Goal: Task Accomplishment & Management: Manage account settings

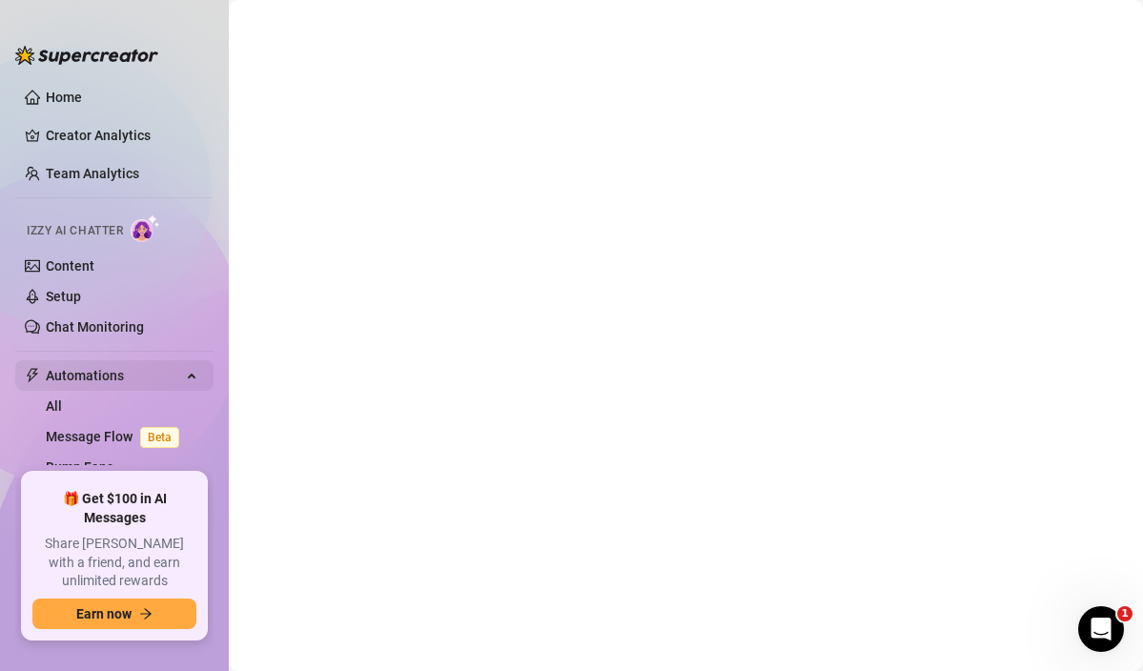
click at [95, 375] on span "Automations" at bounding box center [113, 375] width 135 height 31
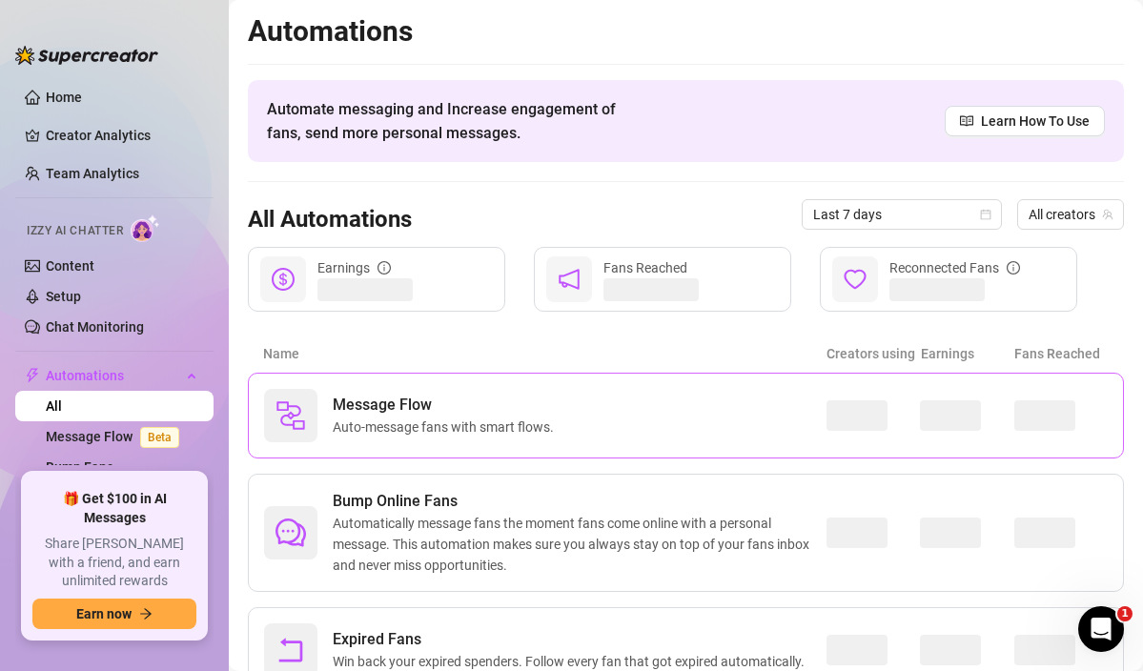
click at [783, 401] on div "Message Flow Auto-message fans with smart flows." at bounding box center [545, 415] width 563 height 53
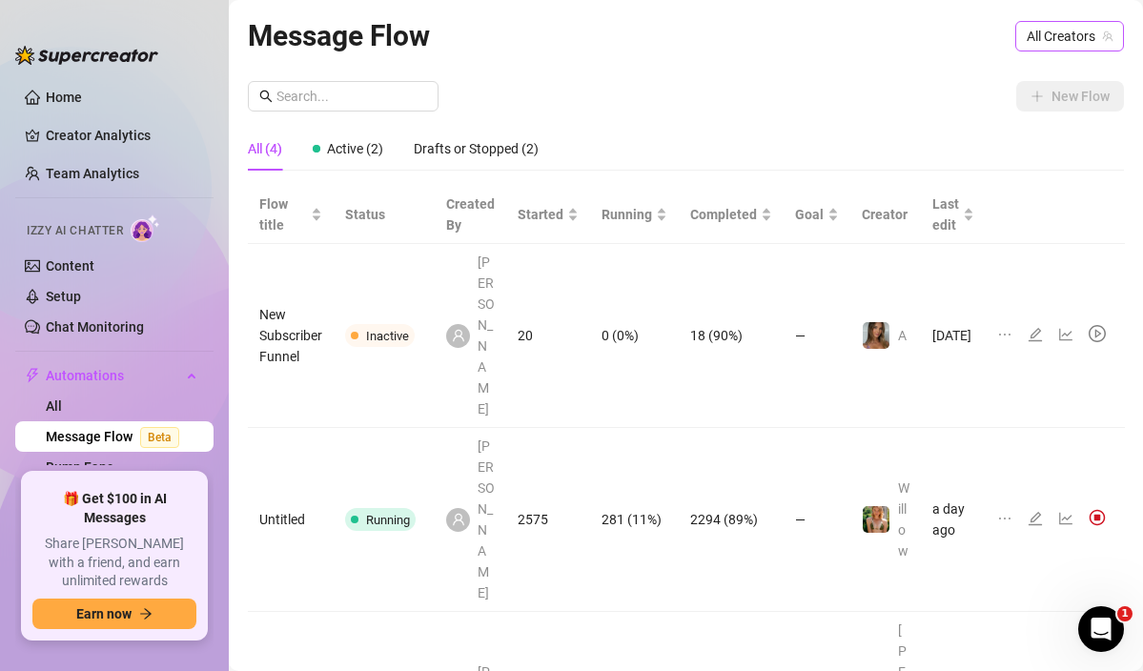
click at [1058, 41] on span "All Creators" at bounding box center [1070, 36] width 86 height 29
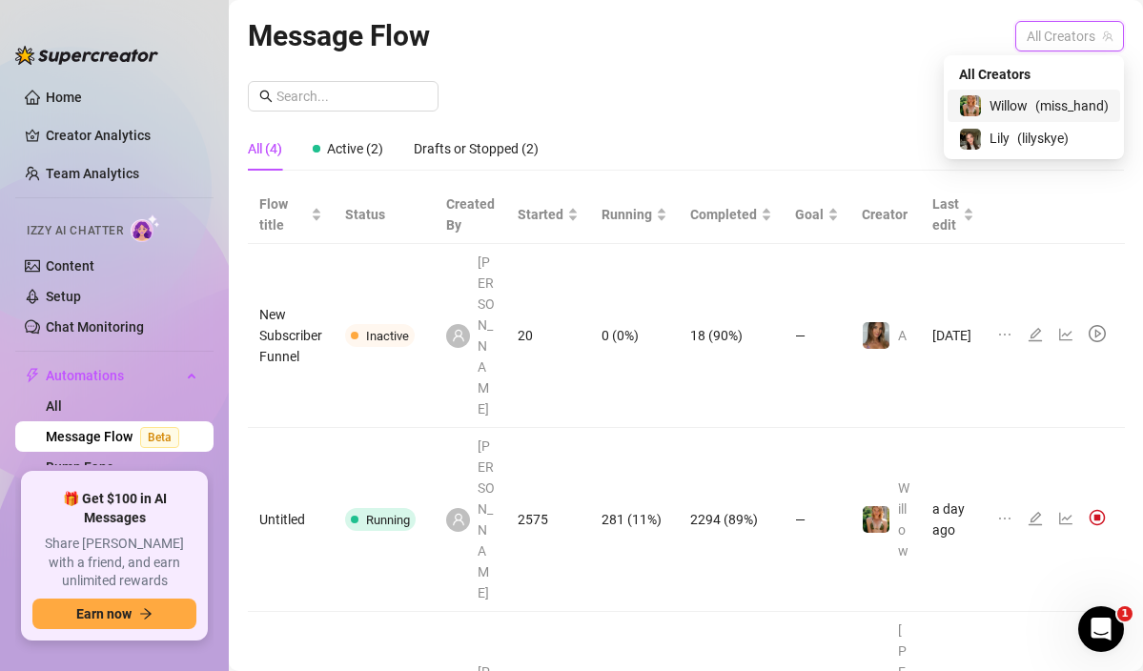
click at [1031, 108] on div "[PERSON_NAME] ( miss_hand )" at bounding box center [1034, 105] width 150 height 23
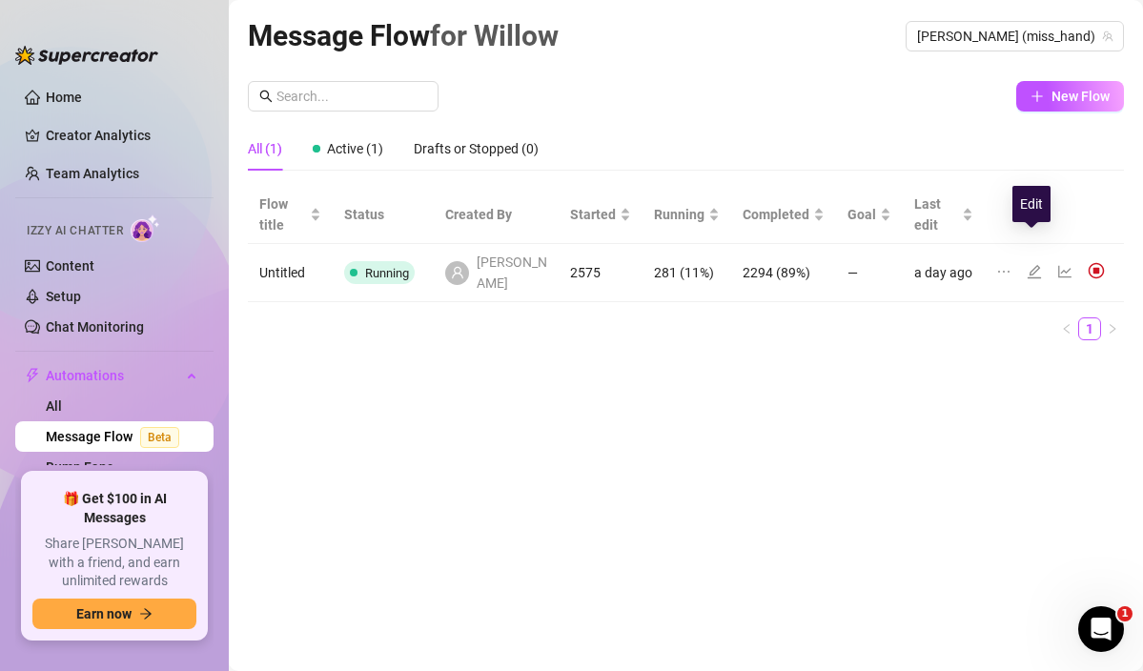
click at [1033, 264] on icon "edit" at bounding box center [1034, 271] width 15 height 15
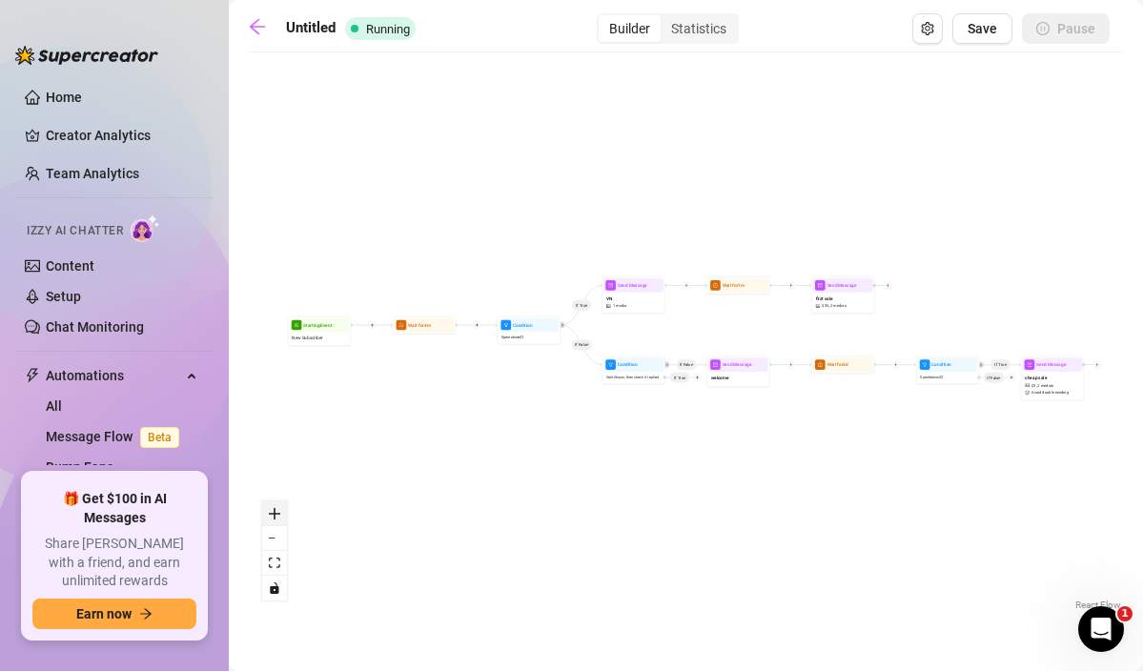
click at [273, 514] on icon "zoom in" at bounding box center [274, 513] width 11 height 11
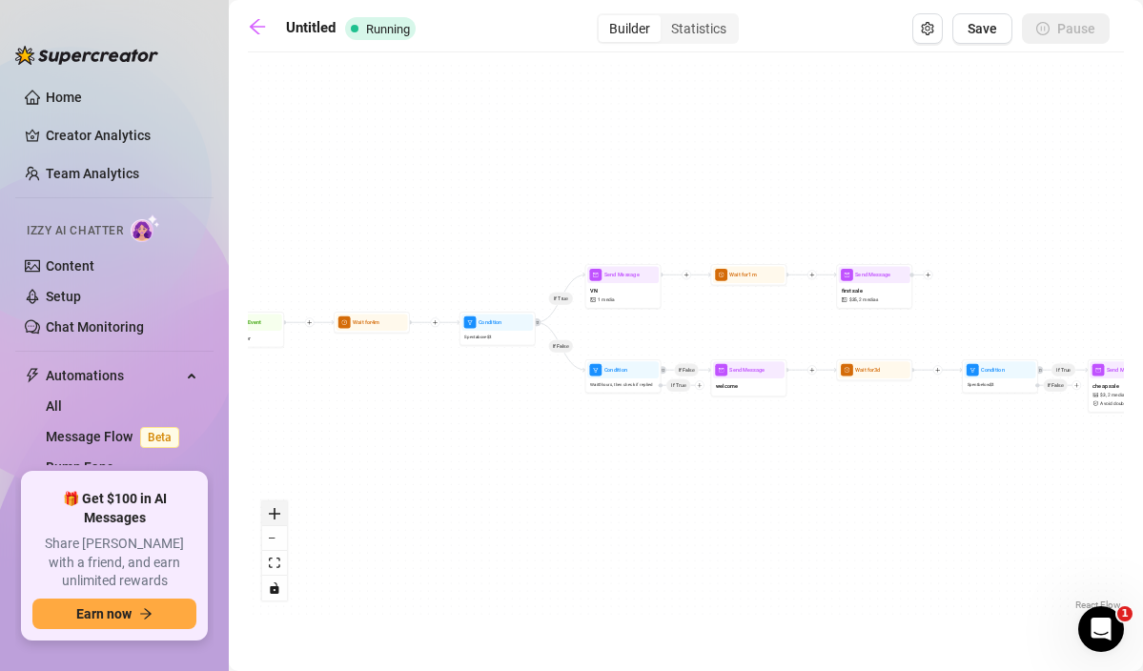
click at [272, 513] on icon "zoom in" at bounding box center [274, 513] width 11 height 11
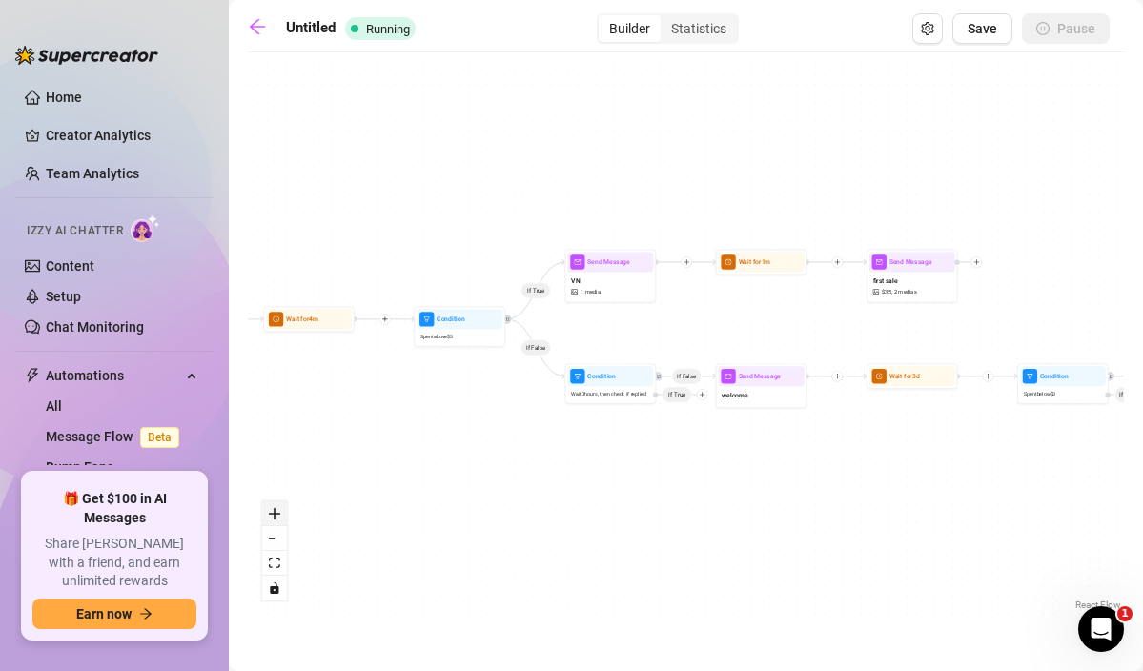
click at [272, 513] on icon "zoom in" at bounding box center [274, 513] width 11 height 11
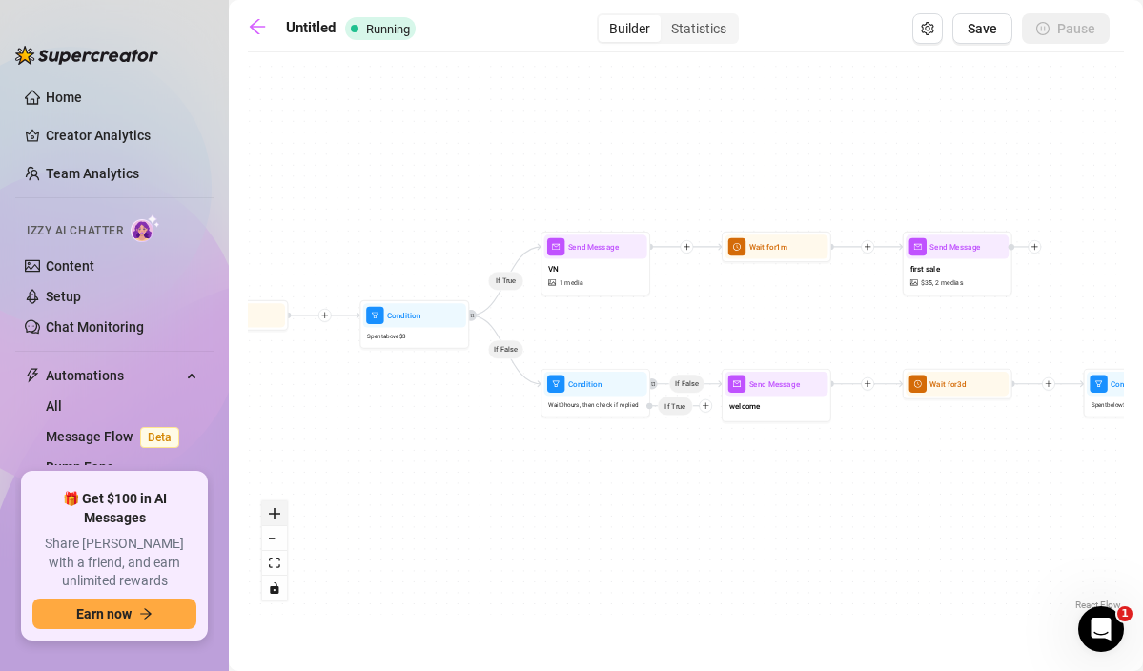
click at [272, 513] on icon "zoom in" at bounding box center [274, 513] width 11 height 11
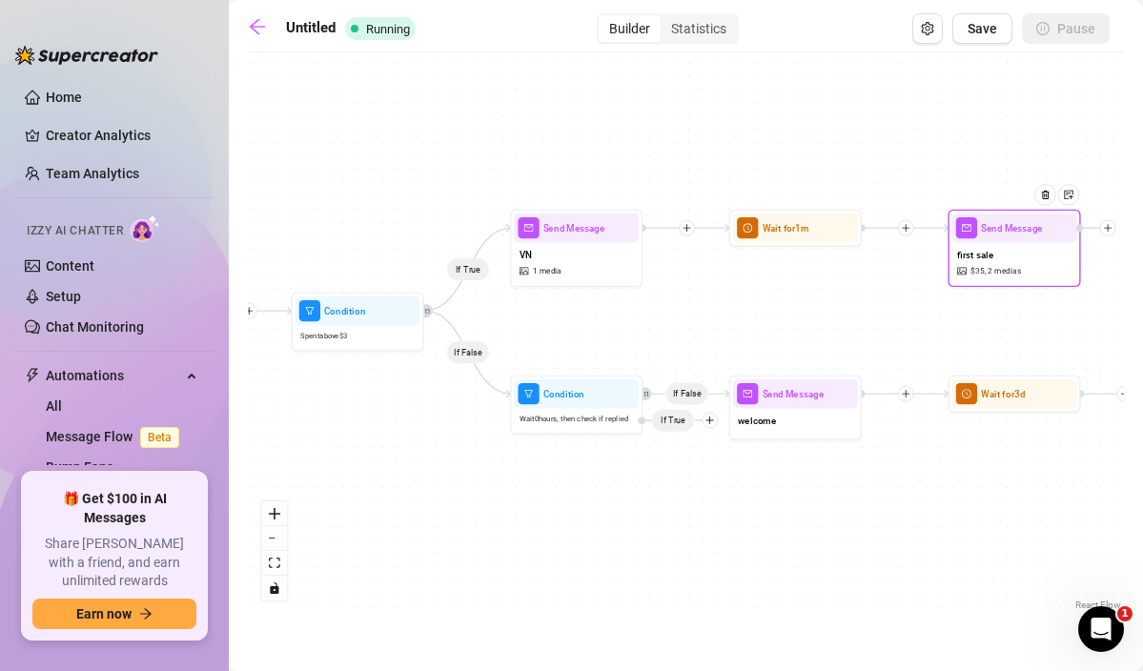
click at [1004, 269] on span "2 medias" at bounding box center [1004, 271] width 33 height 12
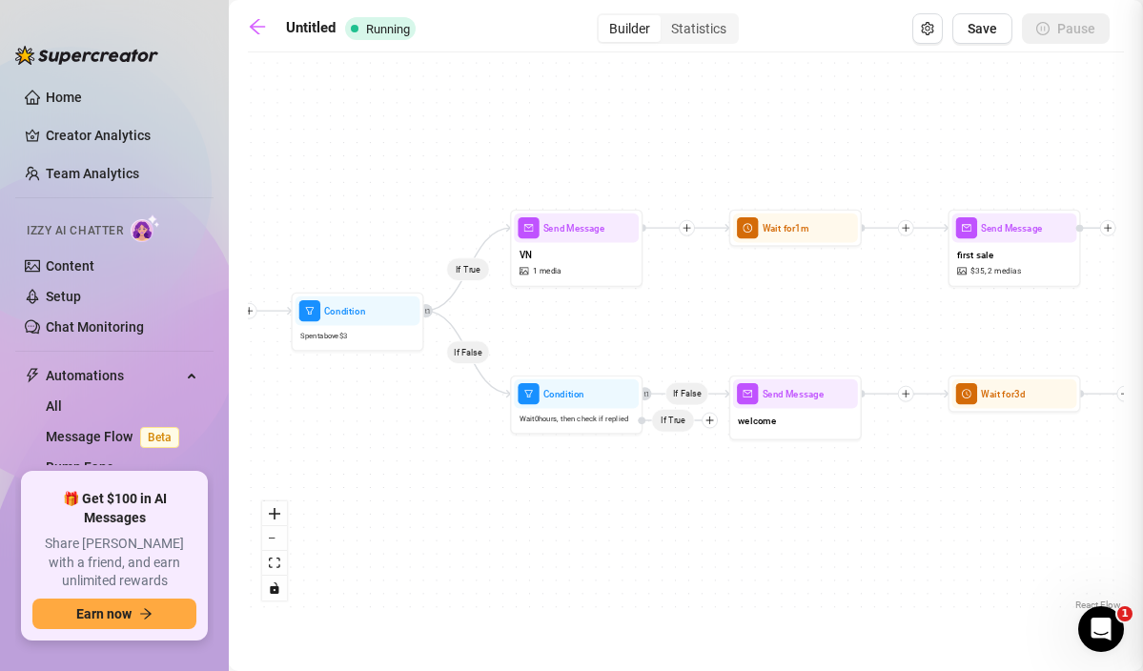
type textarea "oops 🫶 i did 🤭"
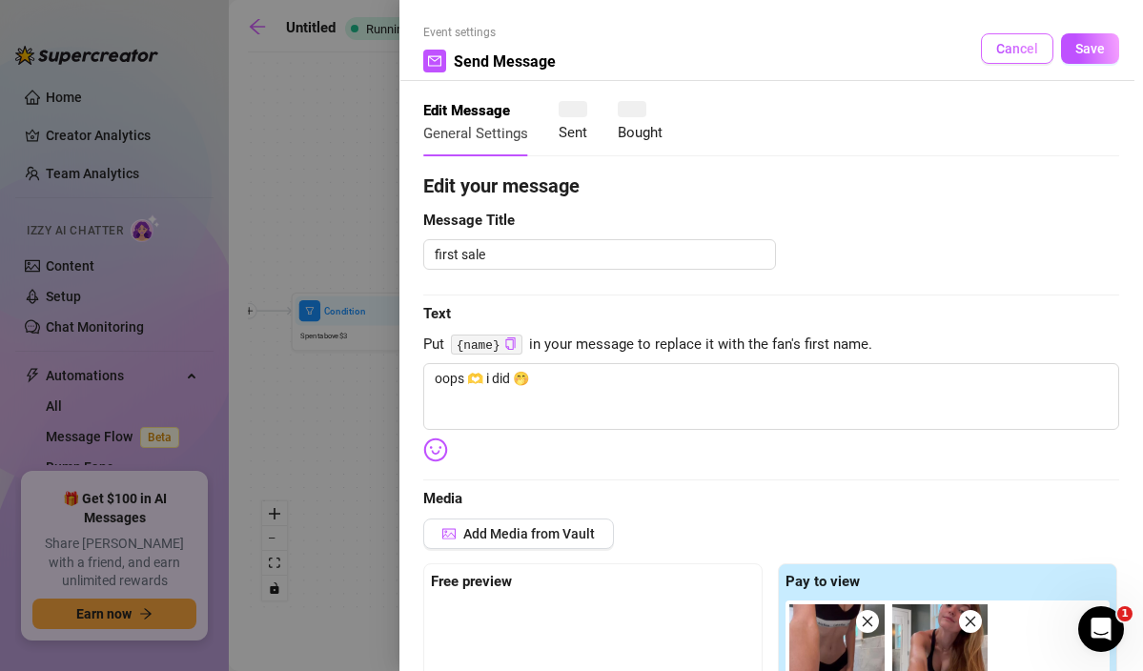
click at [1039, 61] on button "Cancel" at bounding box center [1017, 48] width 72 height 31
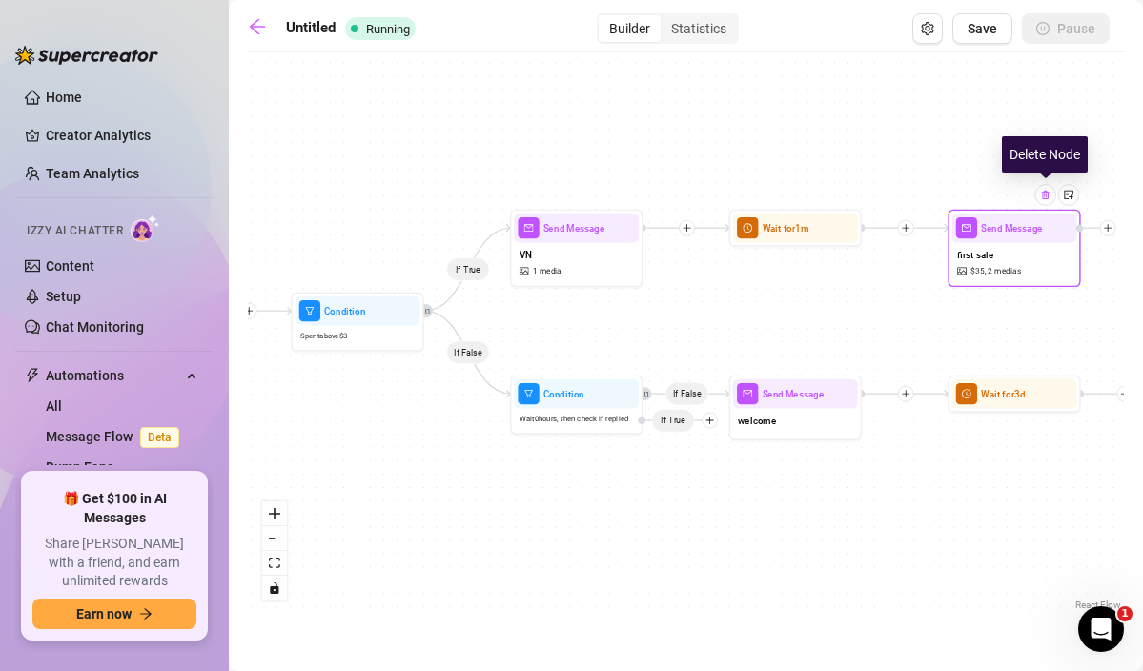
click at [1051, 196] on div at bounding box center [1046, 194] width 21 height 21
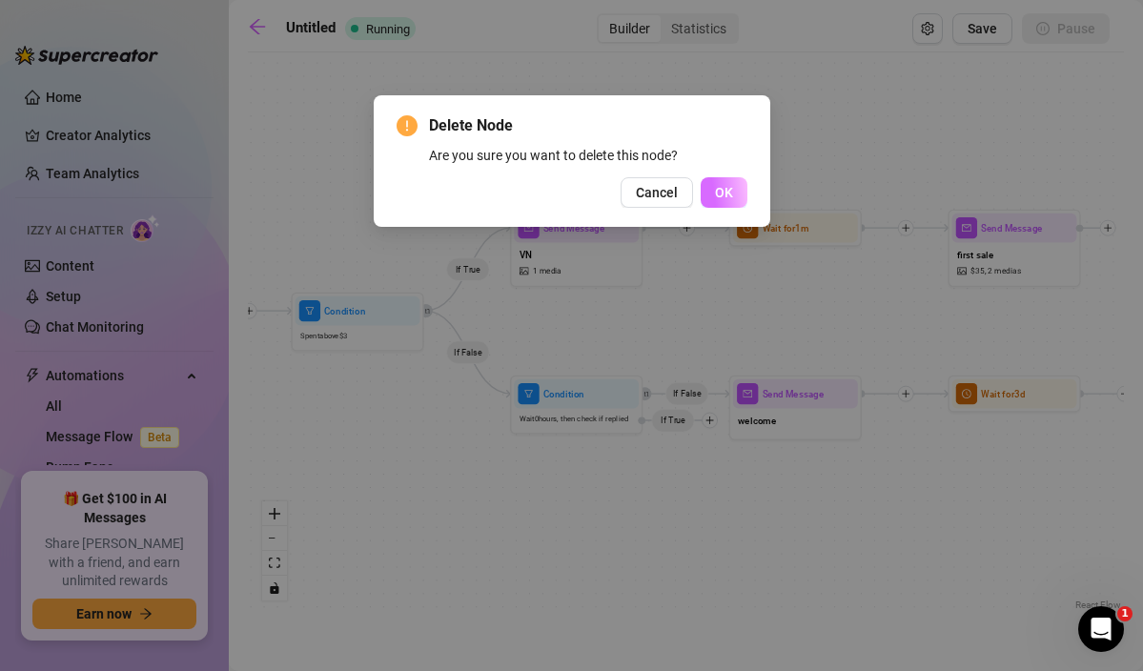
click at [726, 190] on span "OK" at bounding box center [724, 192] width 18 height 15
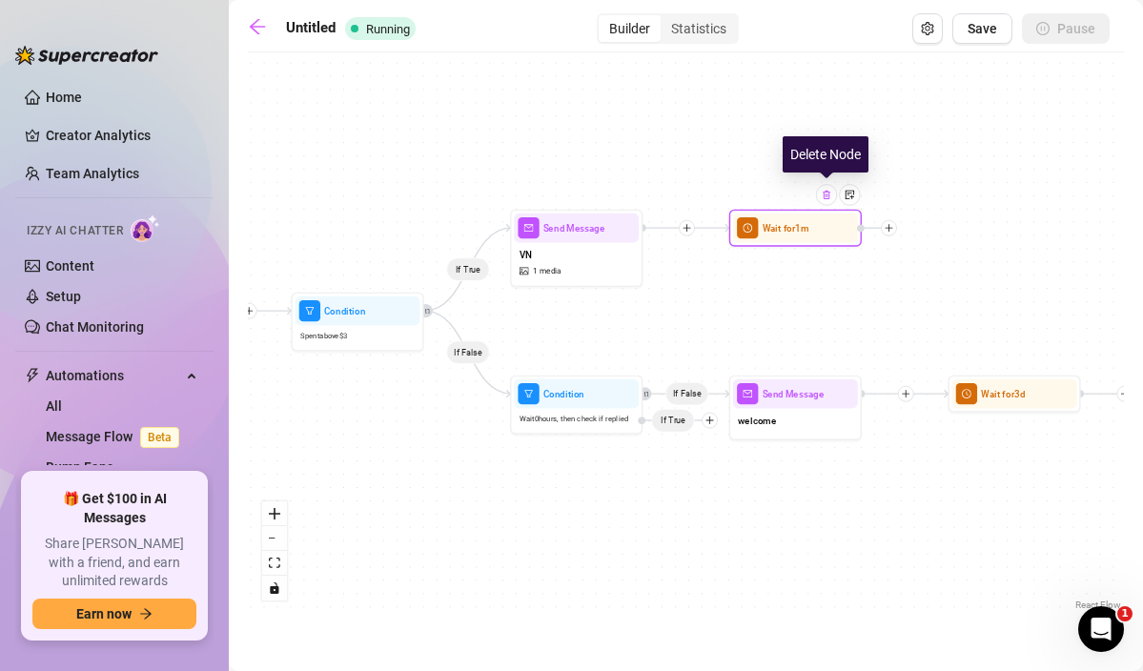
click at [831, 198] on img at bounding box center [826, 195] width 10 height 10
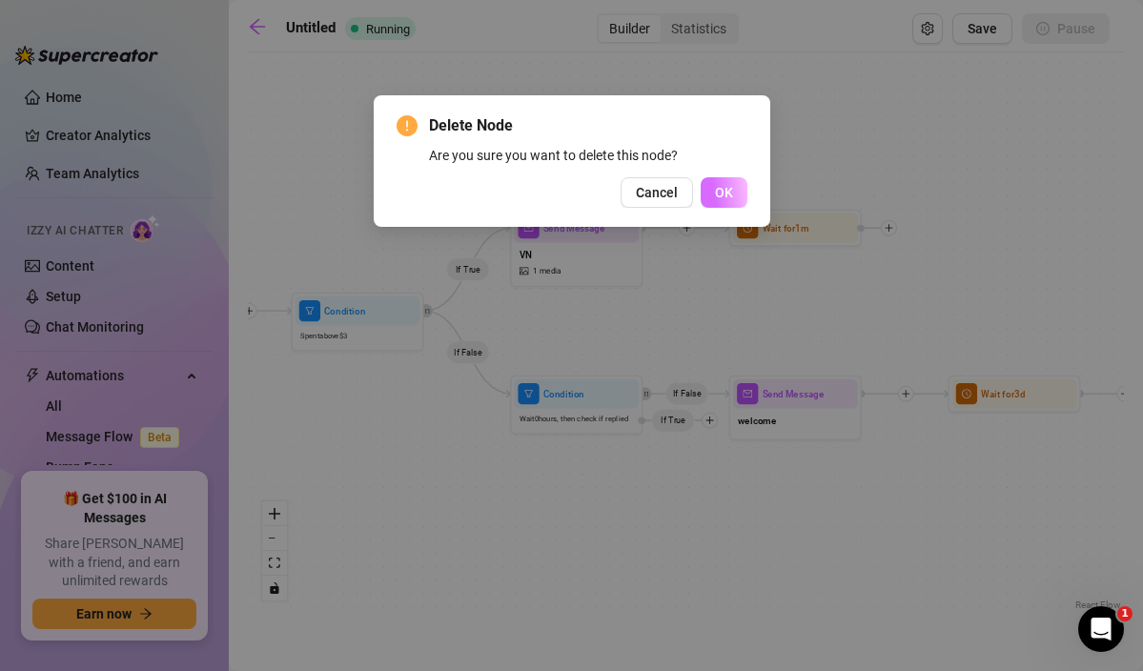
click at [718, 188] on span "OK" at bounding box center [724, 192] width 18 height 15
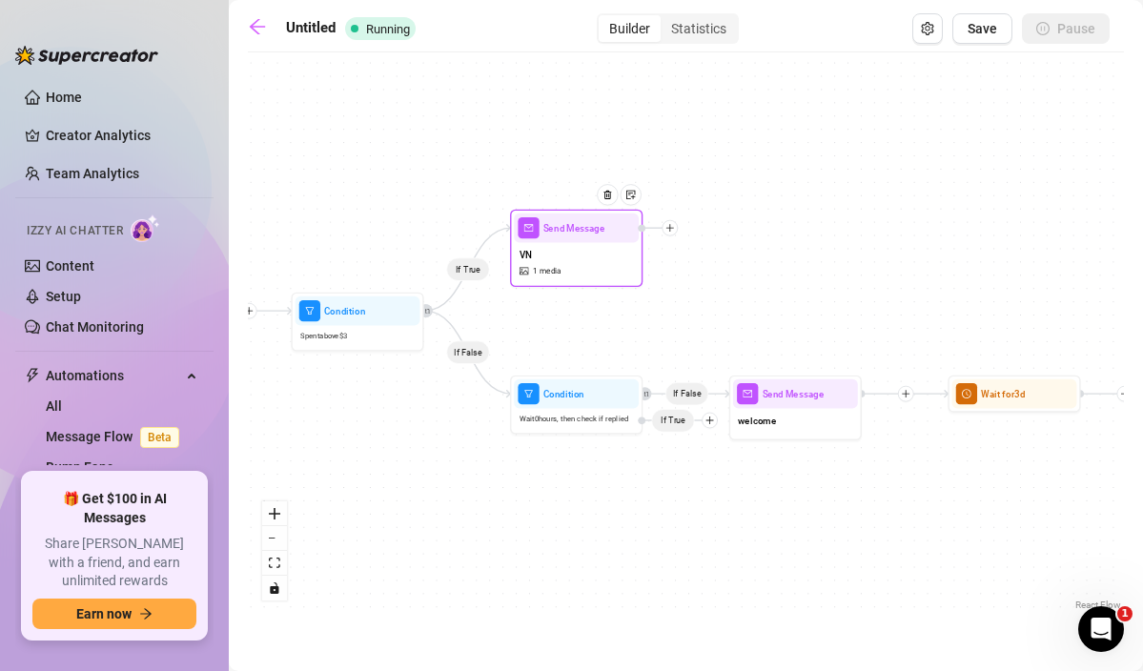
click at [586, 264] on div "VN 1 media" at bounding box center [576, 262] width 125 height 40
type textarea "hehe"
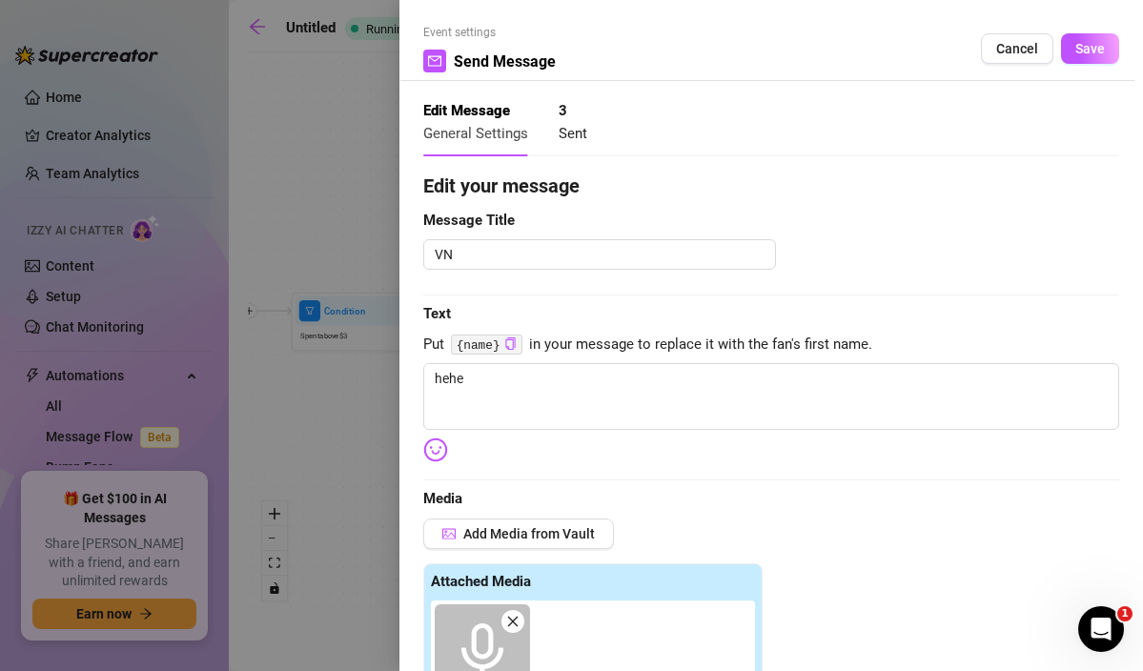
click at [514, 622] on icon "close" at bounding box center [513, 622] width 10 height 10
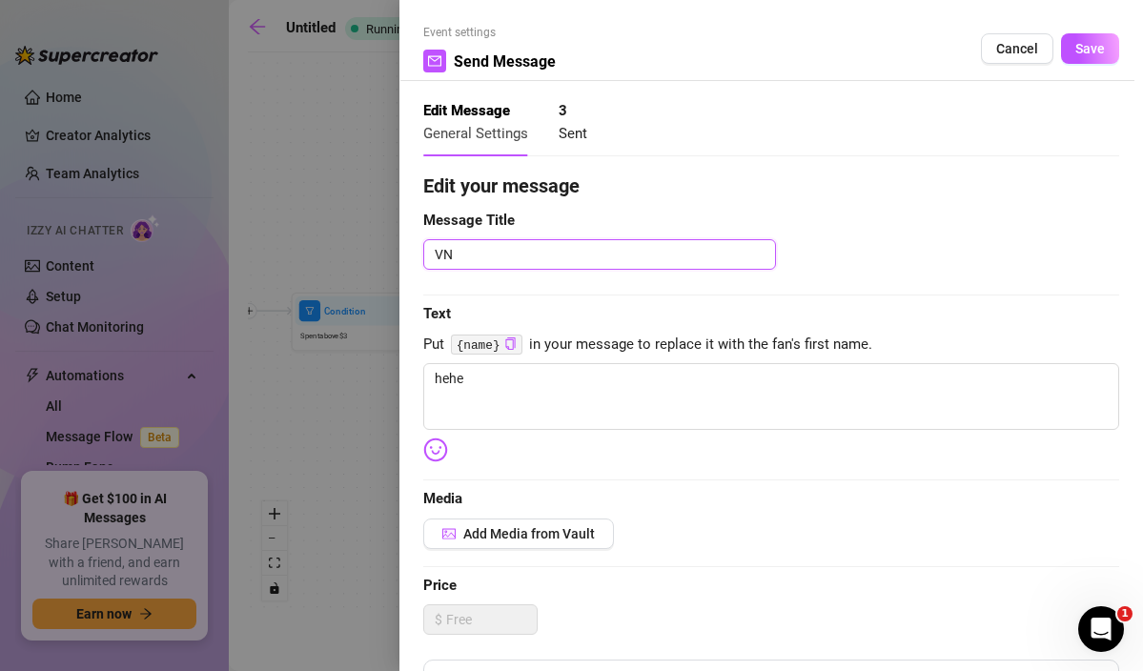
drag, startPoint x: 483, startPoint y: 254, endPoint x: 422, endPoint y: 254, distance: 61.0
click at [422, 254] on div "Event settings Send Message Cancel Save Edit Message General Settings 3 Sent Ed…" at bounding box center [772, 335] width 744 height 671
type textarea "f"
type textarea "fir"
type textarea "firs"
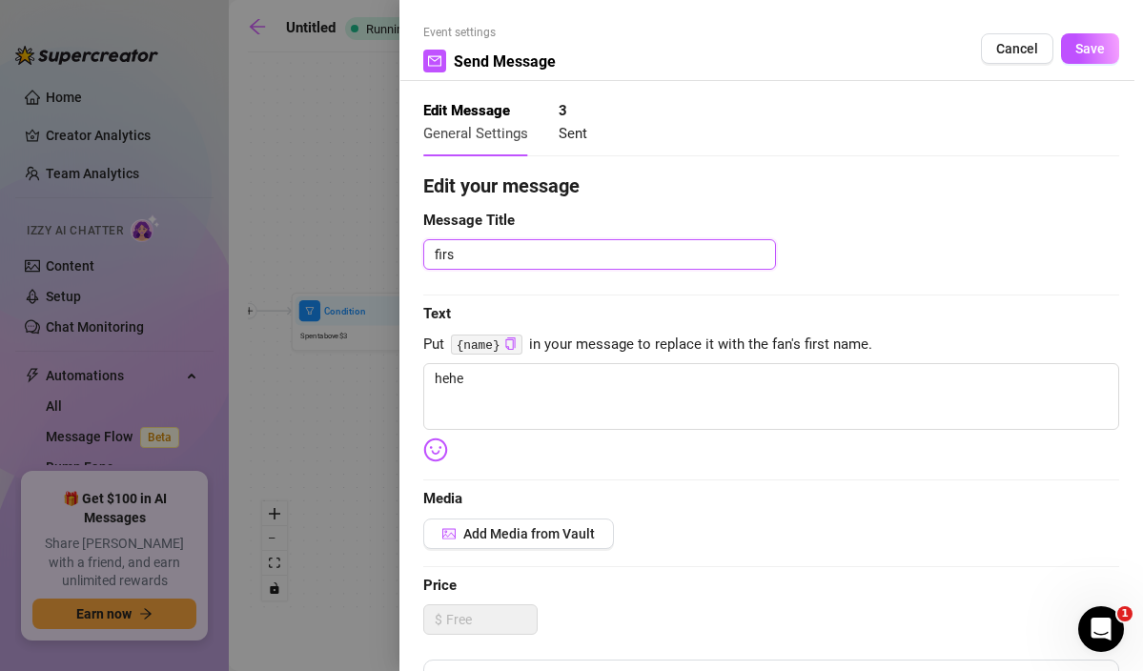
type textarea "first"
type textarea "first s"
type textarea "first sa"
type textarea "first [PERSON_NAME]"
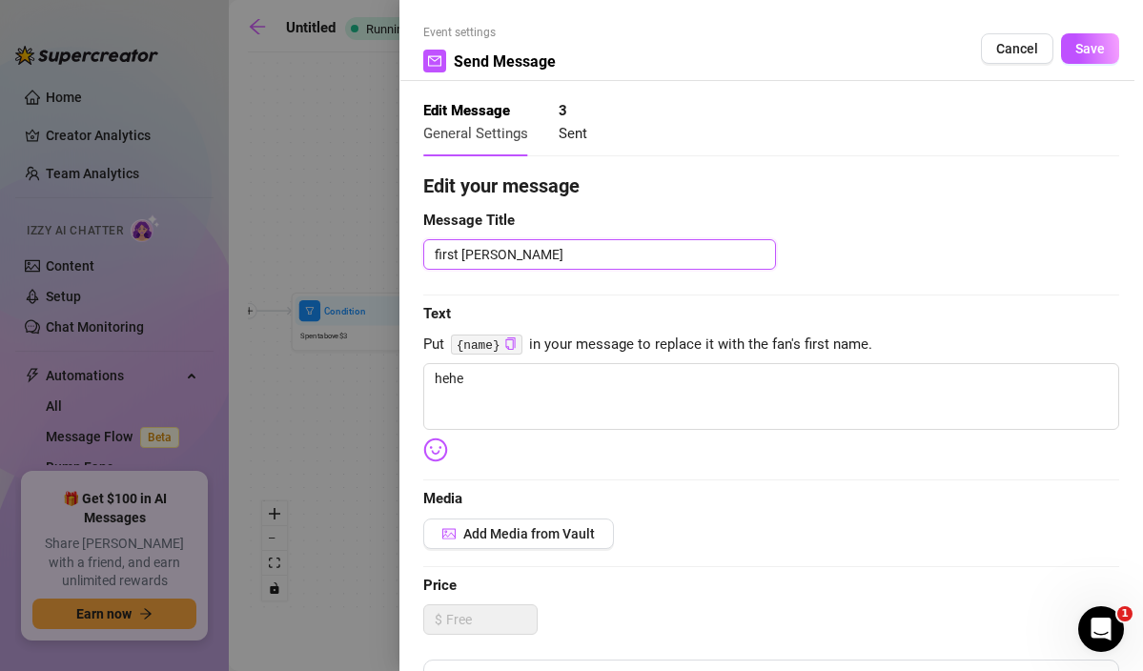
type textarea "first sale"
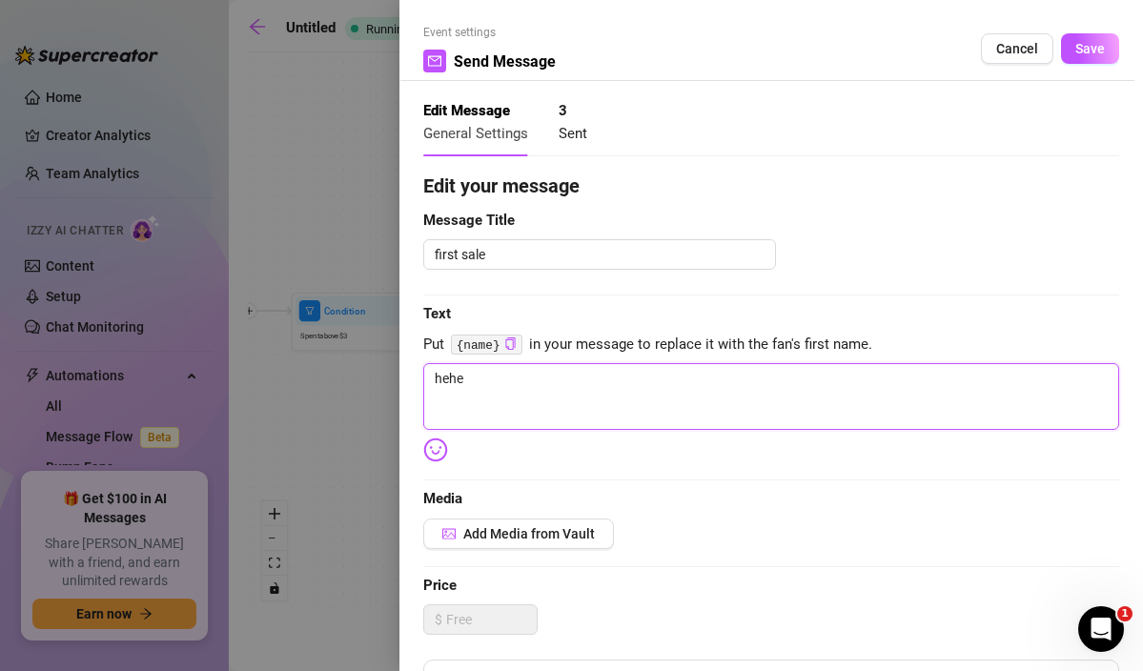
drag, startPoint x: 491, startPoint y: 379, endPoint x: 420, endPoint y: 378, distance: 71.5
click at [421, 378] on div "Event settings Send Message Cancel Save Edit Message General Settings 3 Sent Ed…" at bounding box center [772, 335] width 744 height 671
type textarea "Write your message here"
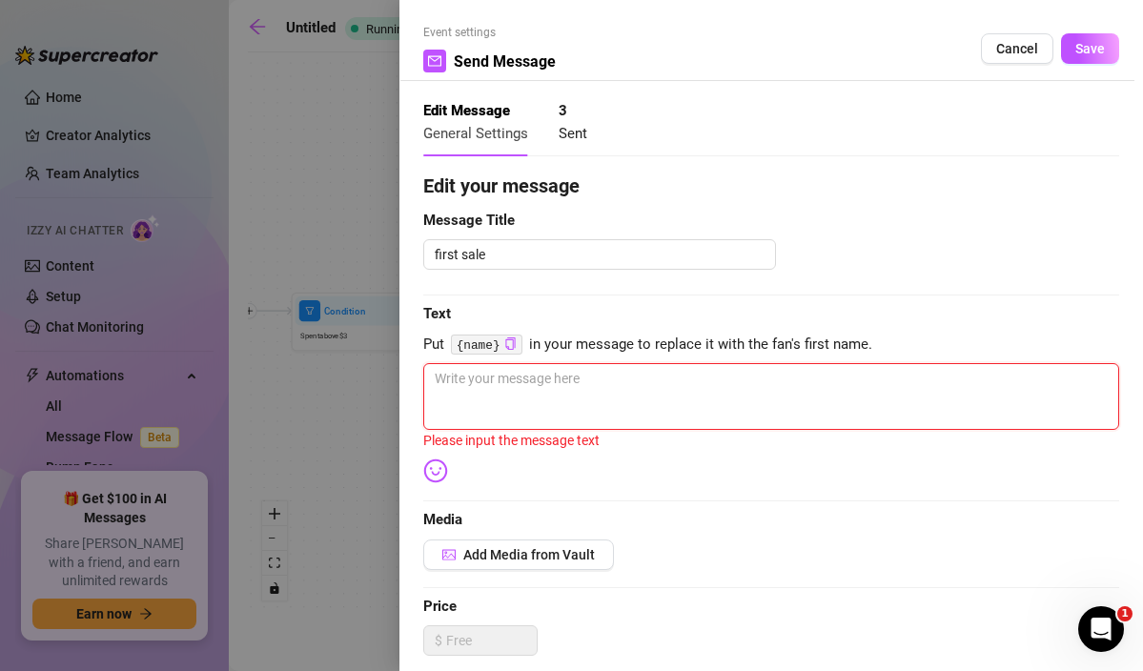
type textarea "d"
type textarea "dd"
type textarea "ddi"
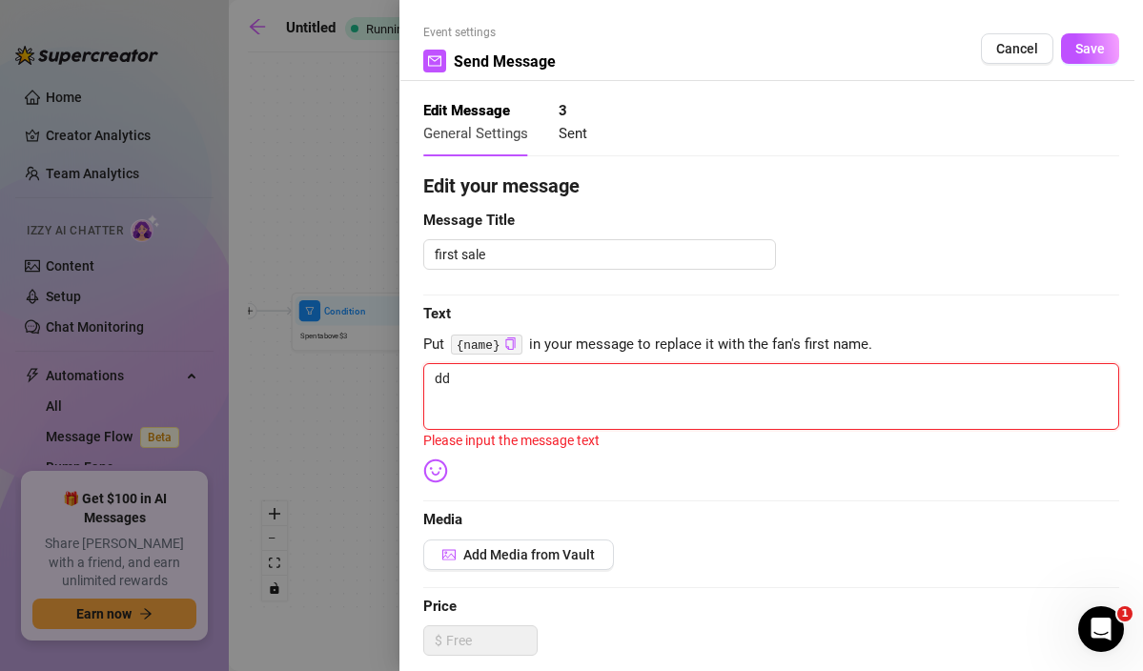
type textarea "ddi"
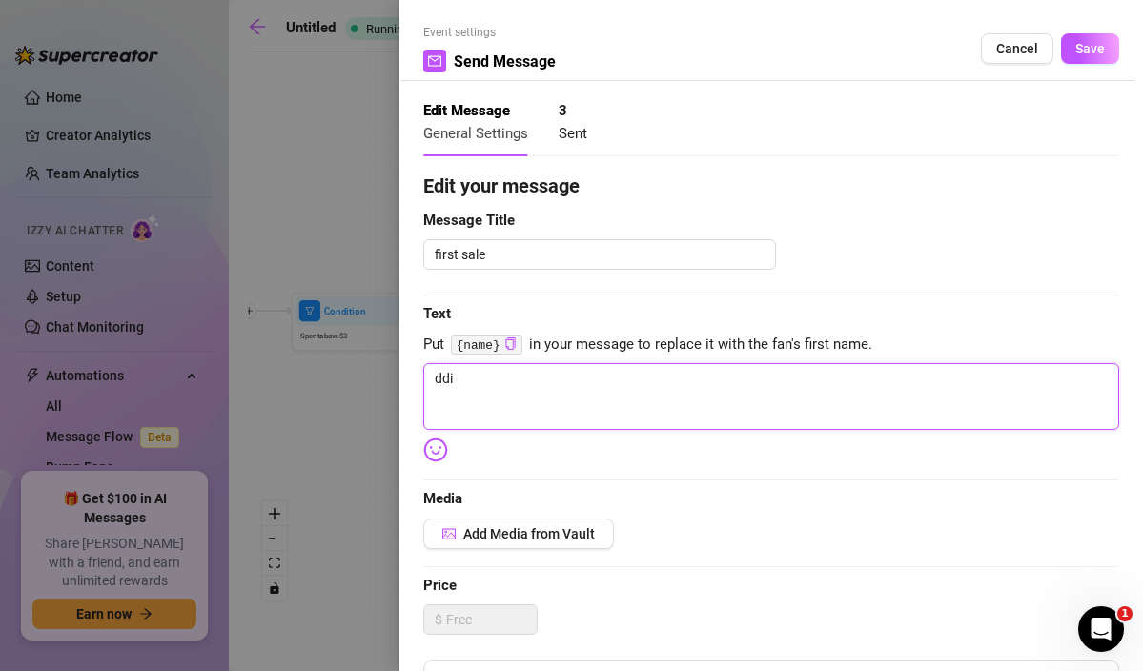
type textarea "dd"
type textarea "d"
type textarea "di"
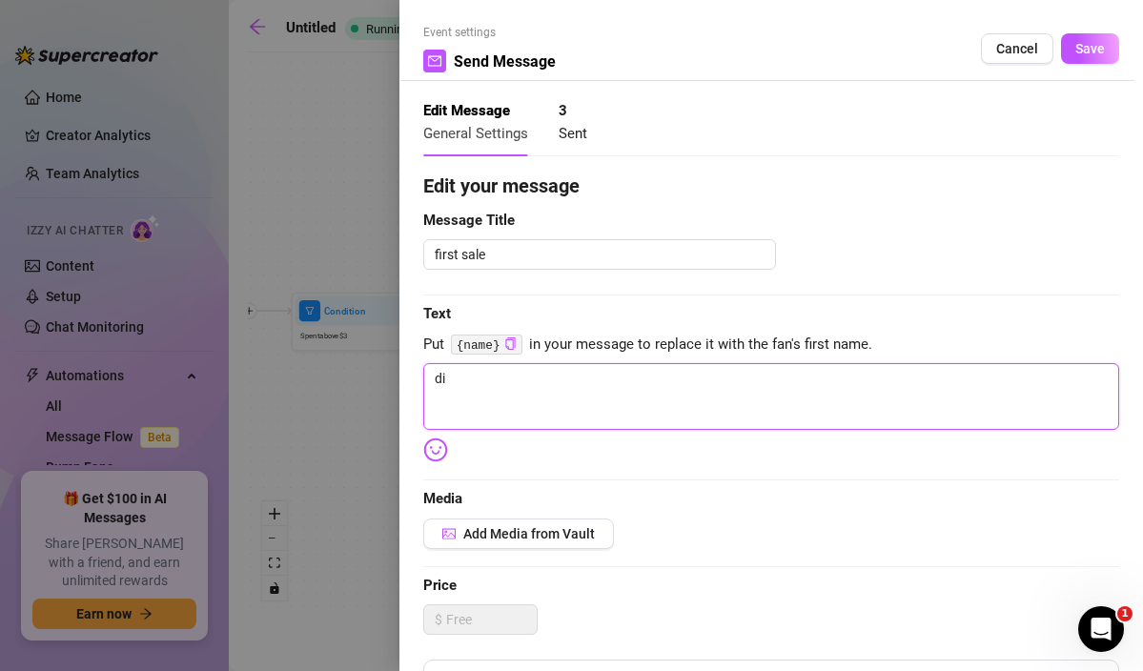
type textarea "did"
type textarea "did y"
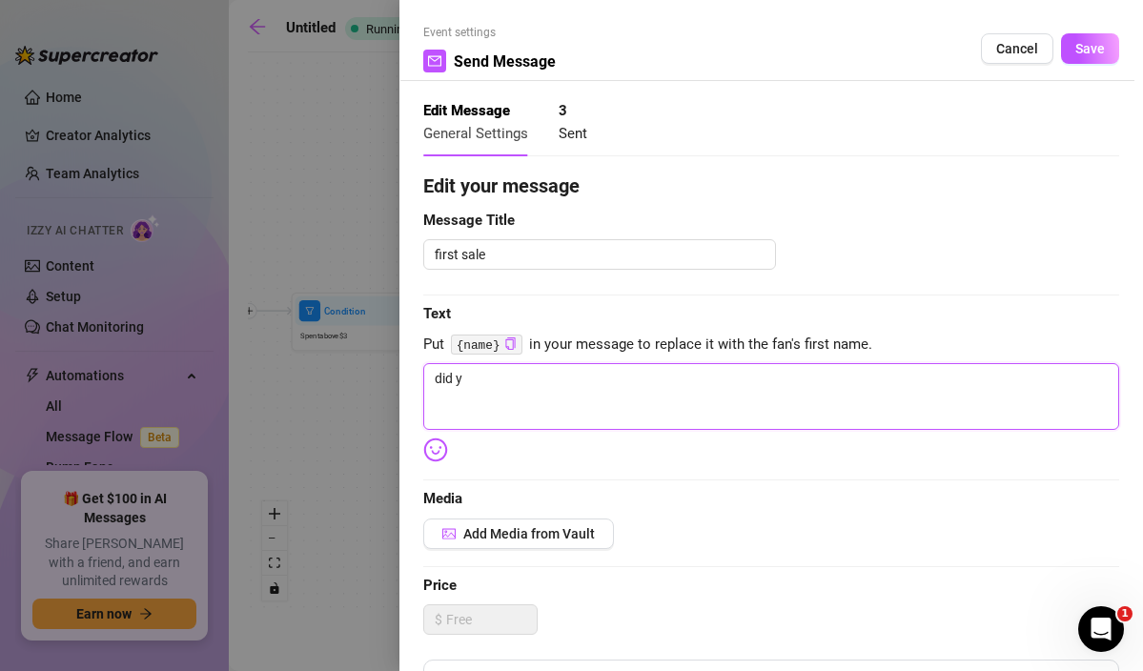
type textarea "did yo"
type textarea "did you"
type textarea "did you l"
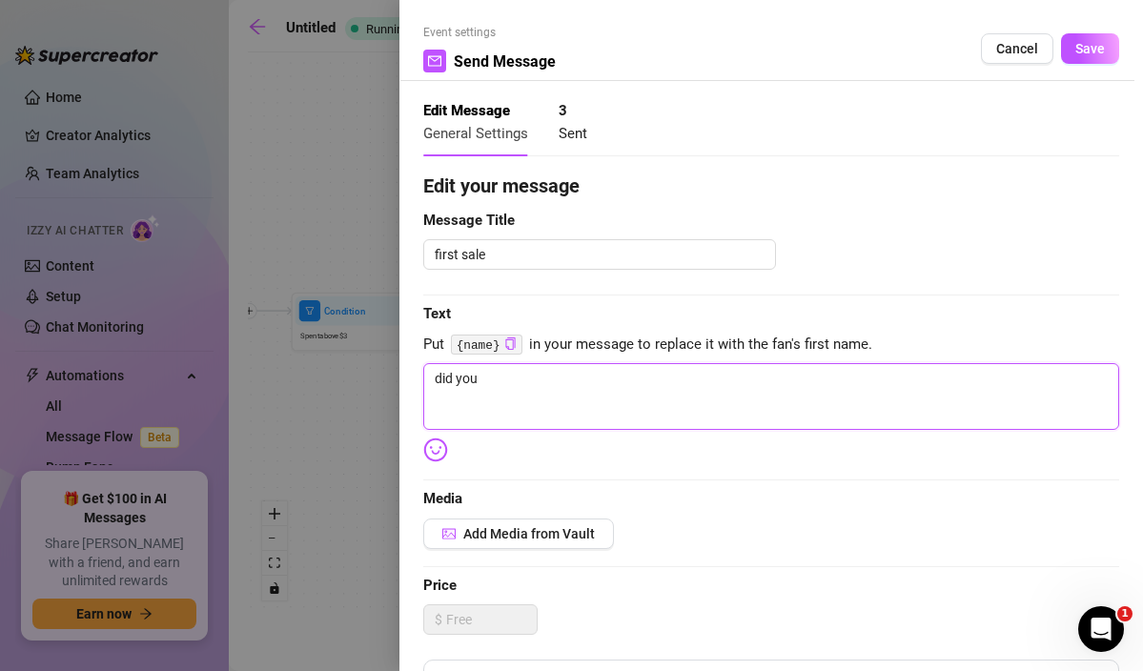
type textarea "did you l"
type textarea "did you li"
type textarea "did you lik"
type textarea "did you like"
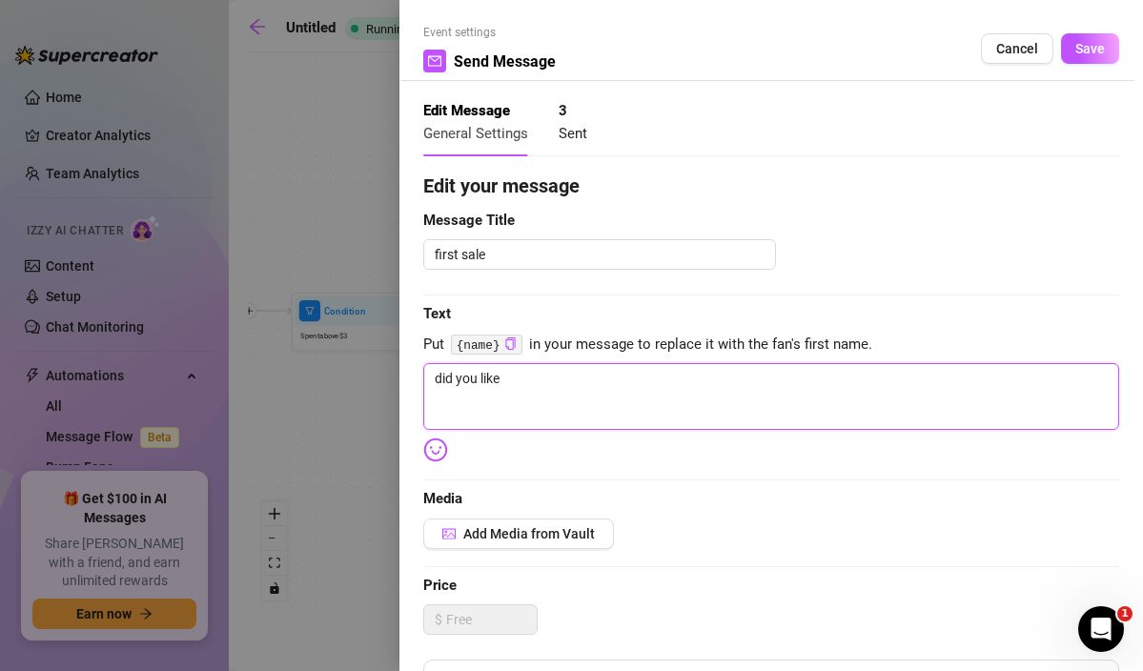
type textarea "did you like"
type textarea "did you like w"
type textarea "did you like wh"
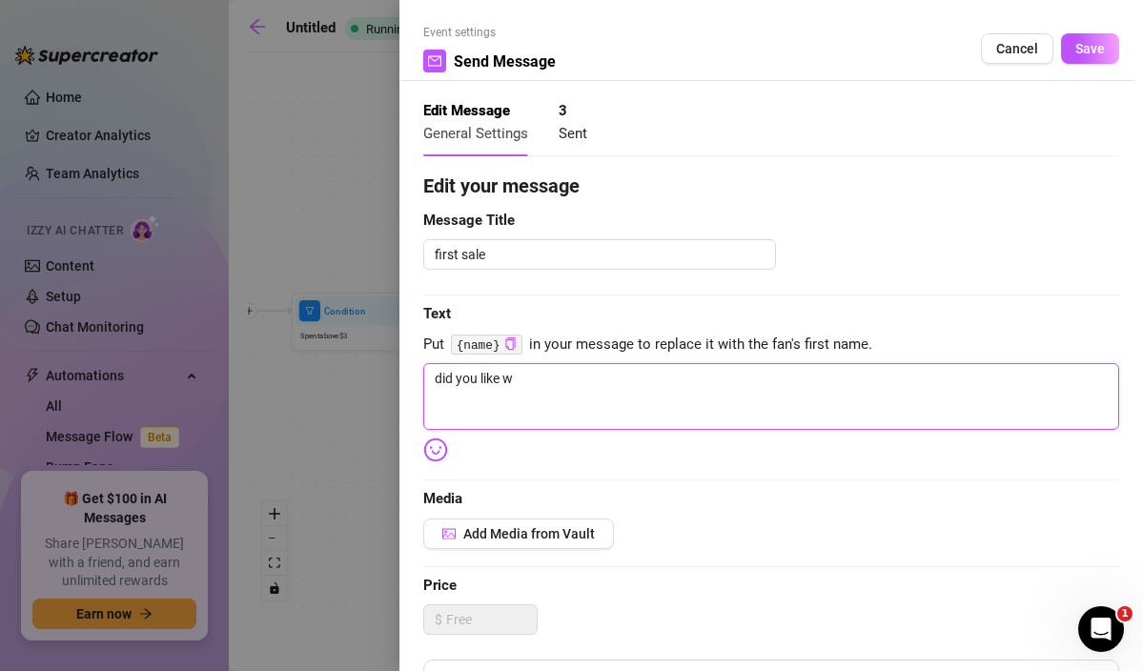
type textarea "did you like wh"
type textarea "did you like wha"
type textarea "did you like what"
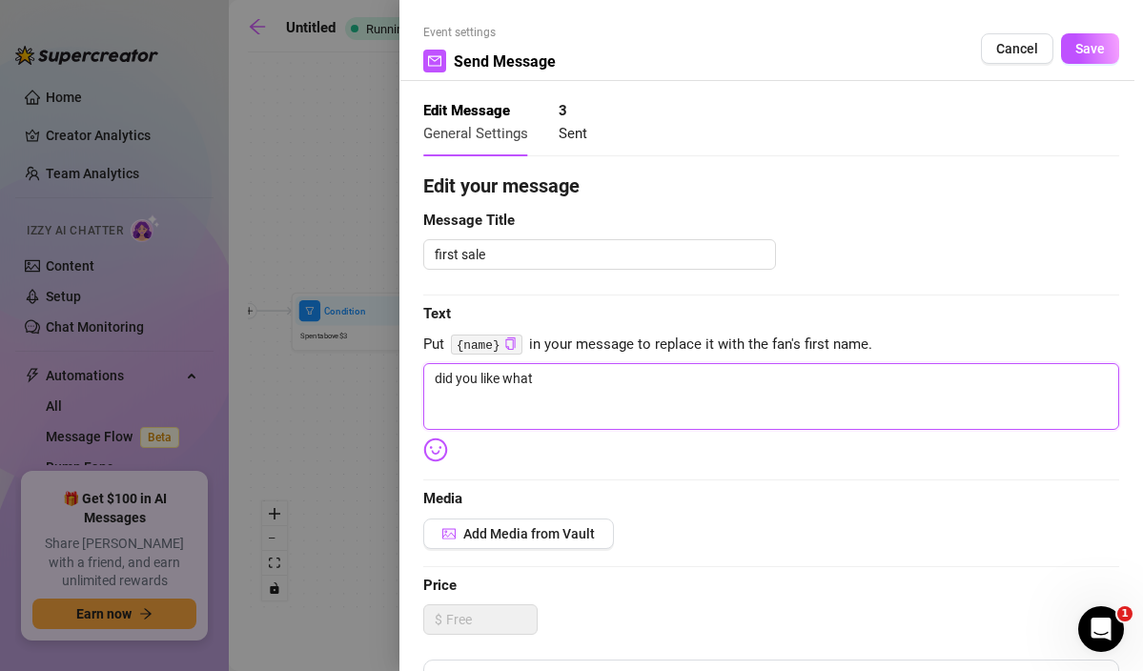
type textarea "did you like what y"
type textarea "did you like what yo"
type textarea "did you like what you"
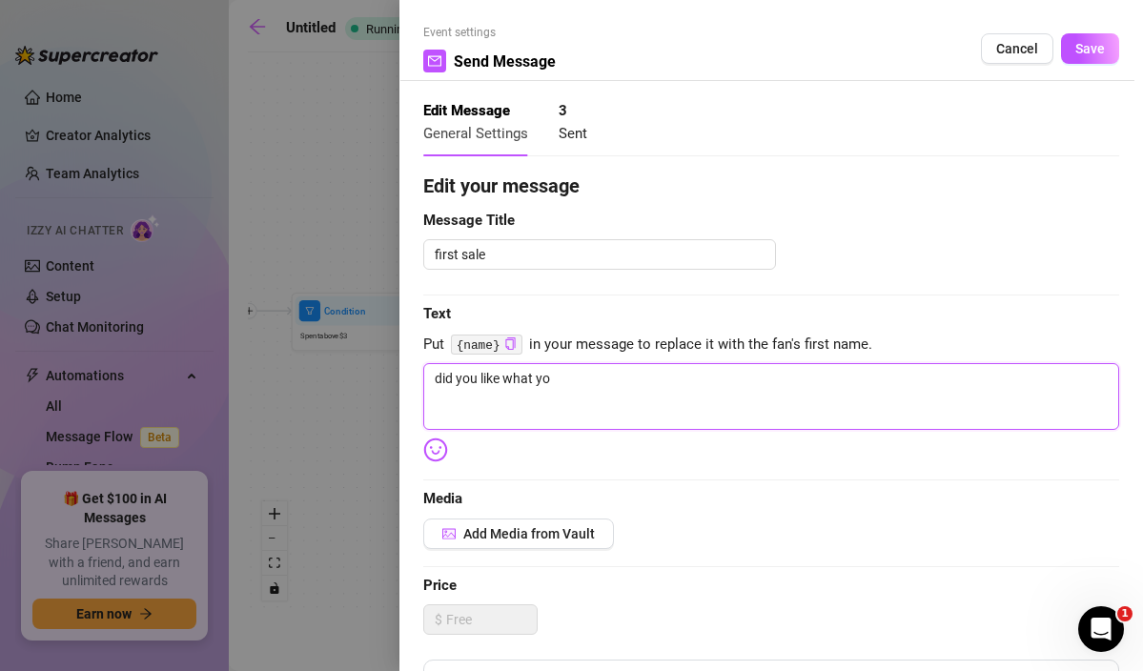
type textarea "did you like what you"
type textarea "did you like what you s"
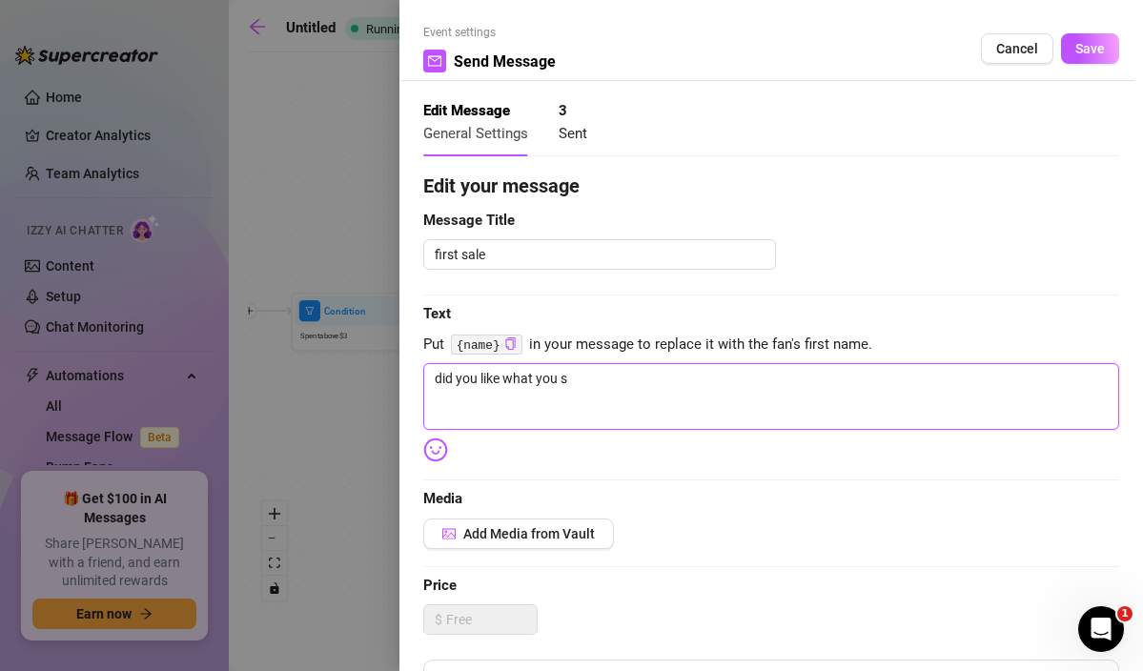
type textarea "did you like what you sa"
type textarea "did you like what you saw"
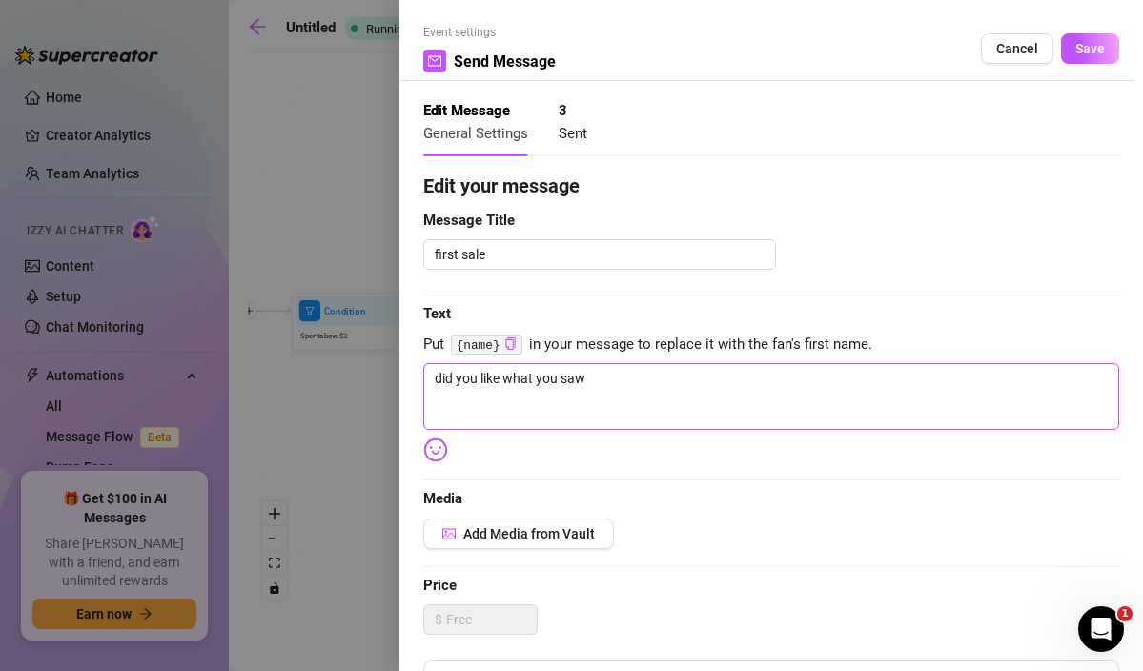
type textarea "did you like what you saw h"
type textarea "did you like what you saw [PERSON_NAME]"
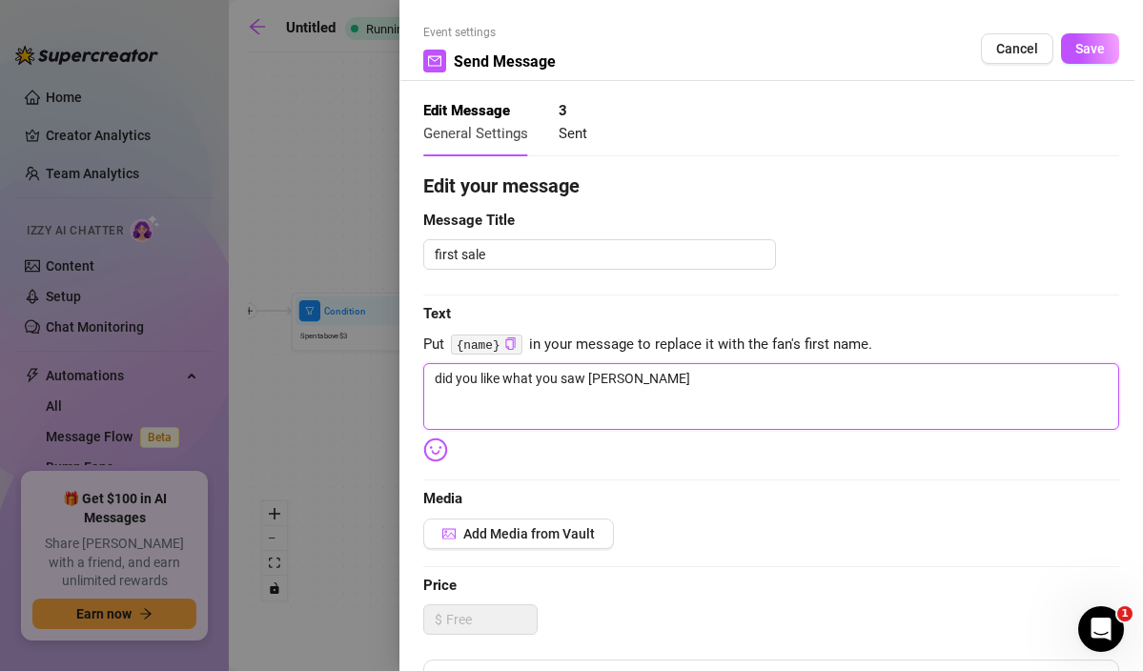
type textarea "did you like what you saw [PERSON_NAME]?"
type textarea "did you like what you saw [PERSON_NAME]?🤭"
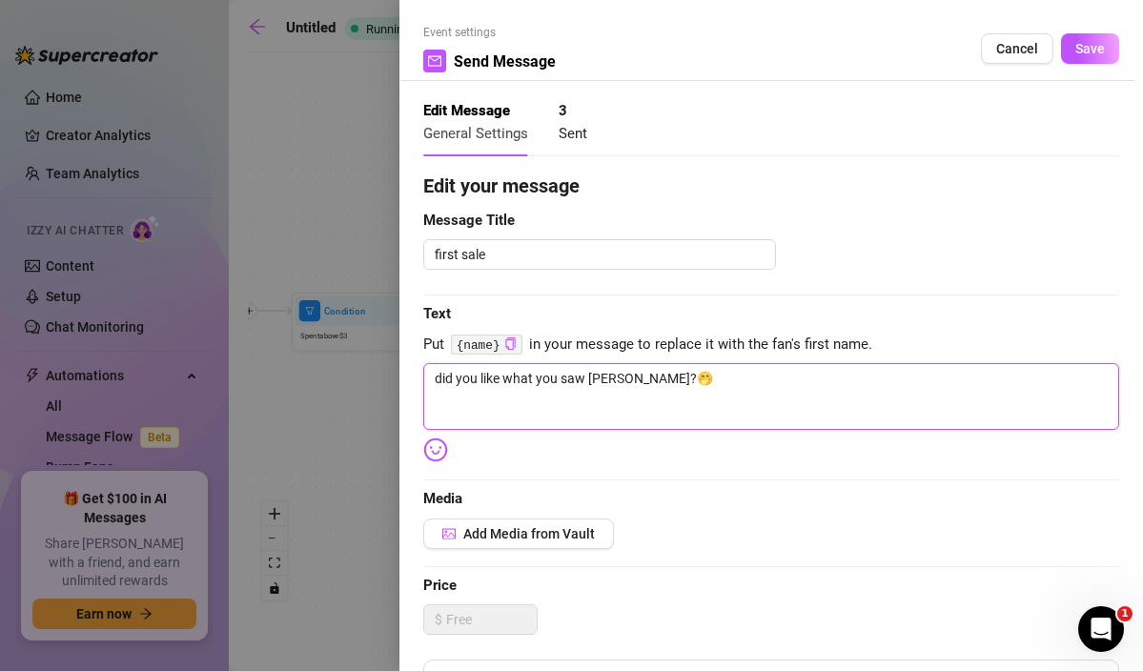
type textarea "did you like what you saw [PERSON_NAME]?🤭"
type textarea "did you like what you saw [PERSON_NAME]?🤭 i"
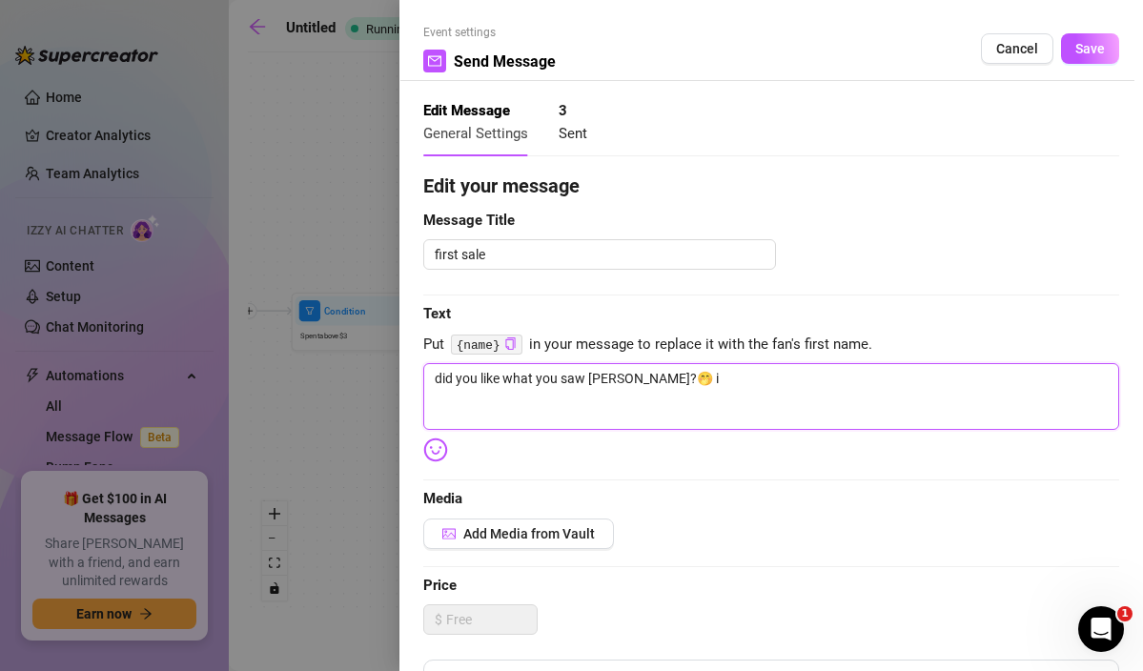
type textarea "did you like what you saw [PERSON_NAME]?🤭 i c"
type textarea "did you like what you saw [PERSON_NAME]?🤭 i ca"
type textarea "did you like what you saw [PERSON_NAME]?🤭 i can"
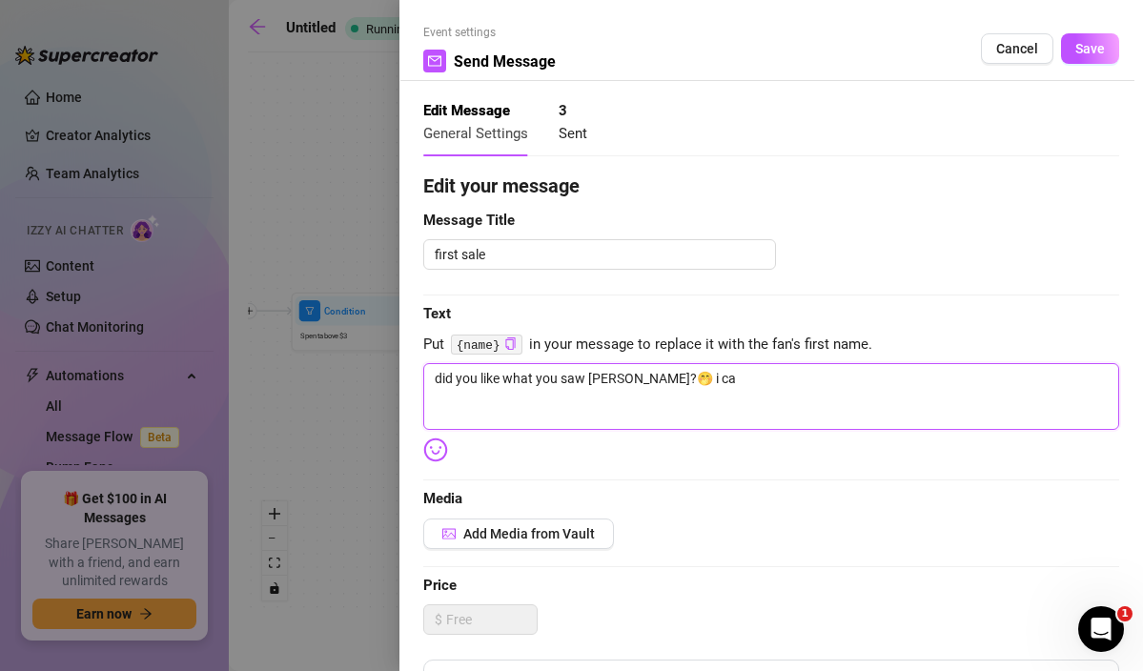
type textarea "did you like what you saw [PERSON_NAME]?🤭 i can"
type textarea "did you like what you saw [PERSON_NAME]?🤭 i can d"
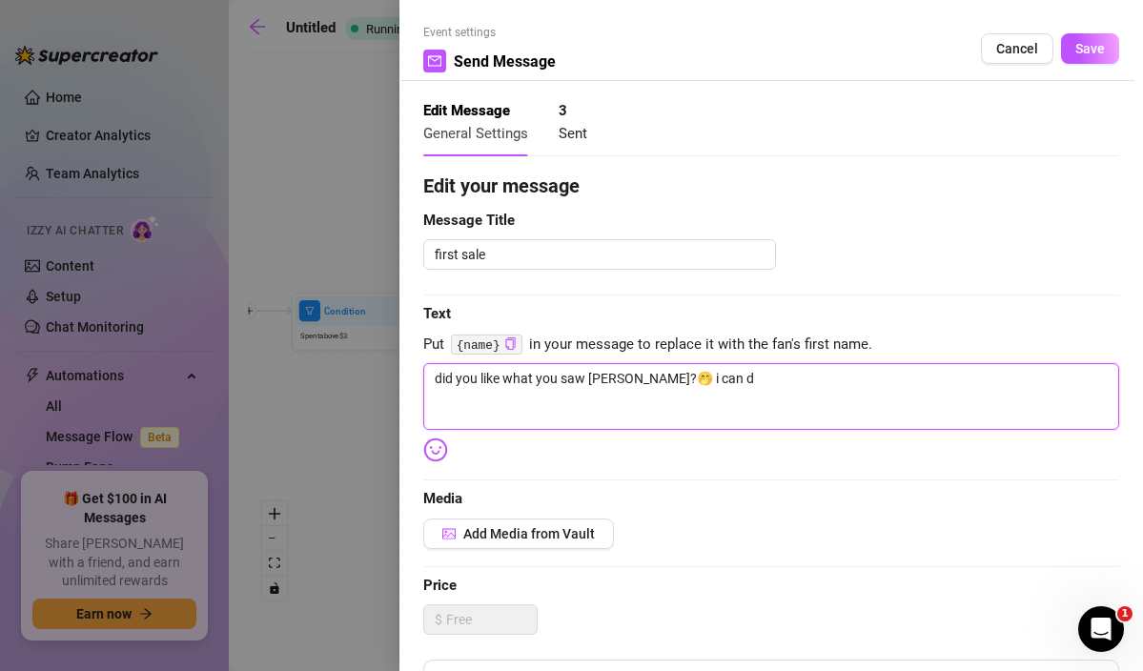
type textarea "did you like what you saw [PERSON_NAME]?🤭 i can do"
type textarea "did you like what you saw [PERSON_NAME]?🤭 i can do b"
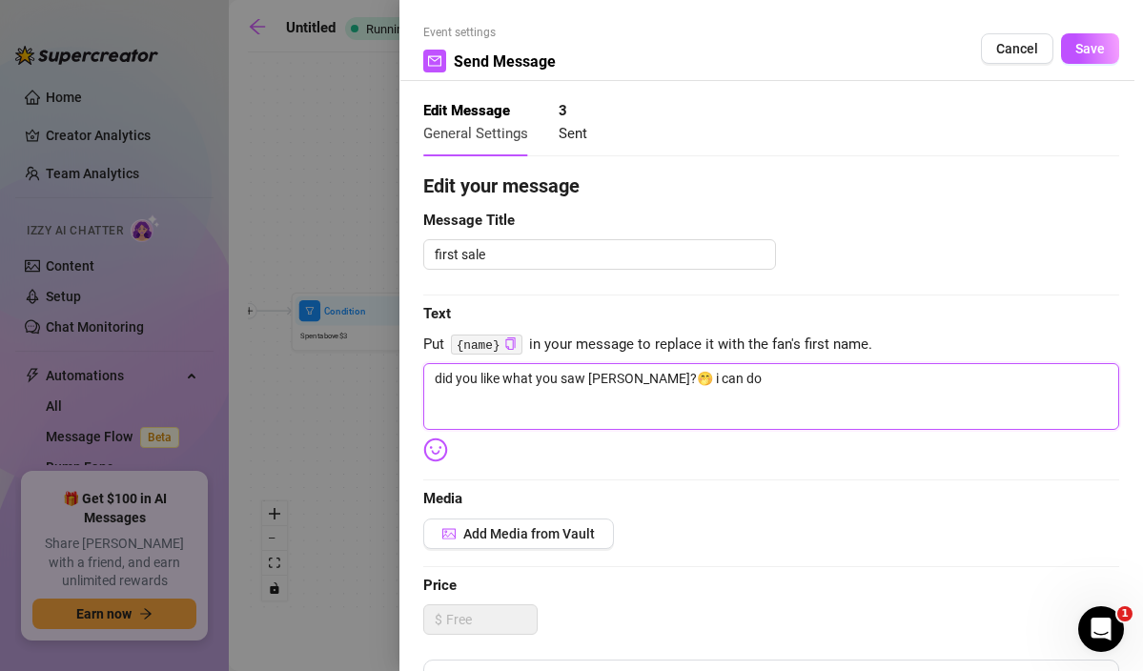
type textarea "did you like what you saw [PERSON_NAME]?🤭 i can do b"
type textarea "did you like what you saw [PERSON_NAME]?🤭 i can do be"
type textarea "did you like what you saw [PERSON_NAME]?🤭 i can do bet"
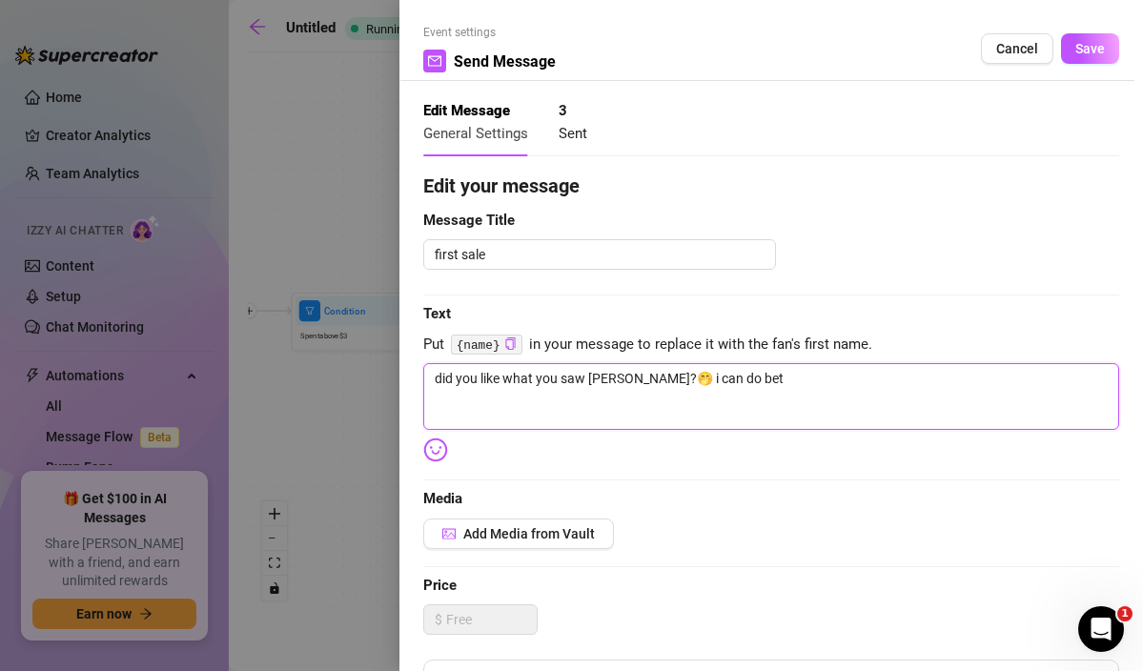
type textarea "did you like what you saw [PERSON_NAME]?🤭 i can do bett"
type textarea "did you like what you saw [PERSON_NAME]?🤭 i can do [PERSON_NAME]"
type textarea "did you like what you saw [PERSON_NAME]?🤭 i can do better"
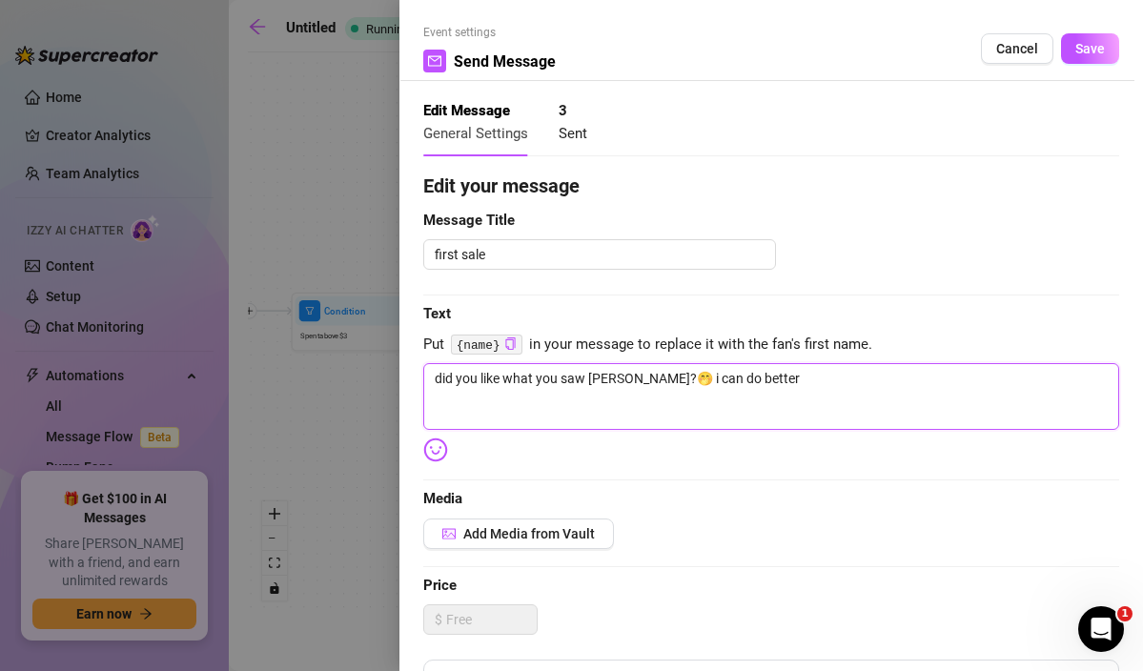
type textarea "did you like what you saw [PERSON_NAME]?🤭 i can do better"
type textarea "did you like what you saw [PERSON_NAME]?🤭 i can do better i"
type textarea "did you like what you saw [PERSON_NAME]?🤭 i can do better if"
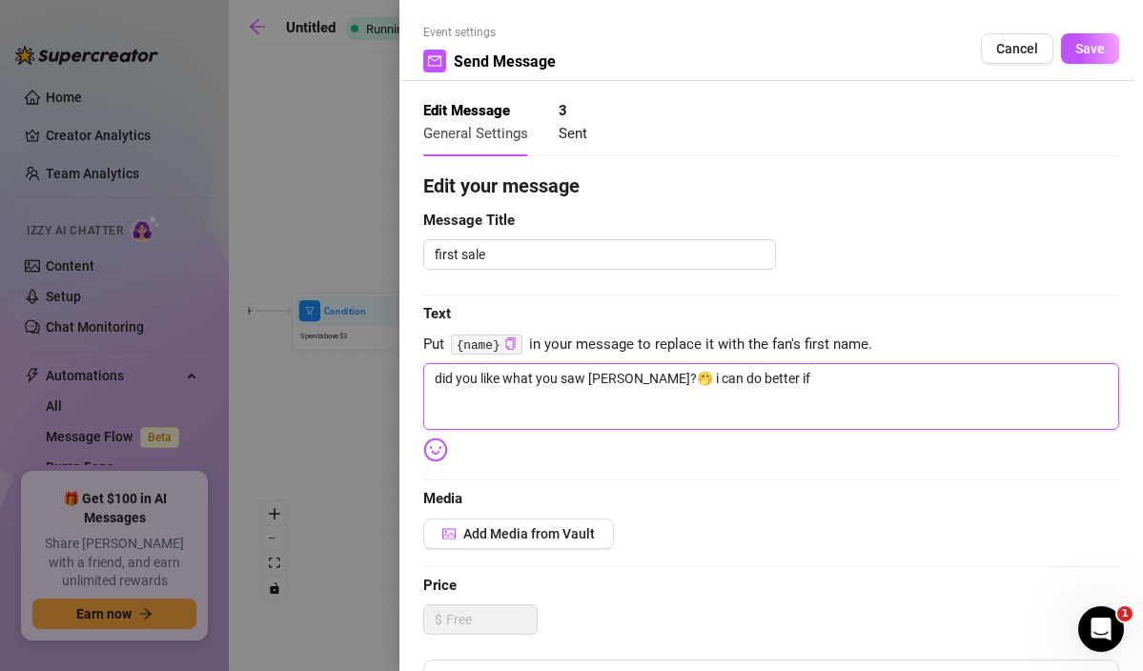
type textarea "did you like what you saw [PERSON_NAME]?🤭 i can do better if y"
type textarea "did you like what you saw [PERSON_NAME]?🤭 i can do better if yo"
type textarea "did you like what you saw [PERSON_NAME]?🤭 i can do better if you"
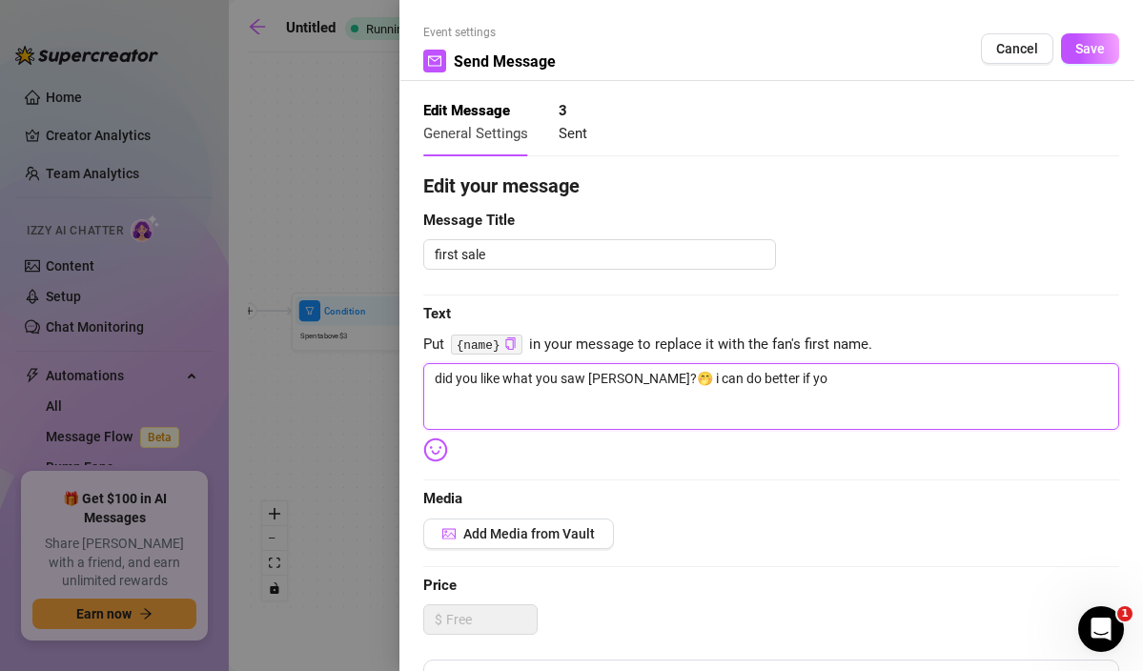
type textarea "did you like what you saw [PERSON_NAME]?🤭 i can do better if you"
type textarea "did you like what you saw [PERSON_NAME]?🤭 i can do better if you'"
type textarea "did you like what you saw [PERSON_NAME]?🤭 i can do better if you'r"
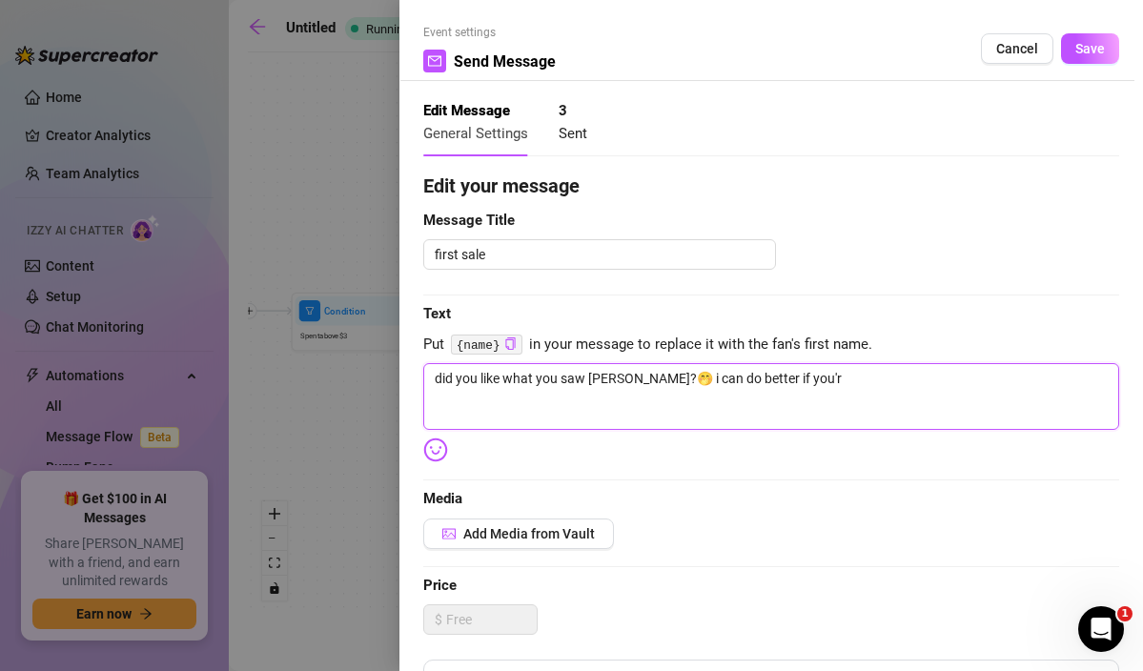
type textarea "did you like what you saw [PERSON_NAME]?🤭 i can do better if you're"
type textarea "did you like what you saw [PERSON_NAME]?🤭 i can do better if you're r"
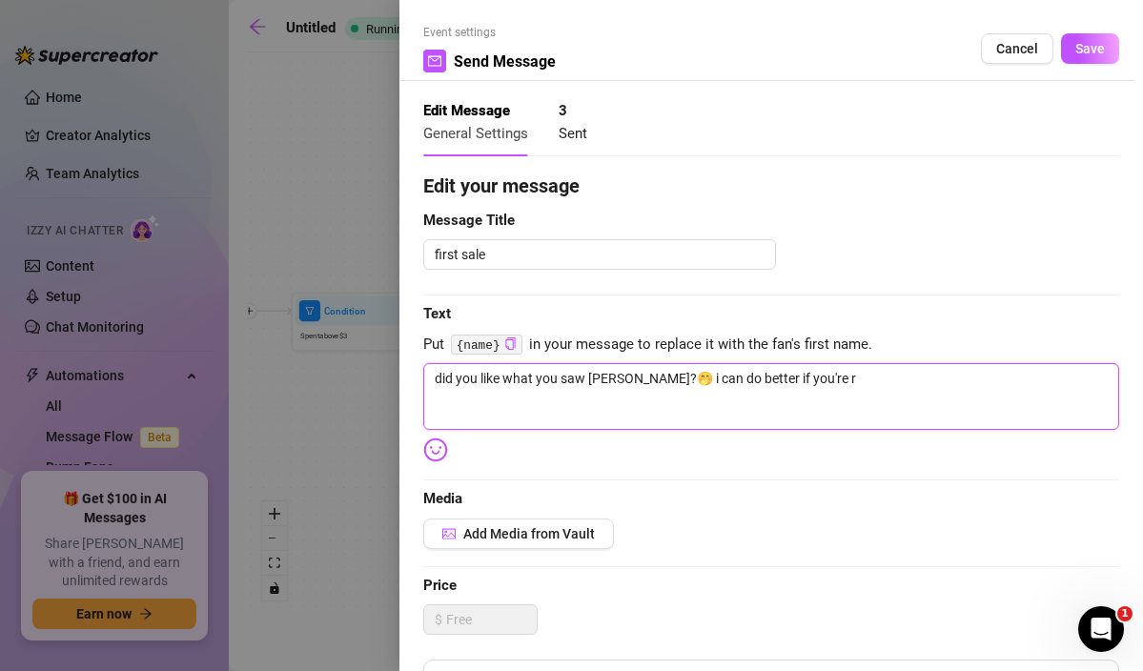
type textarea "did you like what you saw [PERSON_NAME]?🤭 i can do better if you're re"
type textarea "did you like what you saw [PERSON_NAME]?🤭 i can do better if you're rea"
type textarea "did you like what you saw [PERSON_NAME]?🤭 i can do better if you're read"
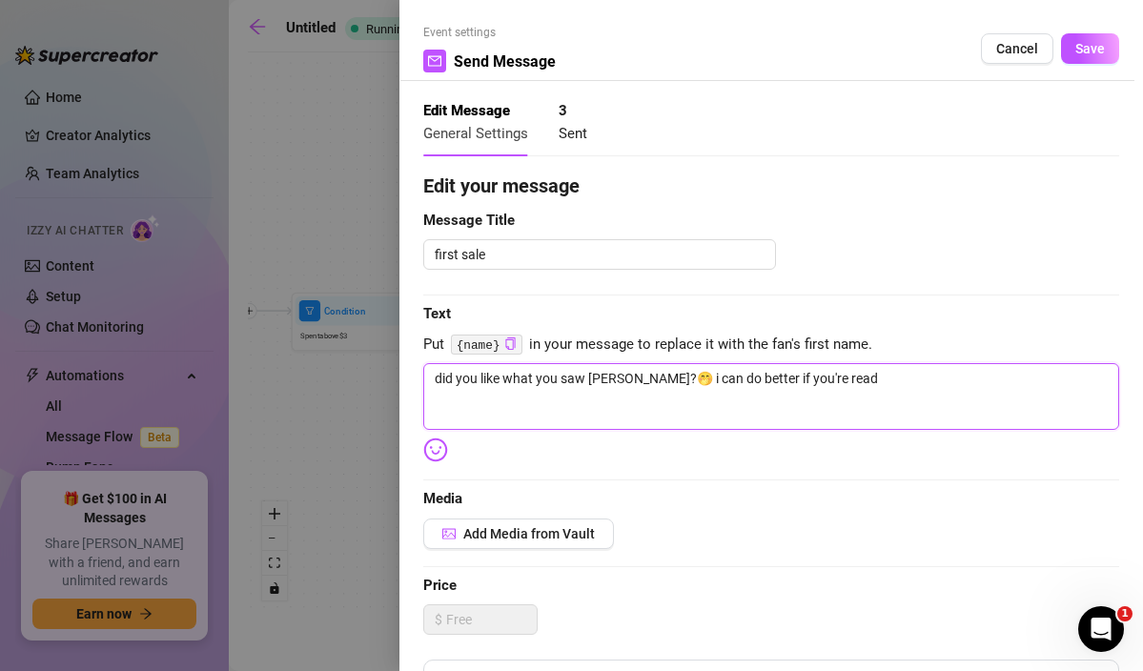
type textarea "did you like what you saw [PERSON_NAME]?🤭 i can do better if you're ready"
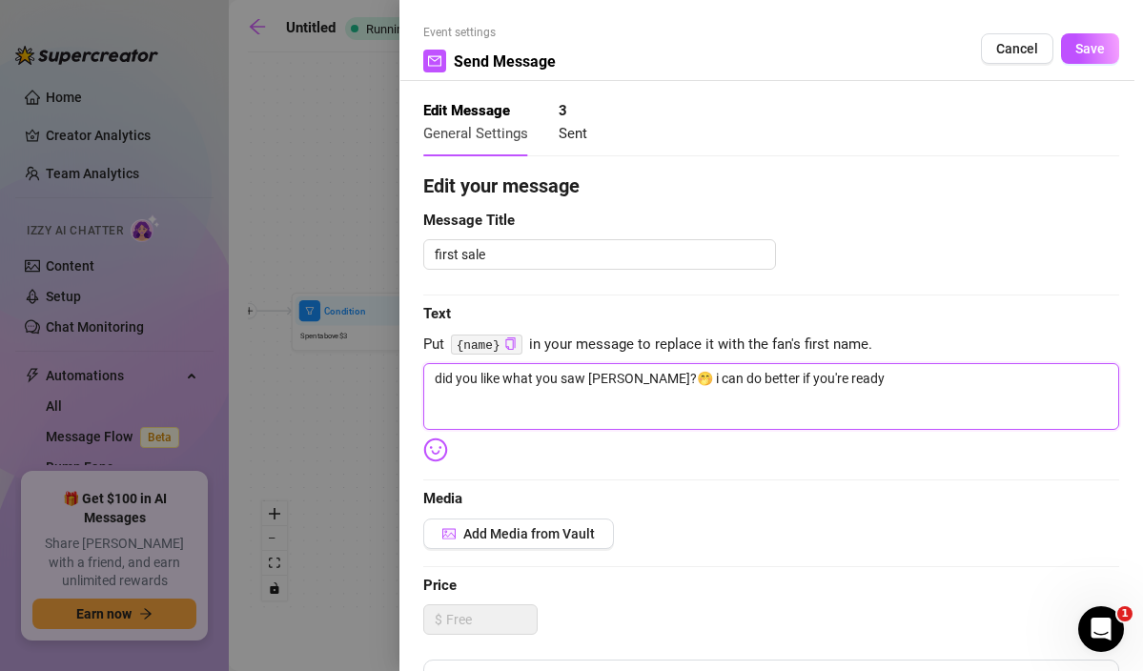
type textarea "did you like what you saw [PERSON_NAME]?🤭 i can do better if you're ready"
type textarea "did you like what you saw [PERSON_NAME]?🤭 i can do better if you're ready😏"
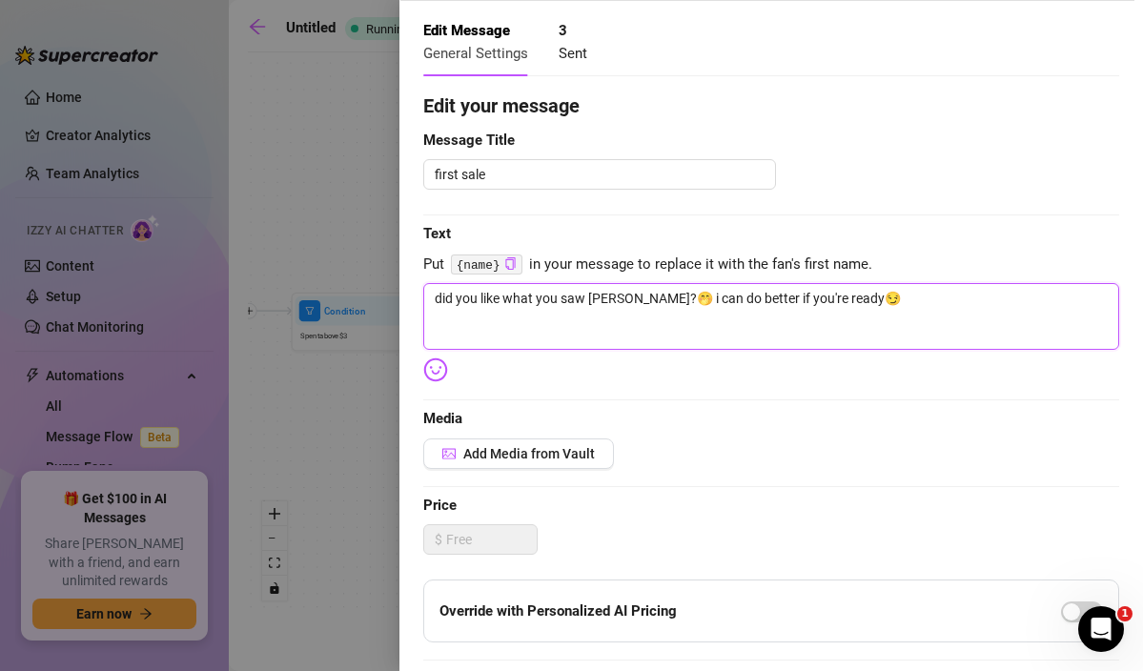
scroll to position [230, 0]
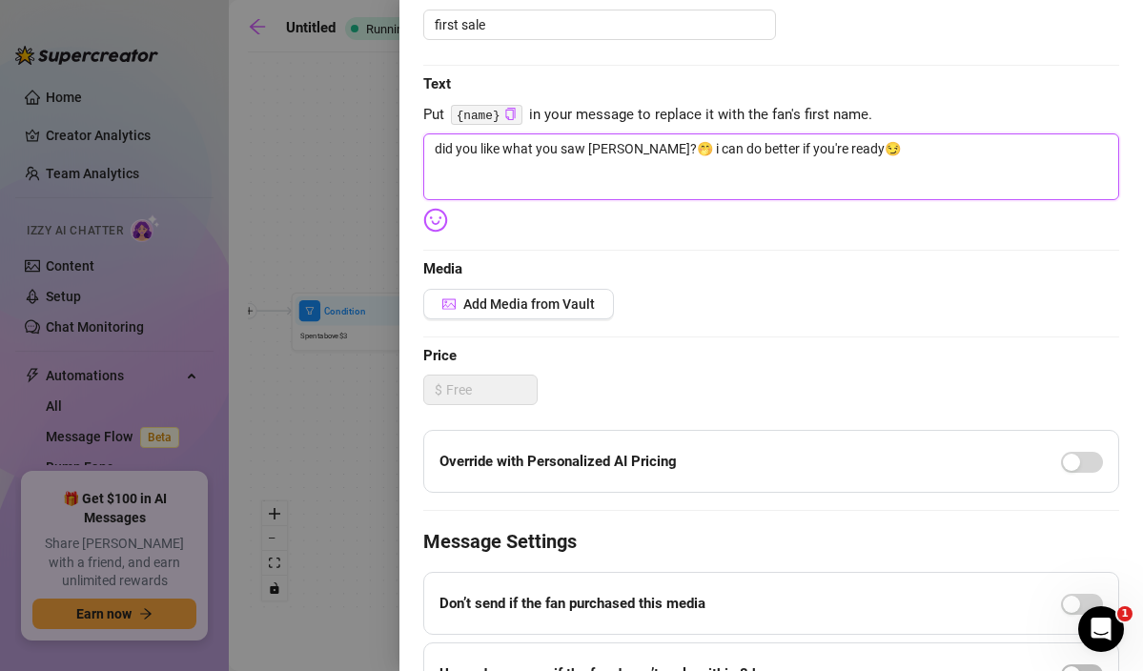
type textarea "did you like what you saw [PERSON_NAME]?🤭 i can do better if you're ready😏"
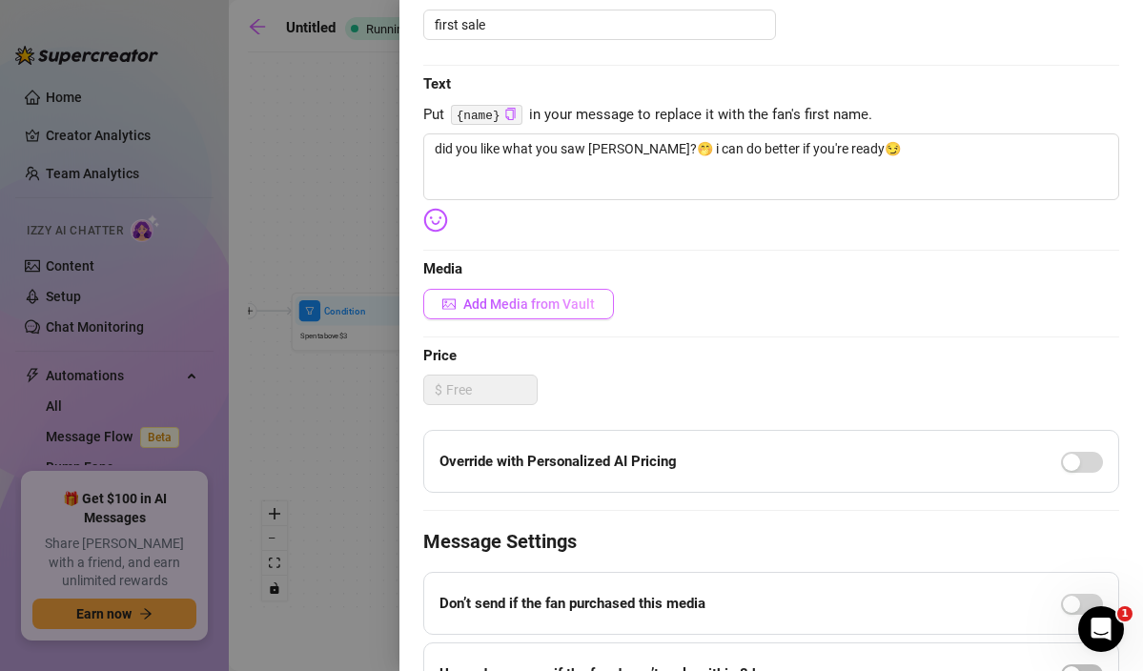
click at [526, 315] on button "Add Media from Vault" at bounding box center [518, 304] width 191 height 31
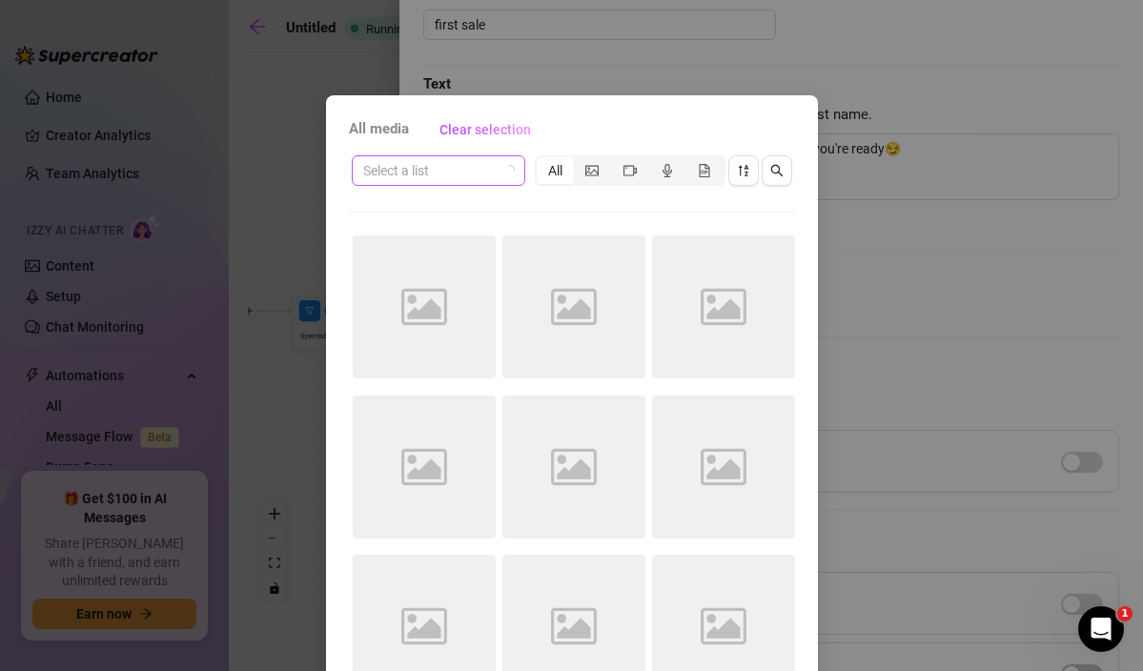
click at [487, 174] on input "search" at bounding box center [430, 170] width 134 height 29
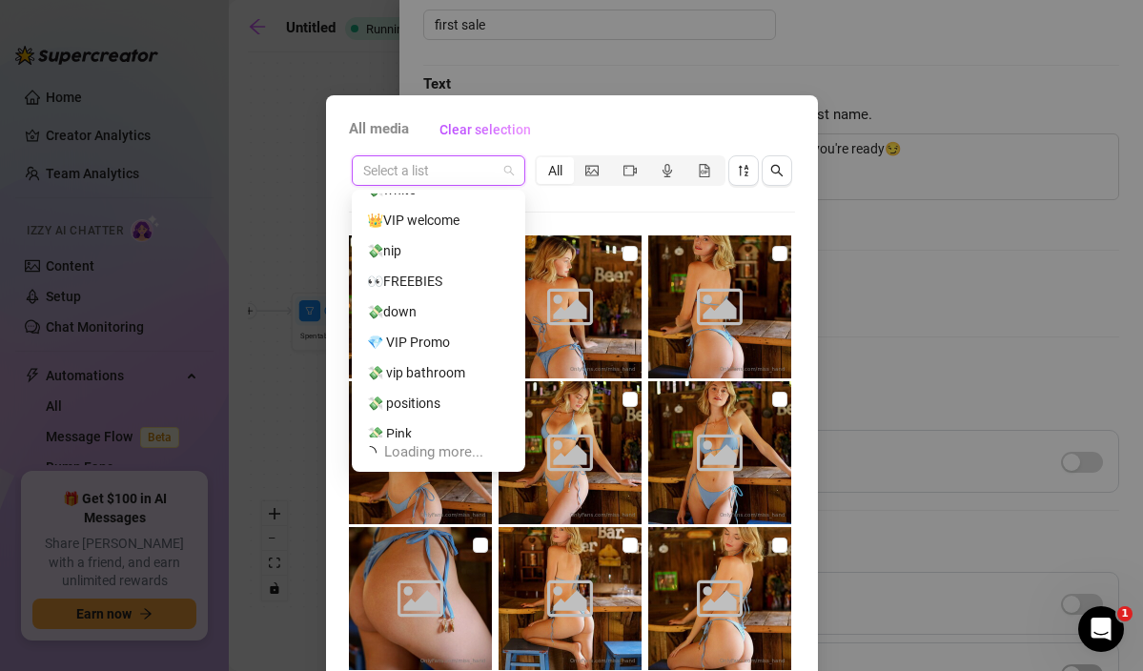
scroll to position [61, 0]
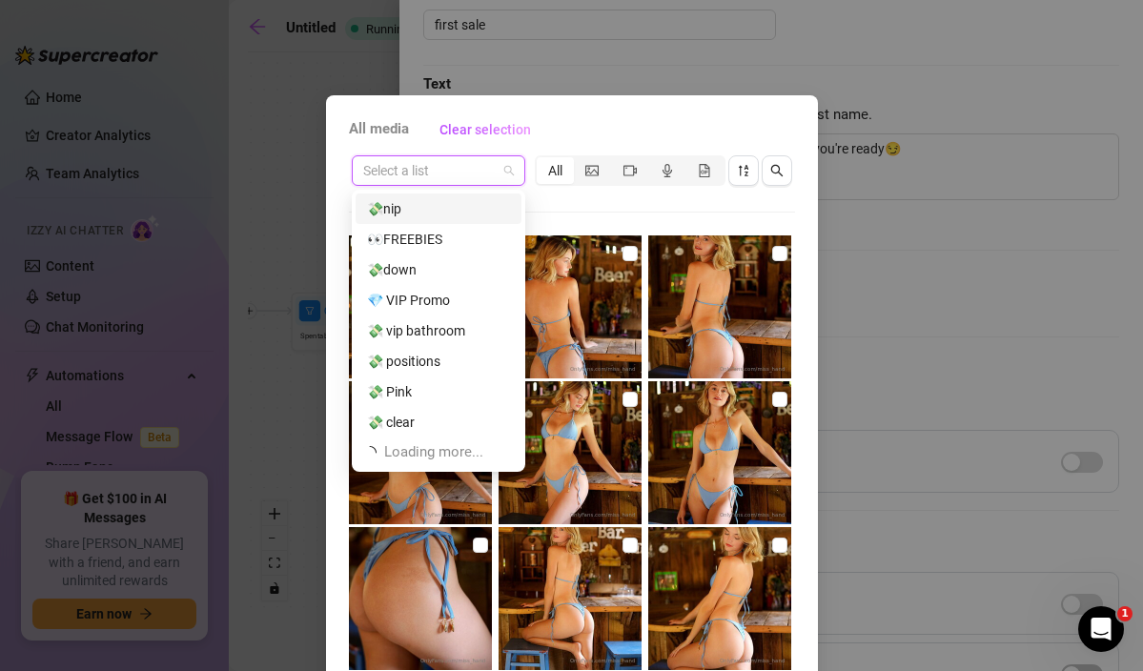
click at [448, 174] on input "search" at bounding box center [430, 170] width 134 height 29
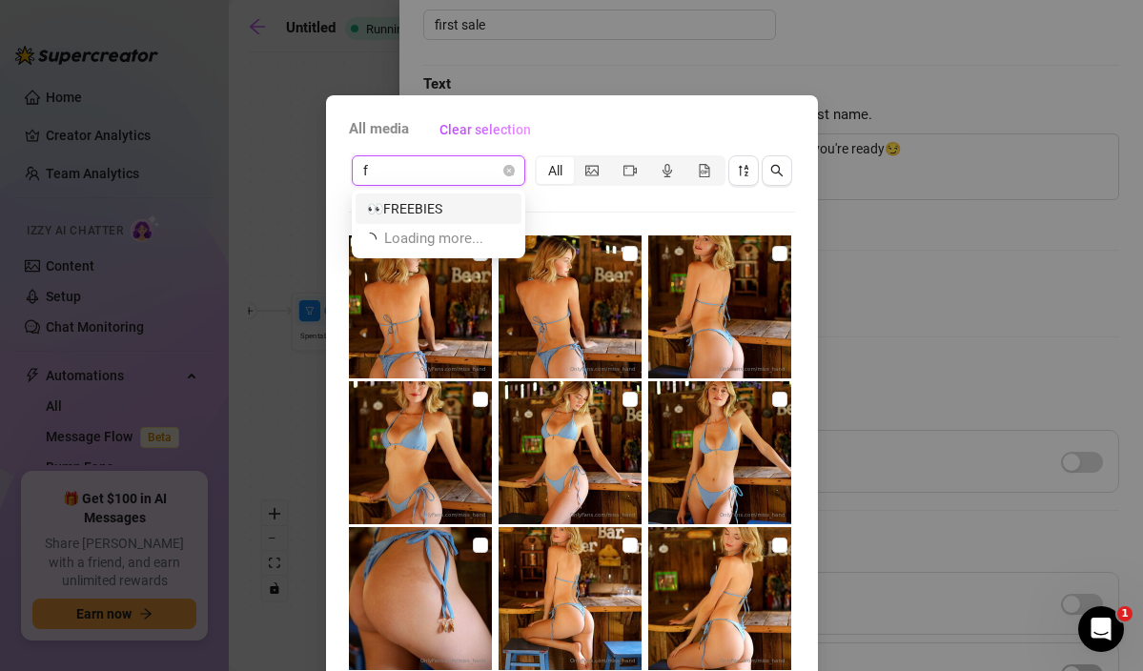
scroll to position [0, 0]
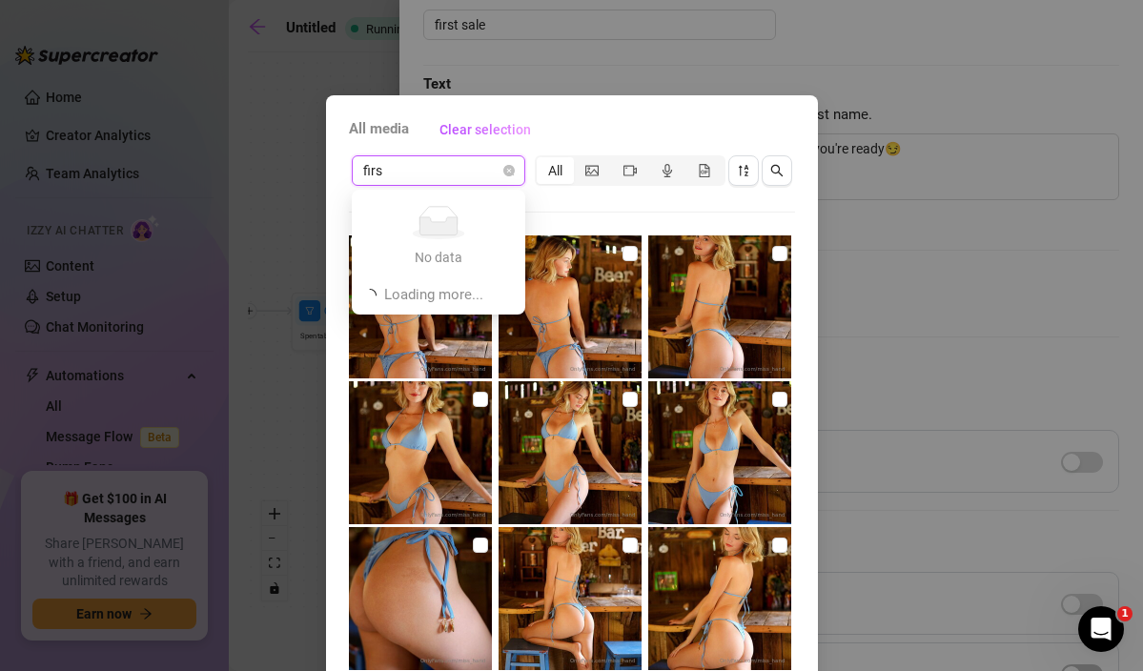
type input "first"
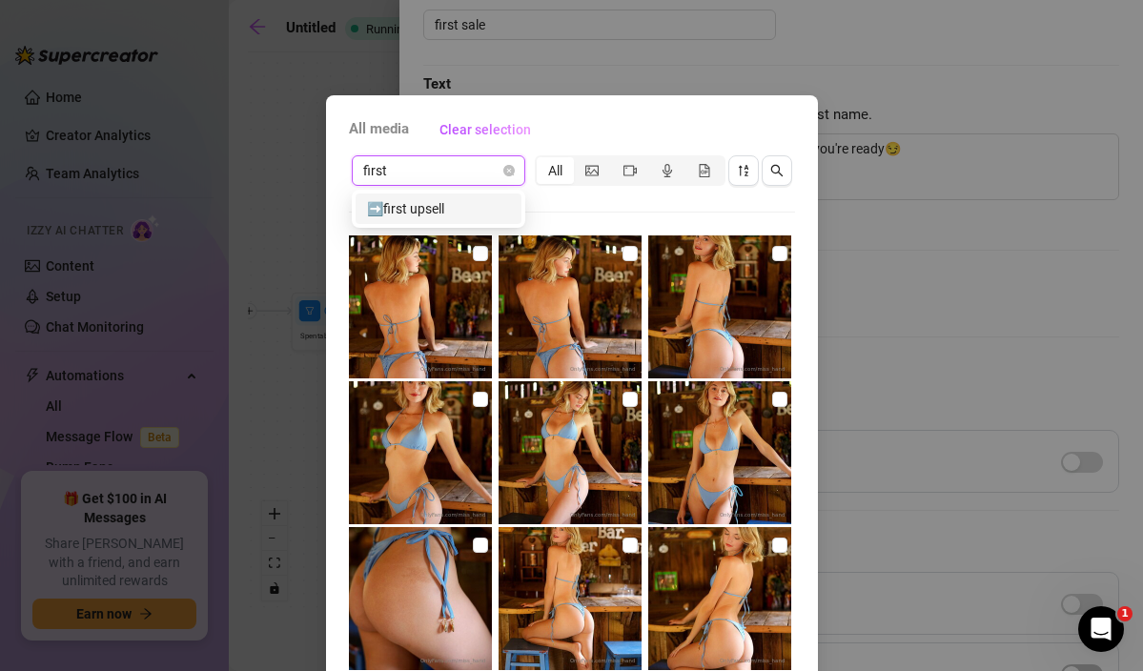
click at [427, 210] on div "➡️first upsell" at bounding box center [438, 208] width 143 height 21
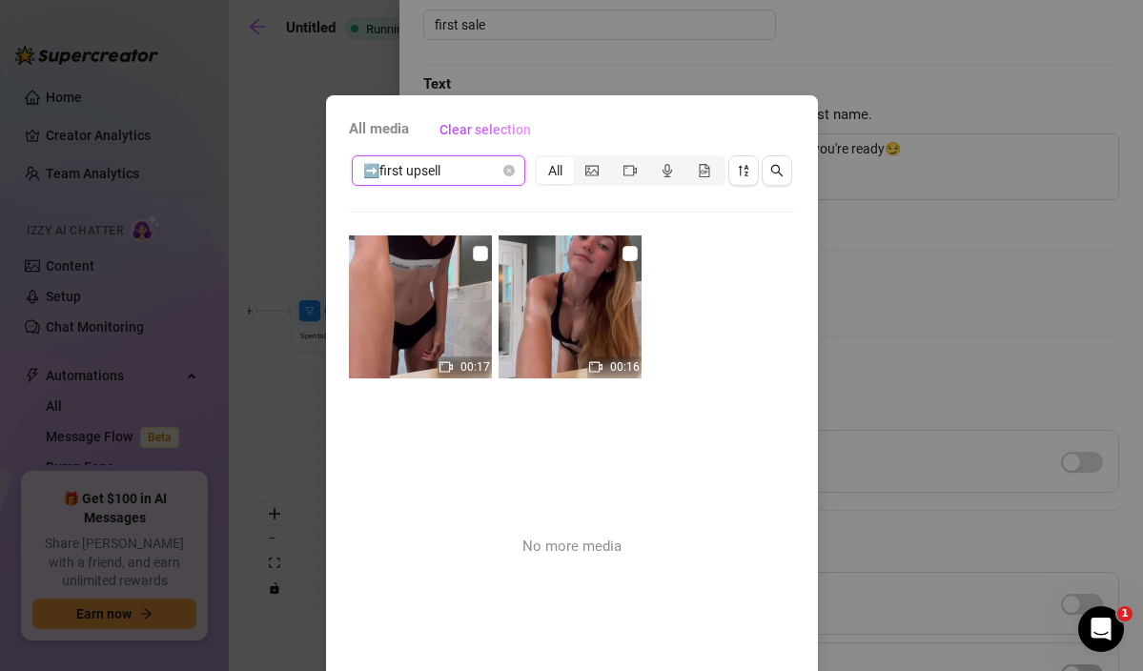
click at [483, 252] on input "checkbox" at bounding box center [480, 253] width 15 height 15
checkbox input "true"
click at [627, 251] on input "checkbox" at bounding box center [630, 253] width 15 height 15
click at [586, 306] on img at bounding box center [570, 307] width 143 height 143
click at [627, 250] on input "checkbox" at bounding box center [630, 253] width 15 height 15
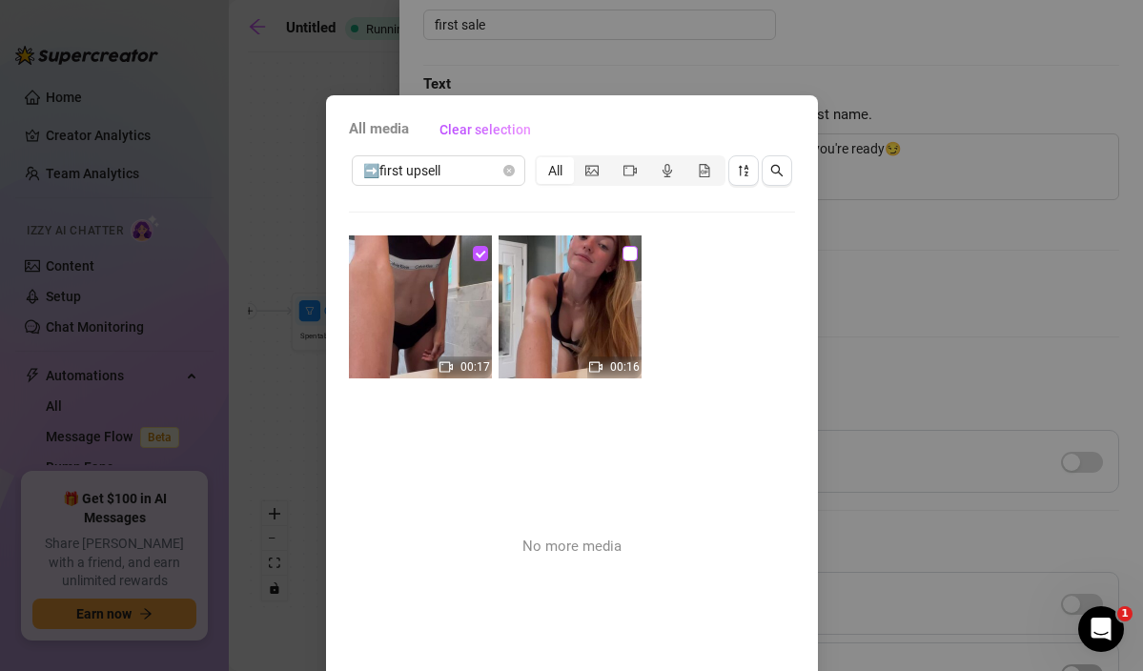
checkbox input "true"
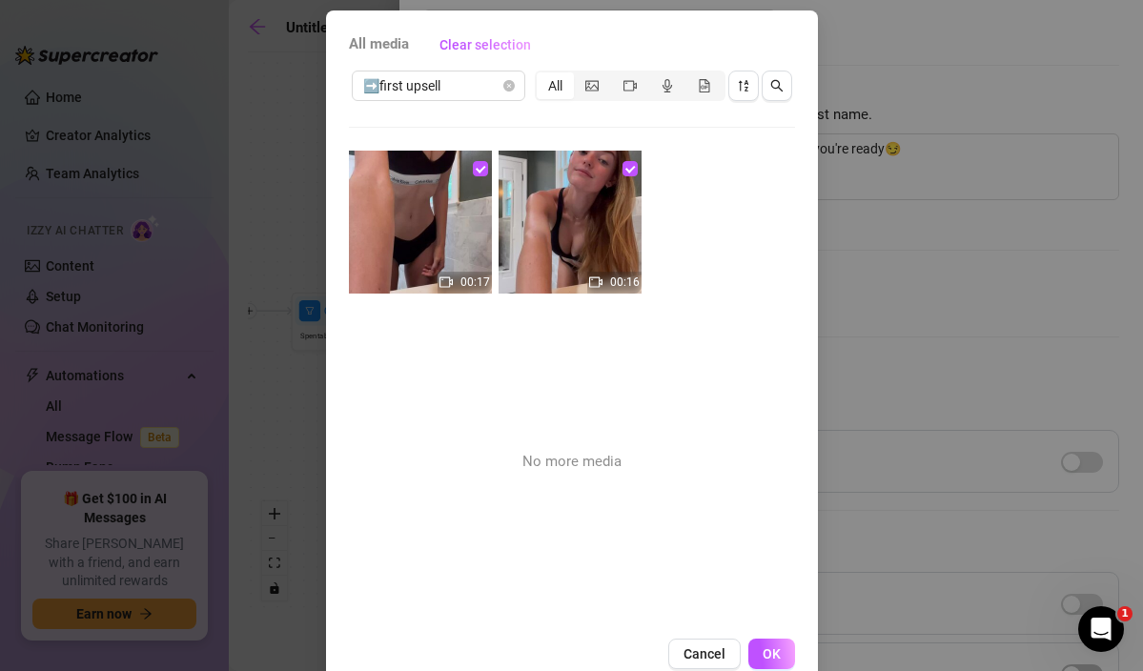
scroll to position [125, 0]
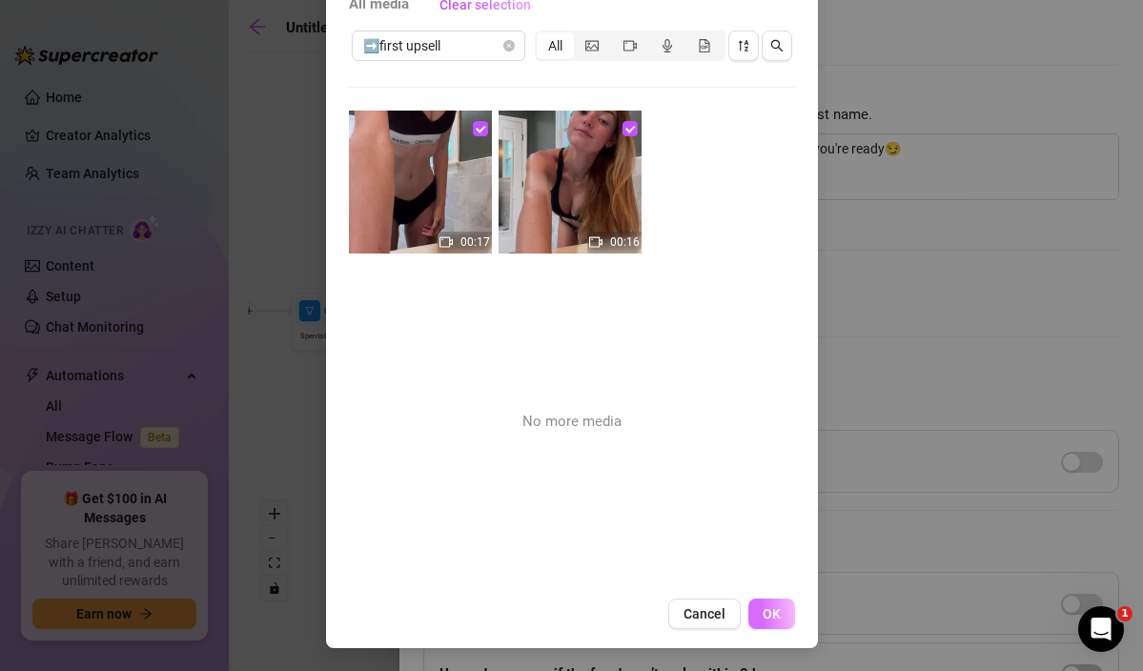
click at [772, 609] on span "OK" at bounding box center [772, 614] width 18 height 15
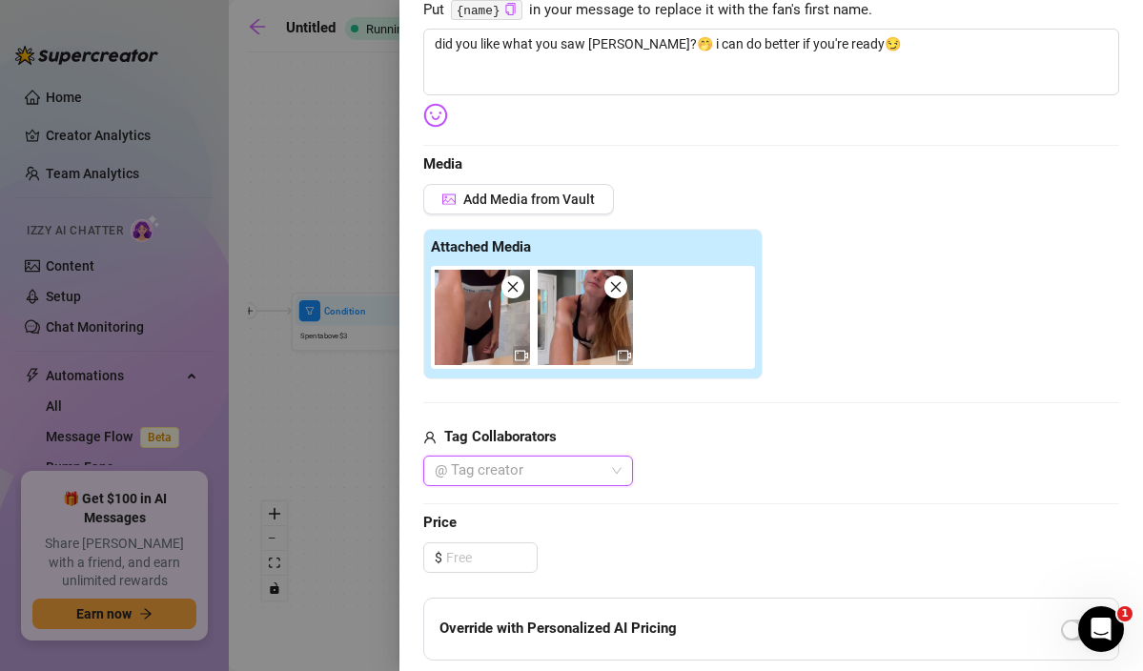
scroll to position [469, 0]
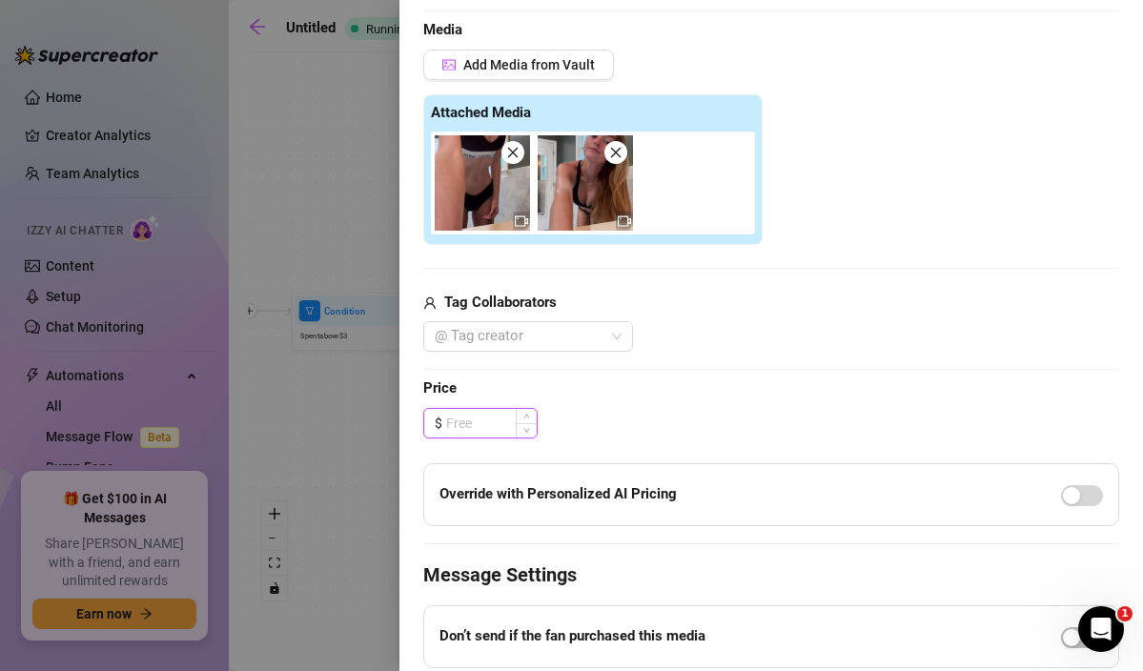
click at [483, 421] on input at bounding box center [491, 423] width 91 height 29
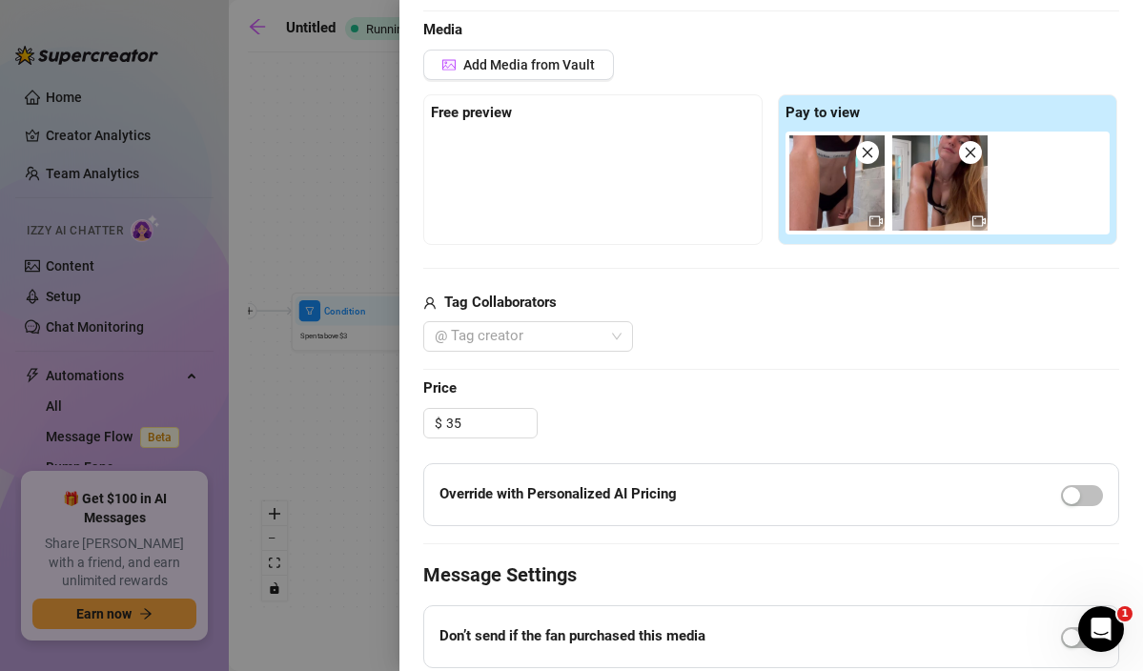
type input "35.00"
click at [656, 393] on span "Price" at bounding box center [771, 389] width 696 height 23
click at [834, 181] on img at bounding box center [837, 182] width 95 height 95
click at [870, 190] on img at bounding box center [837, 182] width 95 height 95
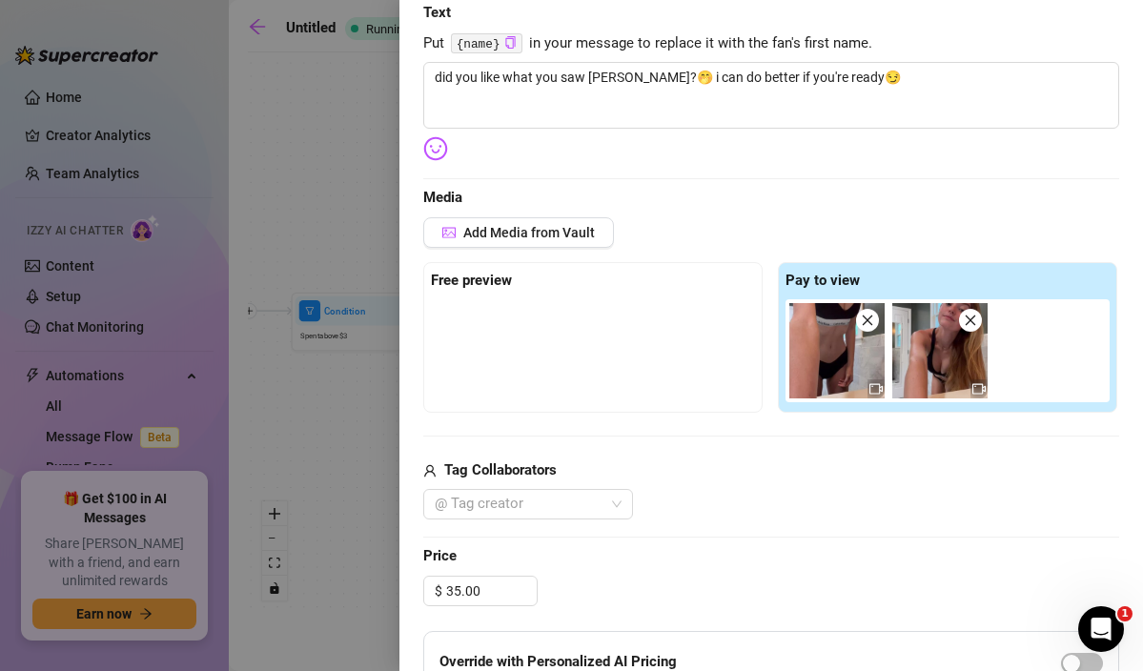
scroll to position [0, 0]
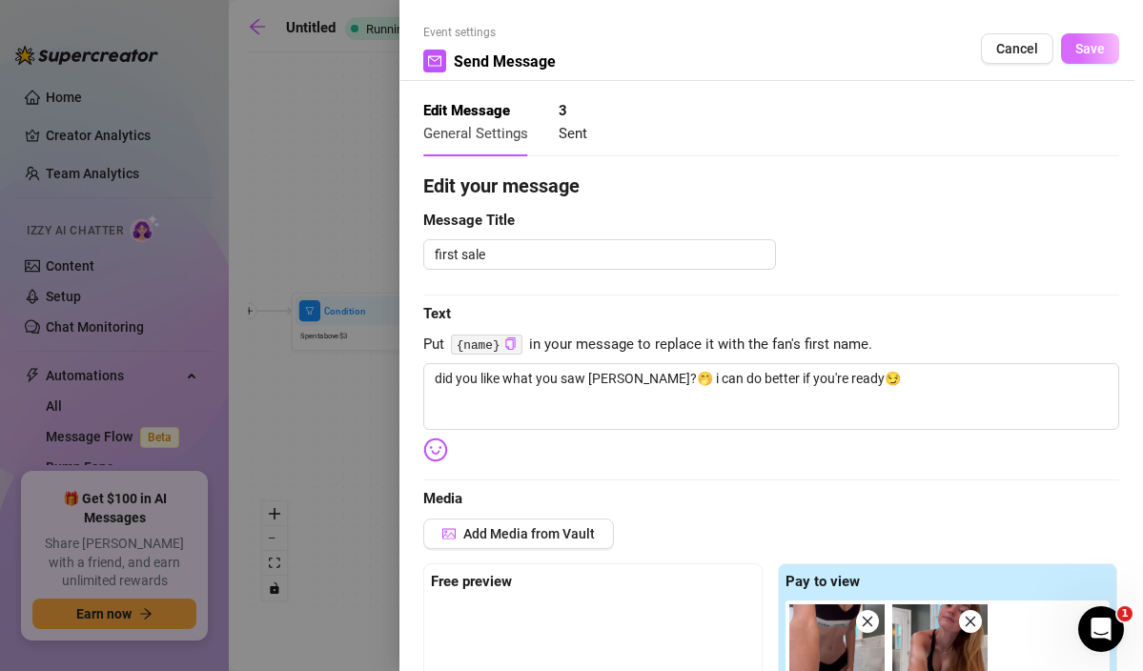
click at [1079, 53] on span "Save" at bounding box center [1091, 48] width 30 height 15
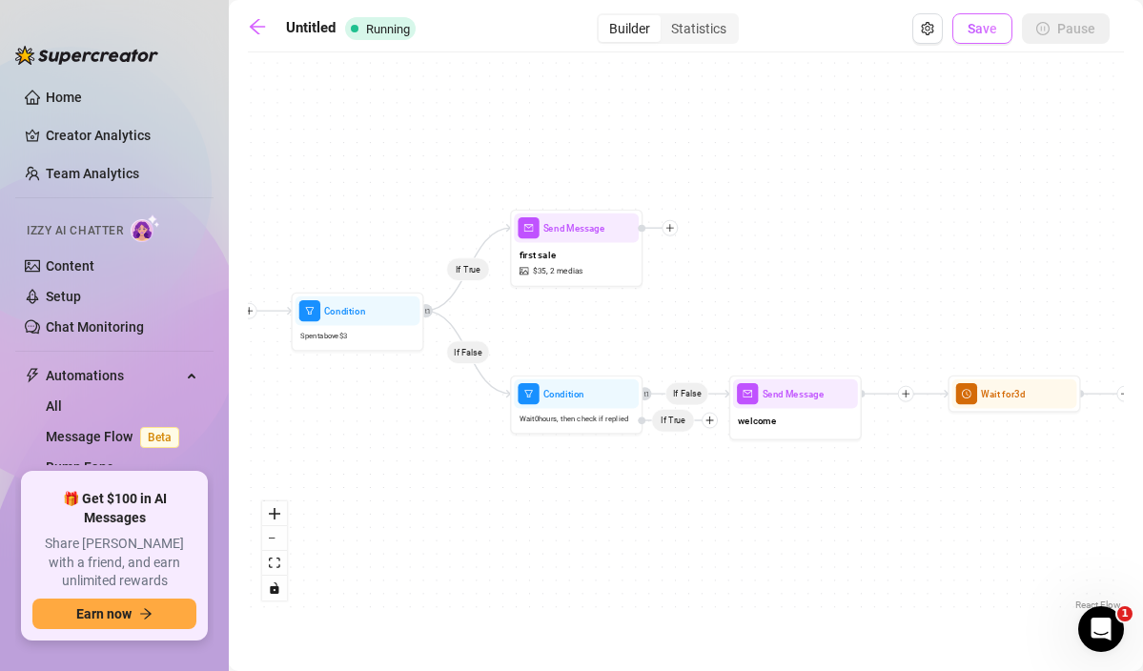
click at [1002, 31] on button "Save" at bounding box center [983, 28] width 60 height 31
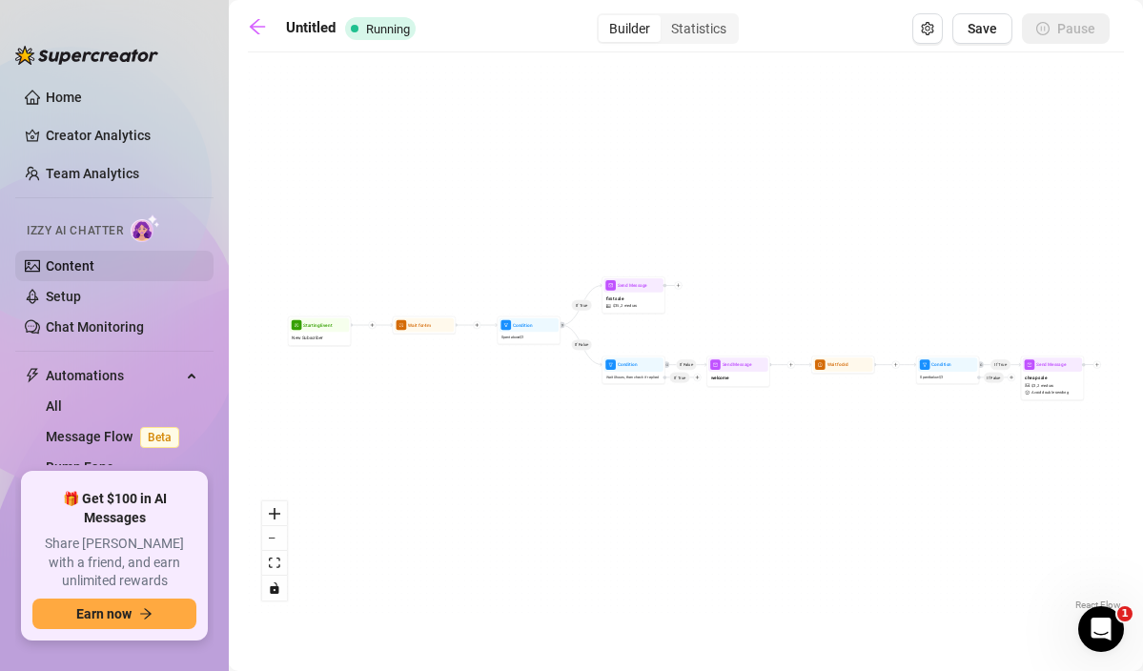
click at [83, 272] on link "Content" at bounding box center [70, 265] width 49 height 15
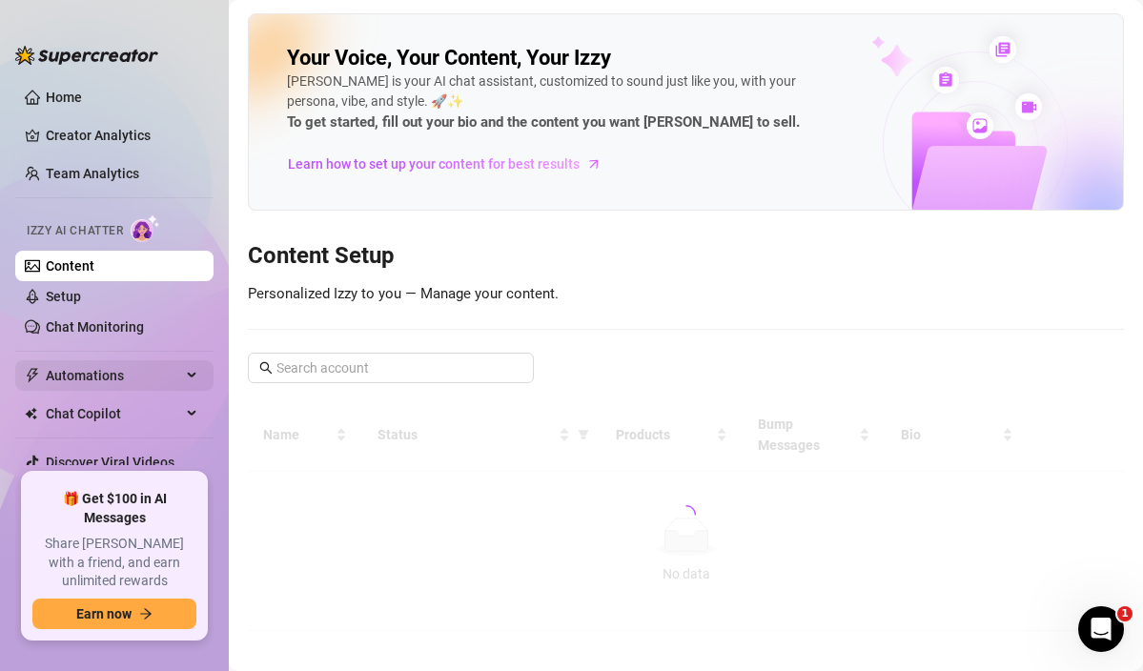
click at [70, 380] on span "Automations" at bounding box center [113, 375] width 135 height 31
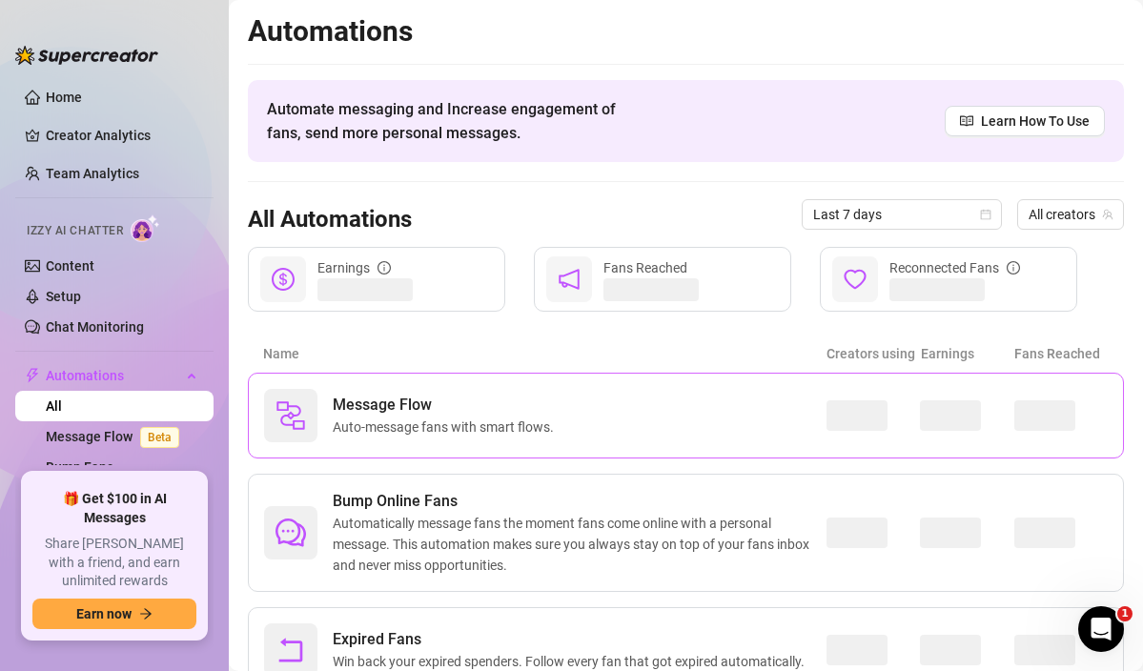
click at [596, 420] on div "Message Flow Auto-message fans with smart flows." at bounding box center [545, 415] width 563 height 53
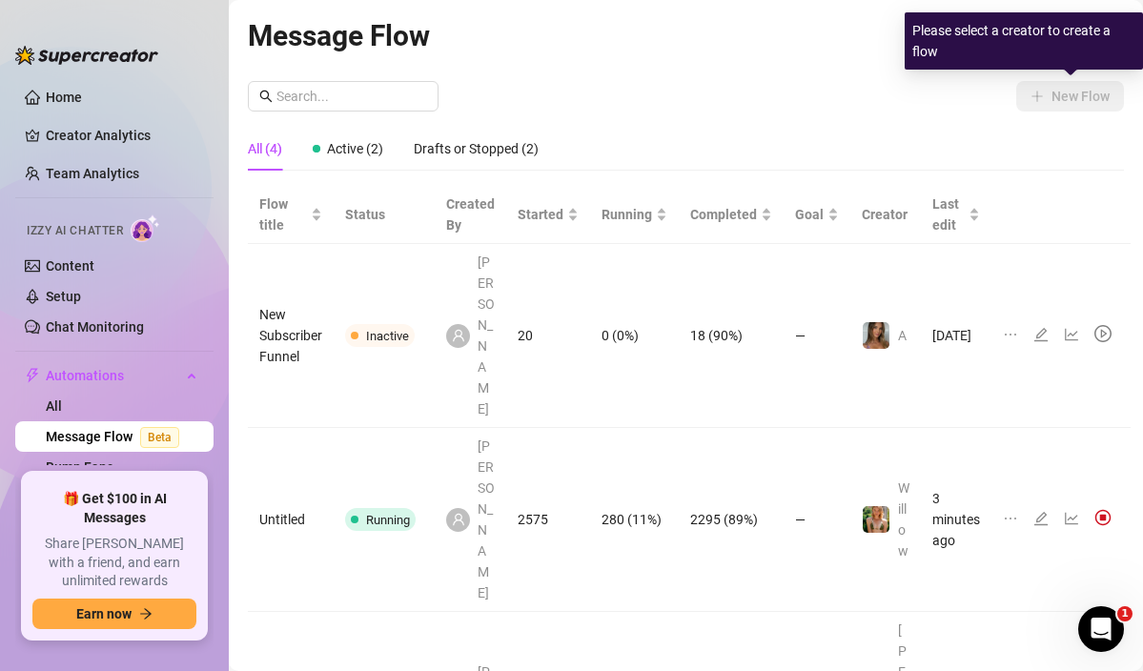
click at [915, 96] on div "New Flow" at bounding box center [686, 96] width 876 height 31
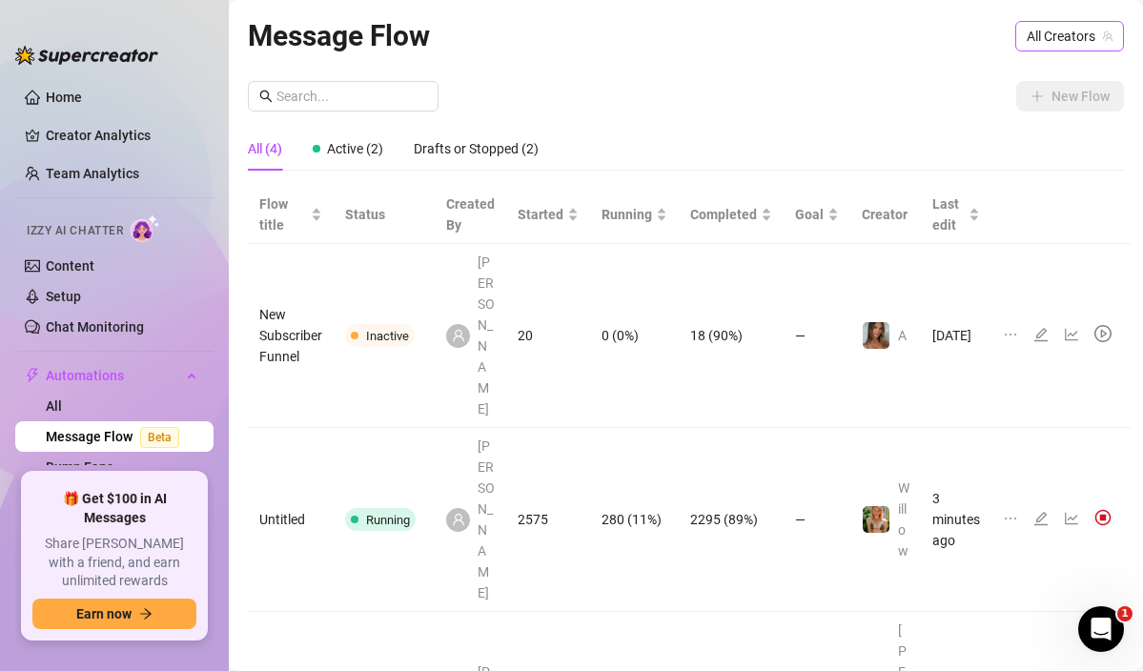
click at [1039, 33] on span "All Creators" at bounding box center [1070, 36] width 86 height 29
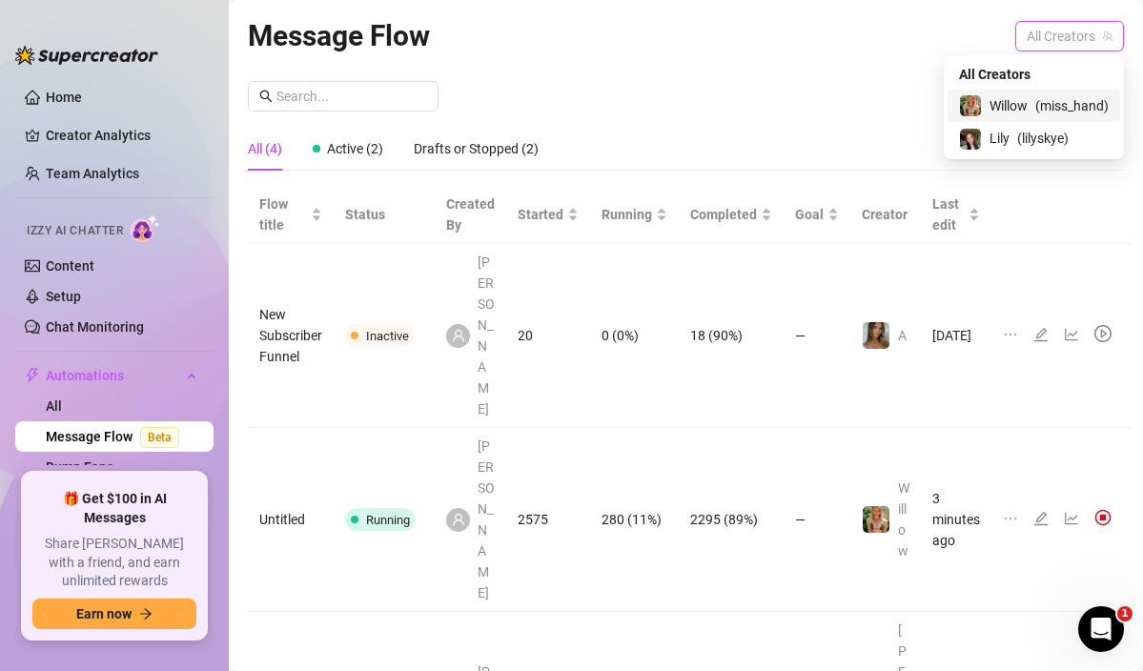
click at [1008, 101] on span "Willow" at bounding box center [1009, 105] width 38 height 21
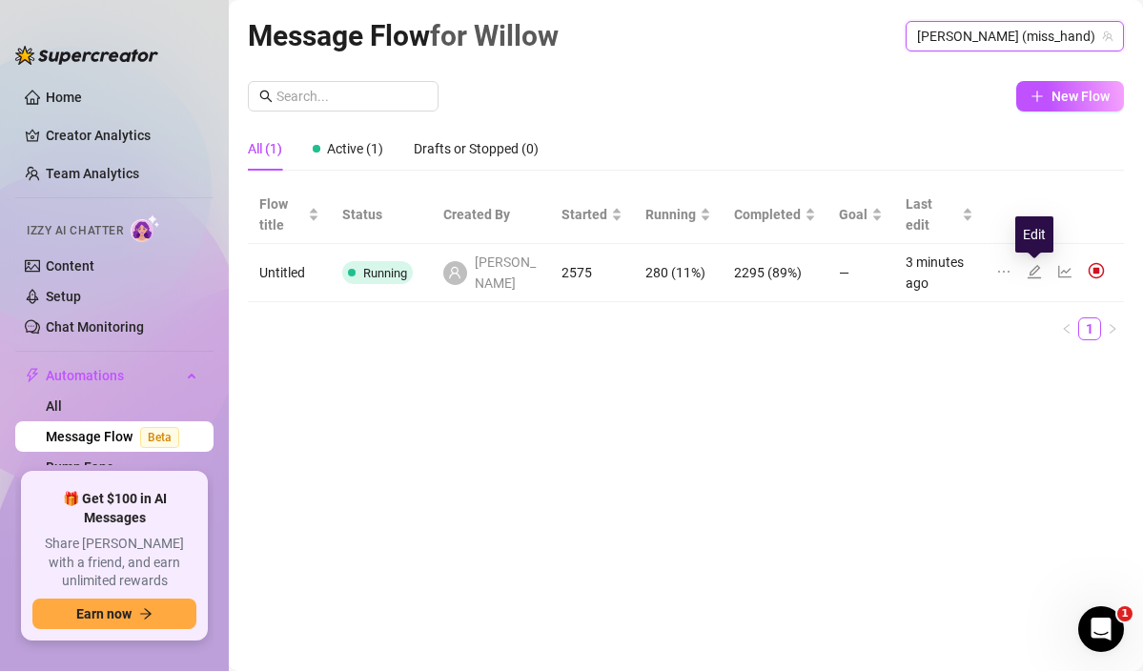
click at [1031, 270] on icon "edit" at bounding box center [1034, 271] width 15 height 15
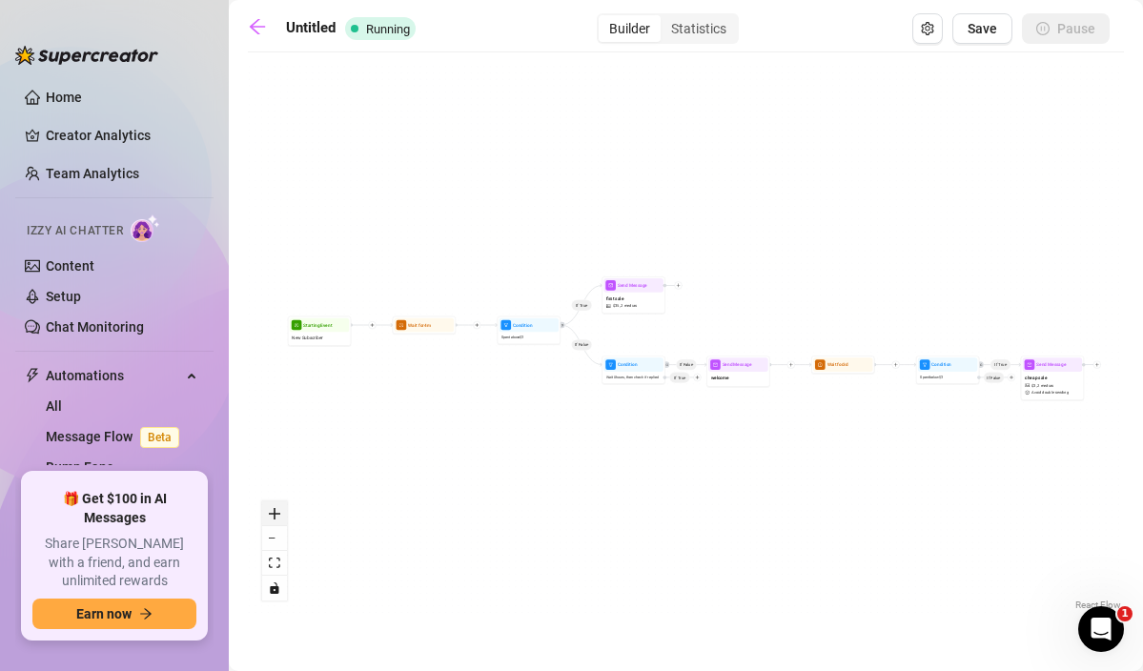
click at [275, 505] on button "zoom in" at bounding box center [274, 514] width 25 height 25
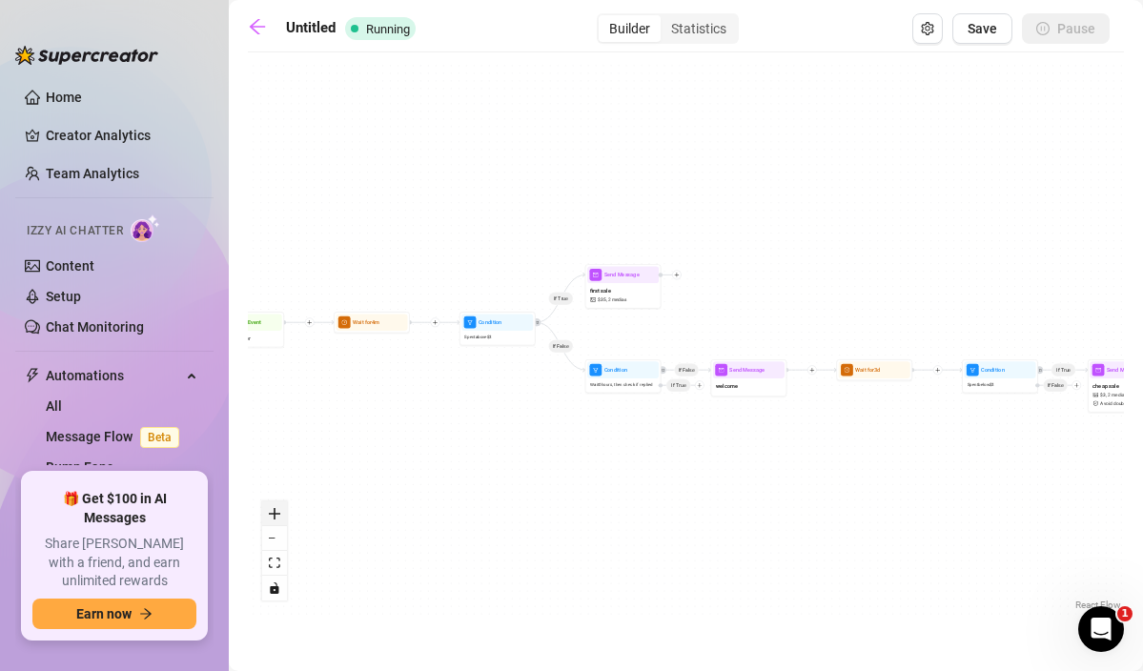
click at [275, 505] on button "zoom in" at bounding box center [274, 514] width 25 height 25
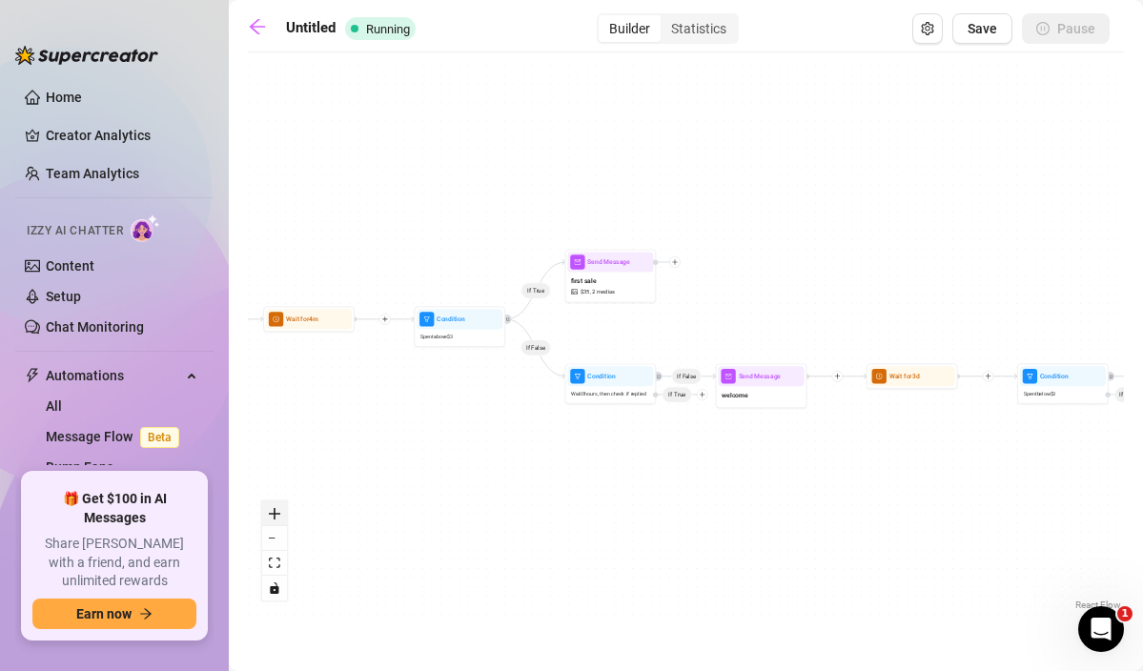
click at [275, 505] on button "zoom in" at bounding box center [274, 514] width 25 height 25
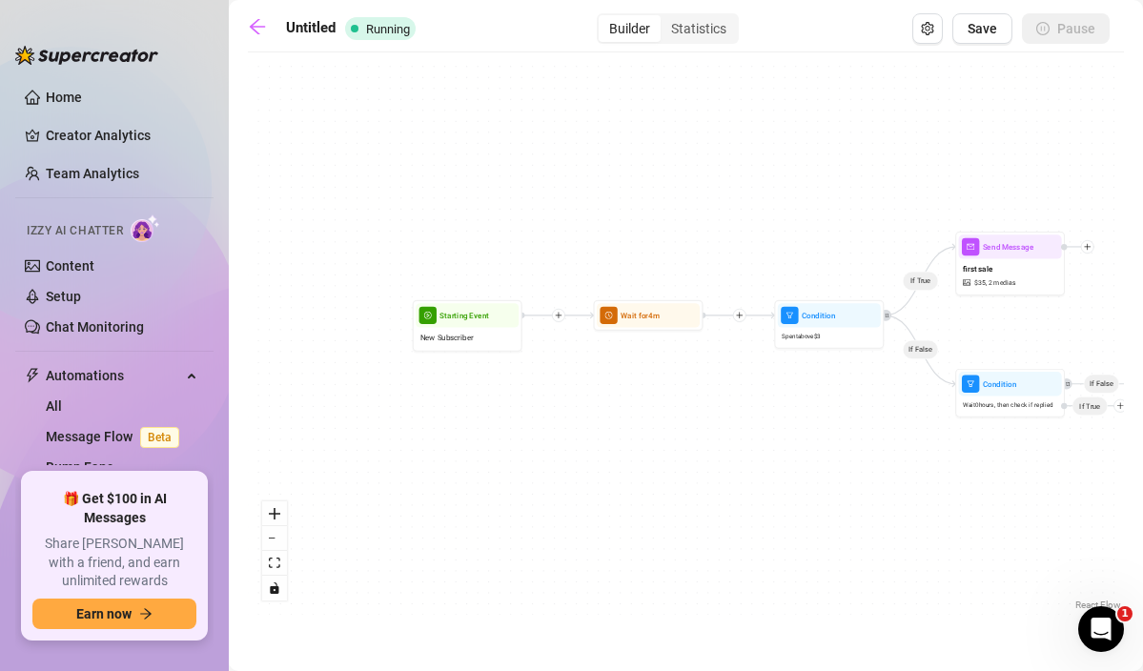
drag, startPoint x: 443, startPoint y: 403, endPoint x: 810, endPoint y: 402, distance: 366.2
click at [810, 402] on div "If True If False If True If False Send Message first sale $ 35 , 2 medias Send …" at bounding box center [686, 338] width 876 height 553
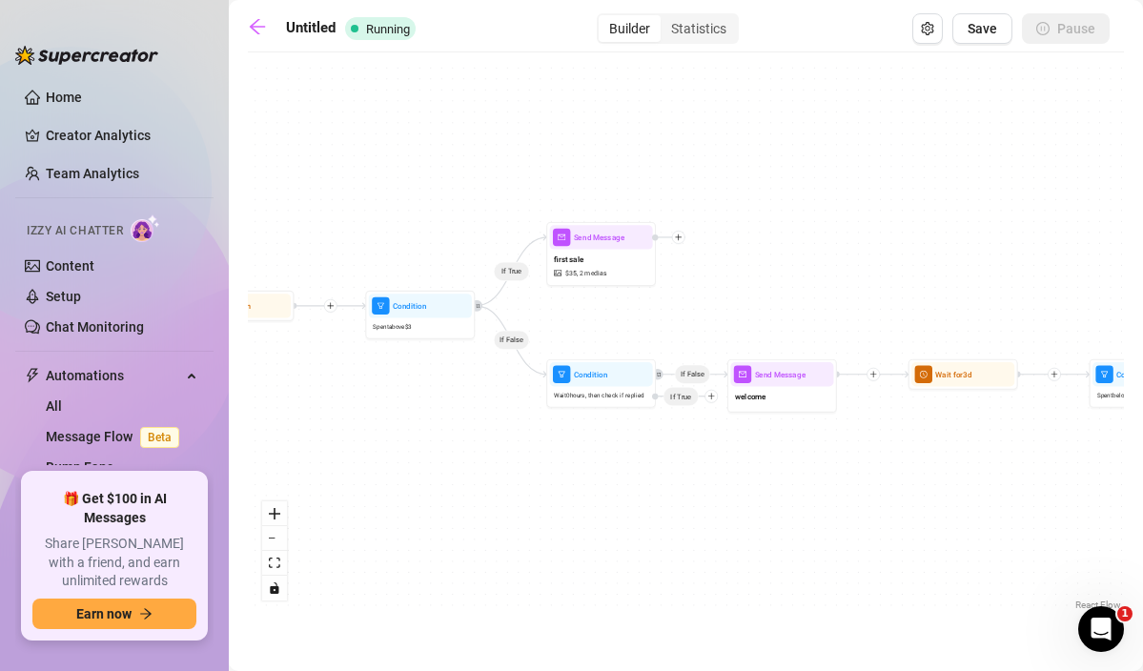
drag, startPoint x: 793, startPoint y: 360, endPoint x: 383, endPoint y: 351, distance: 410.2
click at [383, 351] on div "If True If False If True If False Send Message first sale $ 35 , 2 medias Send …" at bounding box center [686, 338] width 876 height 553
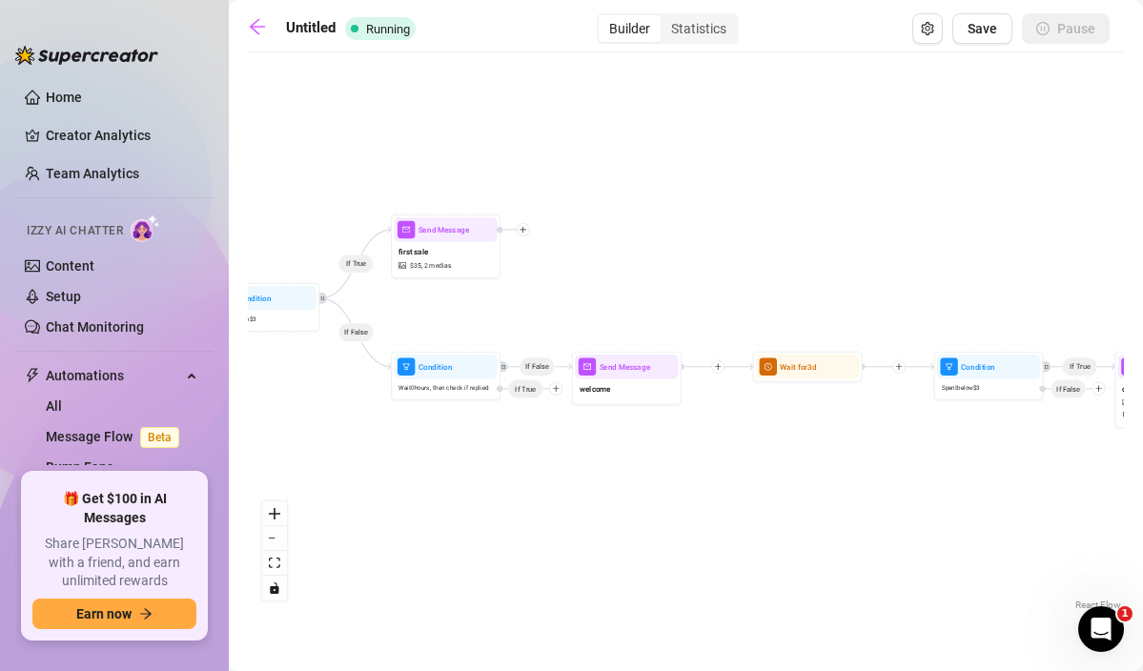
drag, startPoint x: 706, startPoint y: 463, endPoint x: 566, endPoint y: 458, distance: 139.3
click at [565, 458] on div "If True If False If True If False Send Message first sale $ 35 , 2 medias Send …" at bounding box center [686, 338] width 876 height 553
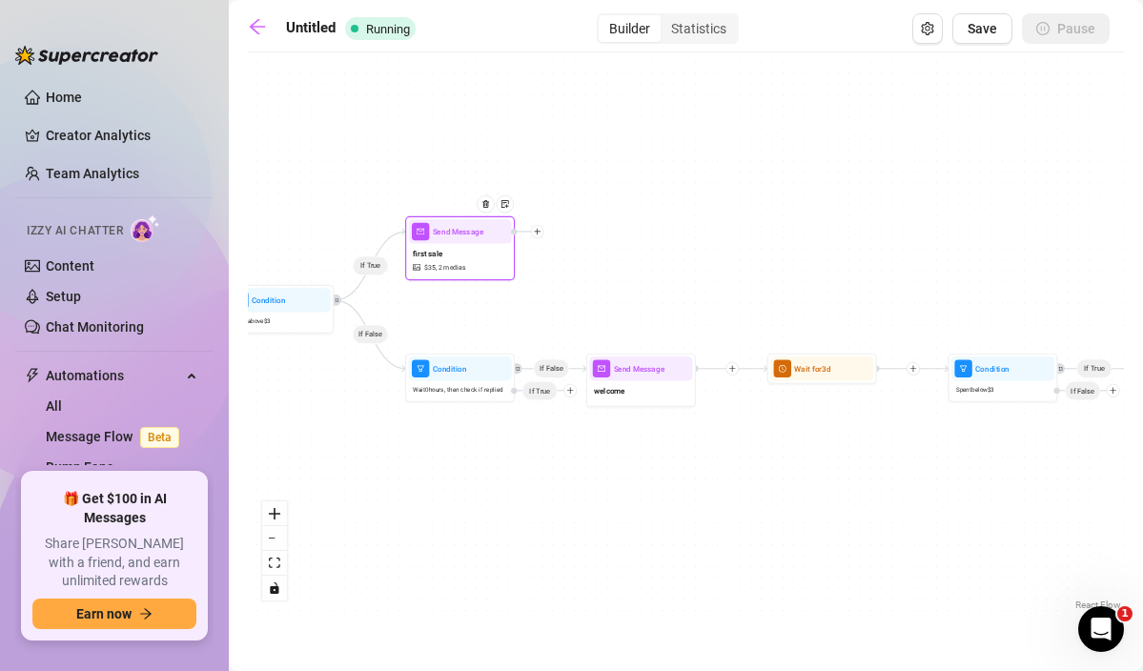
click at [472, 255] on div "first sale $ 35 , 2 medias" at bounding box center [460, 260] width 103 height 33
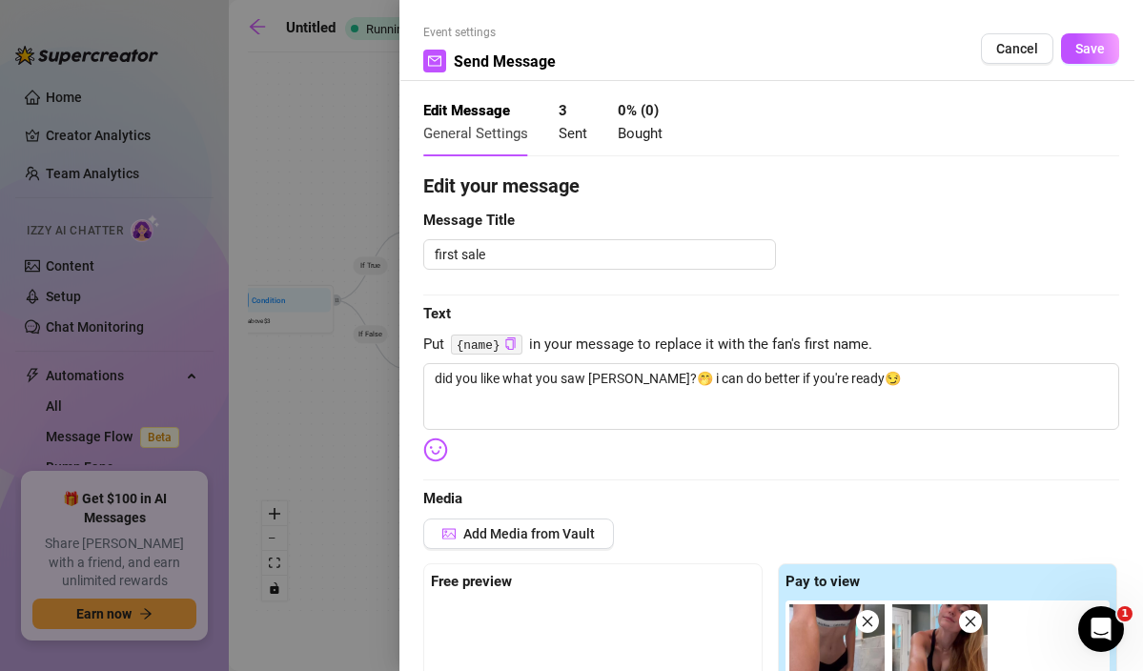
type textarea "did you like what you saw [PERSON_NAME]?🤭 i can do better if you're ready😏"
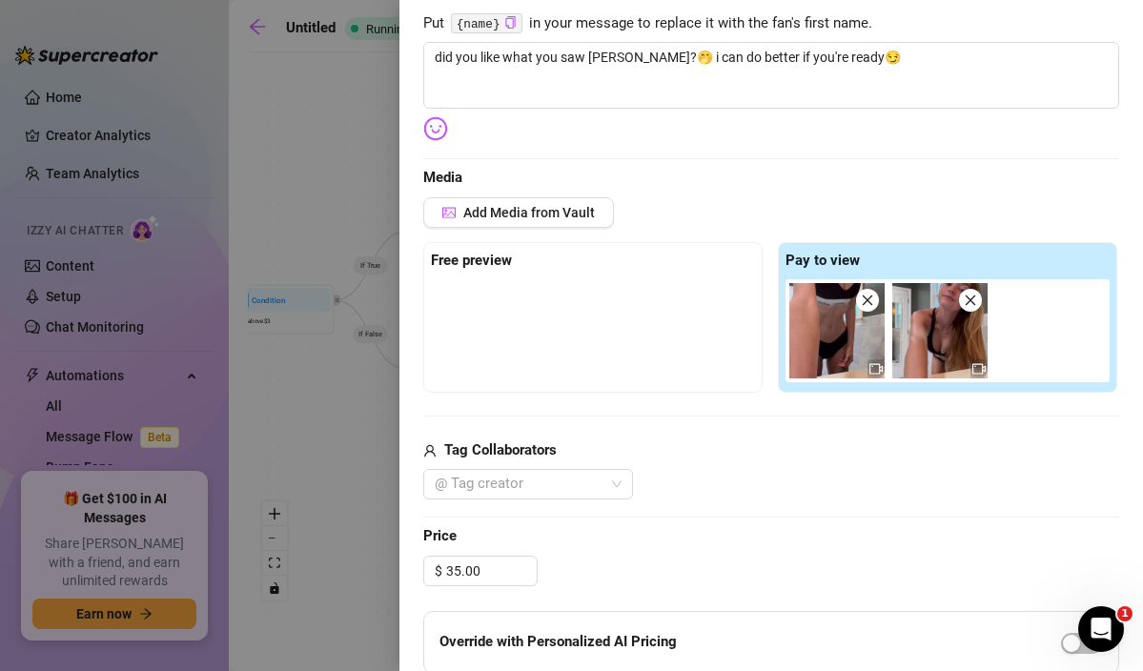
click at [622, 327] on div at bounding box center [593, 326] width 324 height 95
click at [468, 267] on strong "Free preview" at bounding box center [471, 260] width 81 height 17
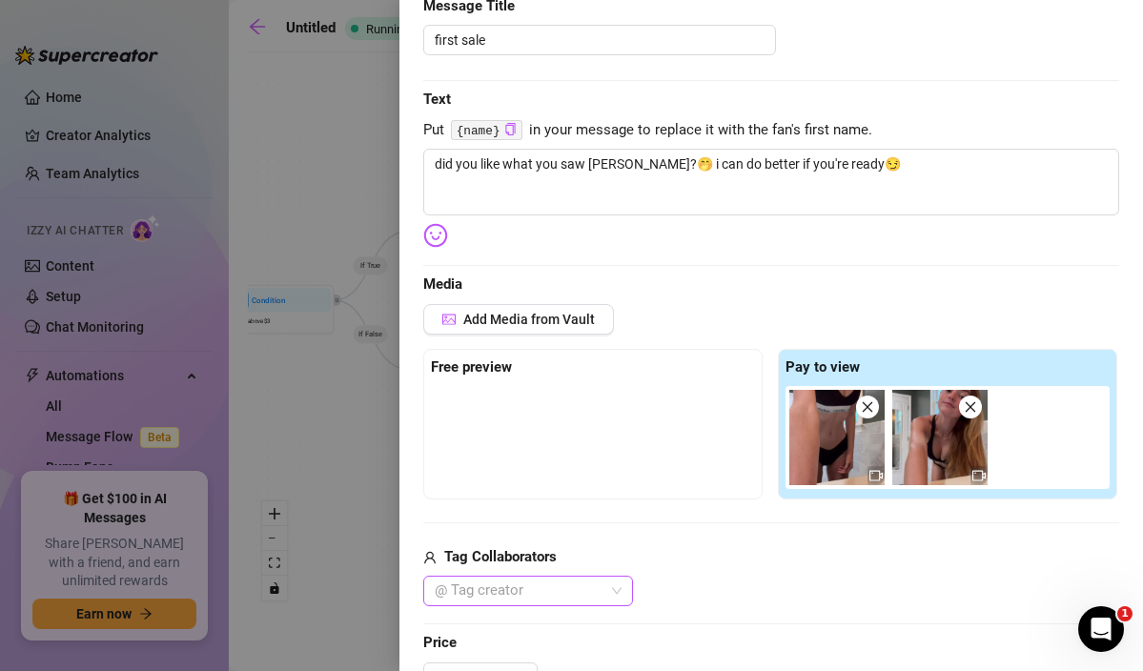
scroll to position [0, 0]
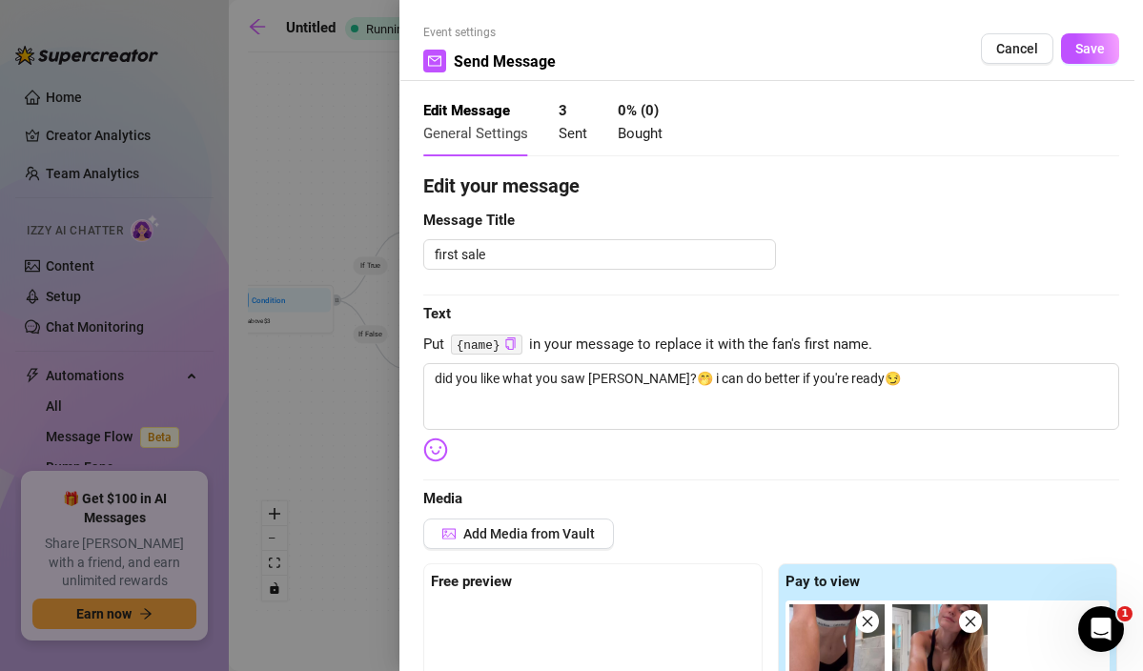
click at [245, 179] on div at bounding box center [571, 335] width 1143 height 671
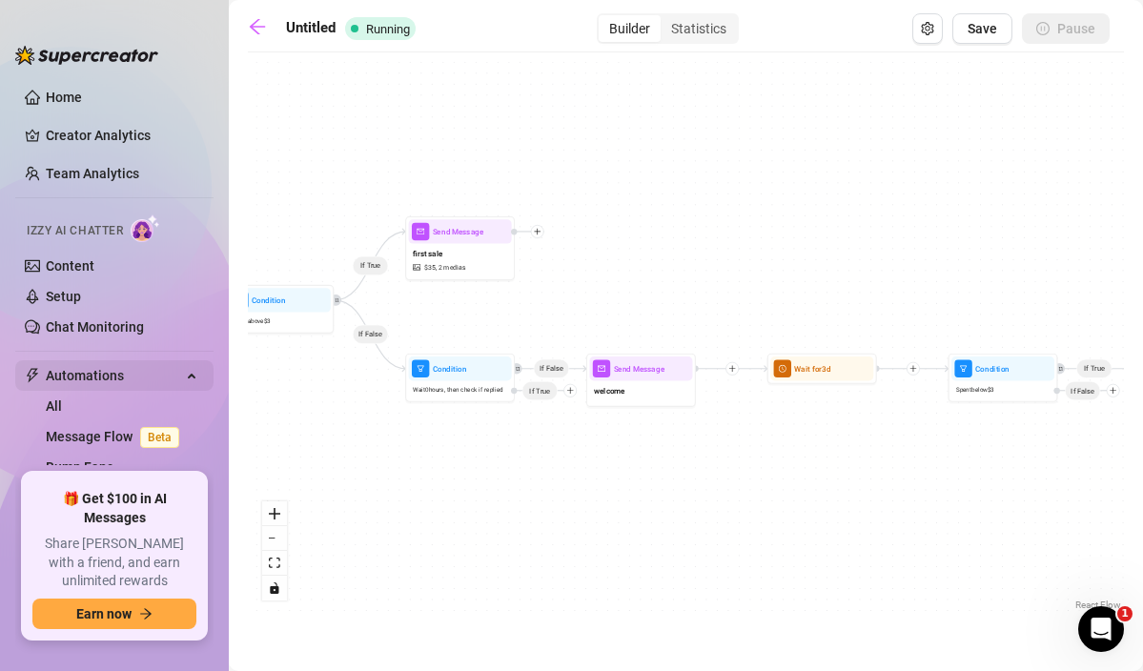
click at [119, 368] on span "Automations" at bounding box center [113, 375] width 135 height 31
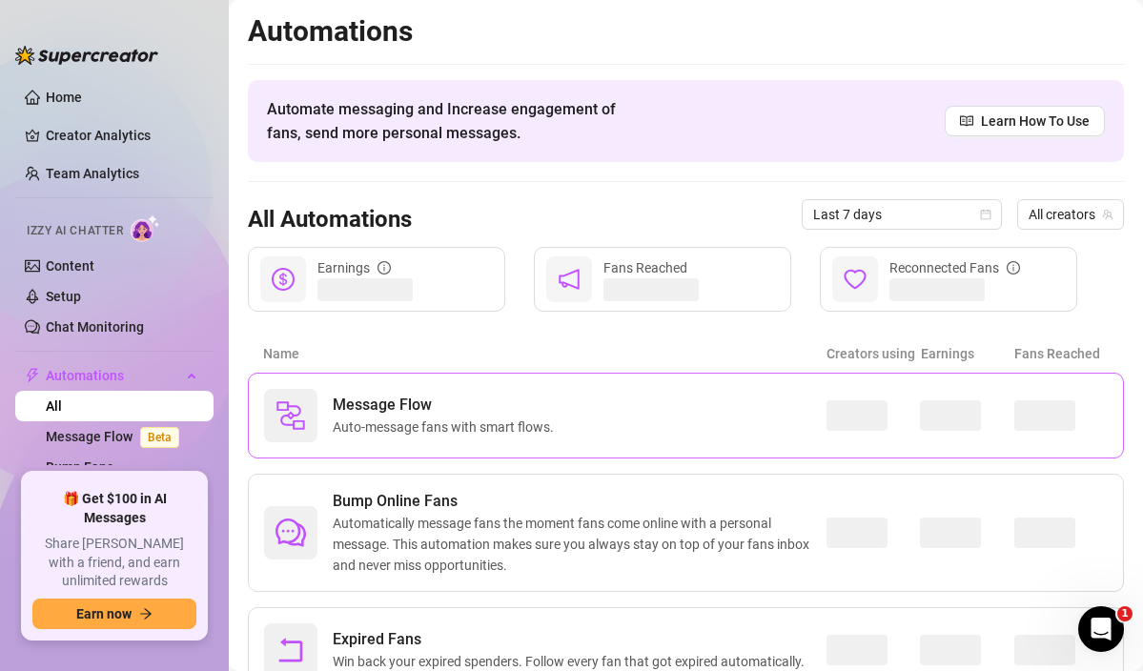
click at [634, 404] on div "Message Flow Auto-message fans with smart flows." at bounding box center [545, 415] width 563 height 53
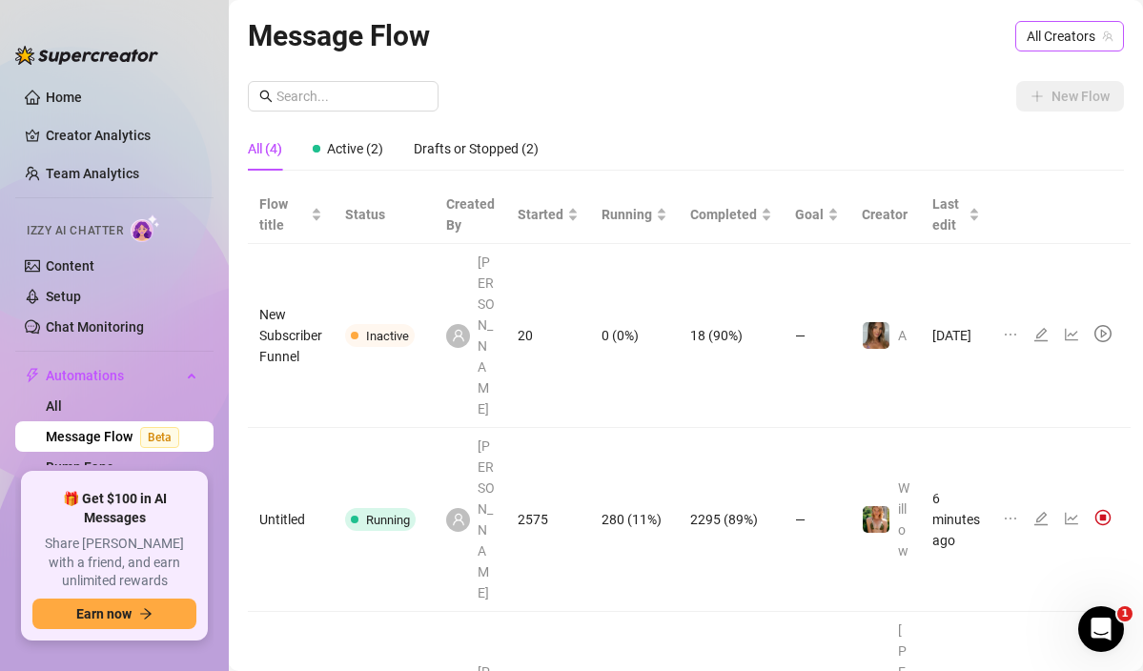
click at [1080, 39] on span "All Creators" at bounding box center [1070, 36] width 86 height 29
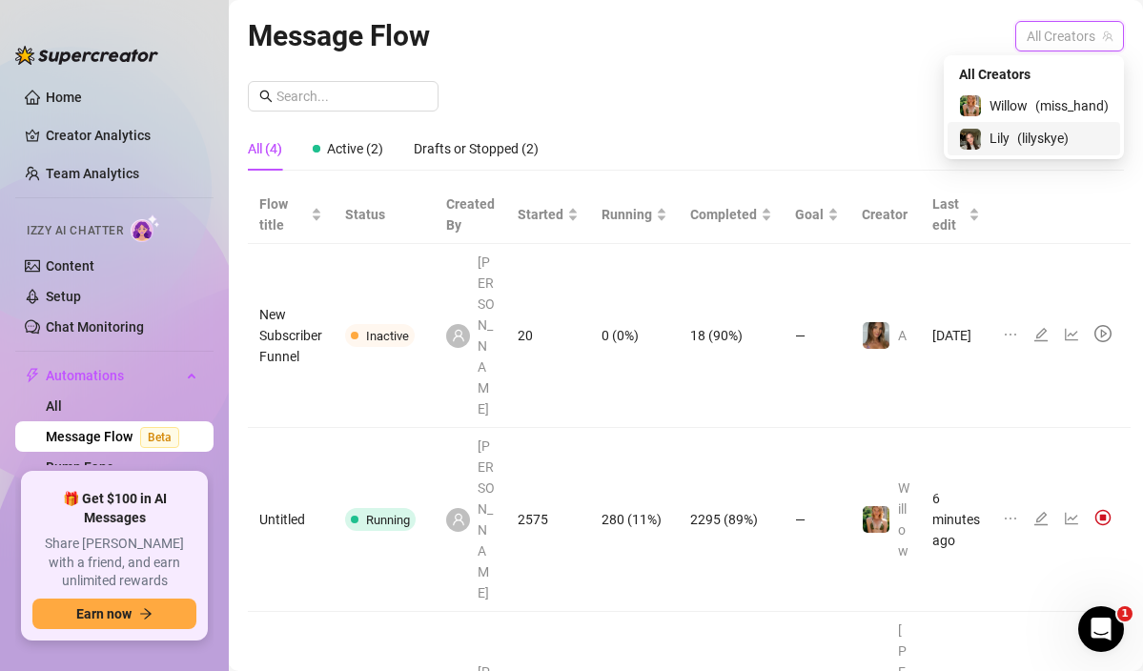
click at [1011, 112] on span "Willow" at bounding box center [1009, 105] width 38 height 21
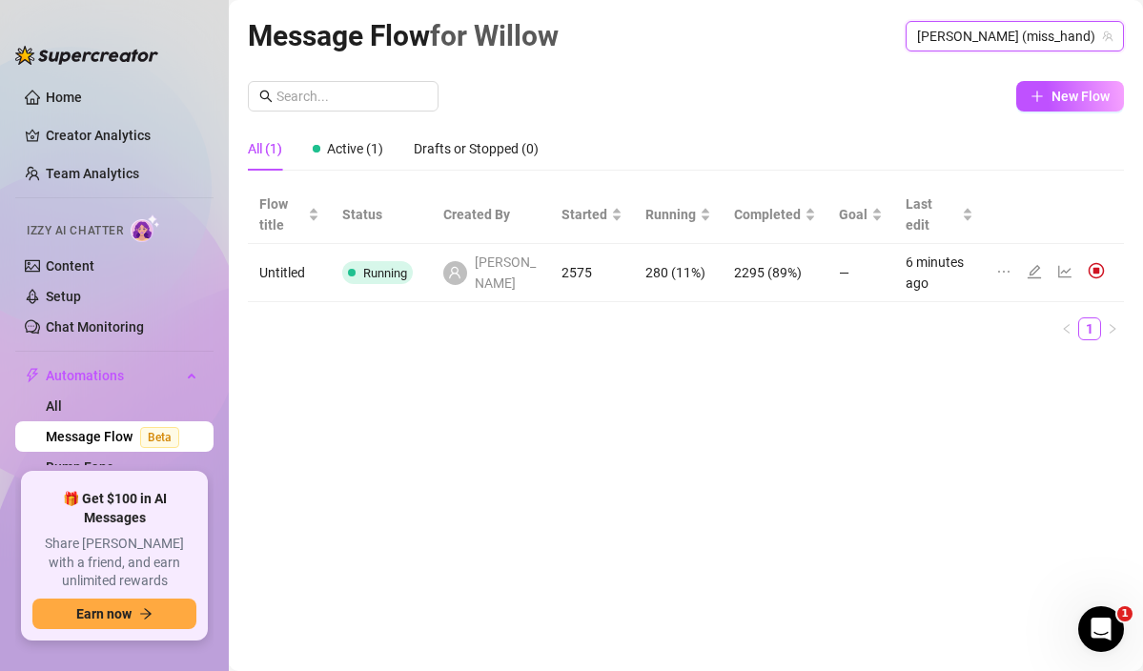
click at [1032, 271] on icon "edit" at bounding box center [1034, 271] width 13 height 13
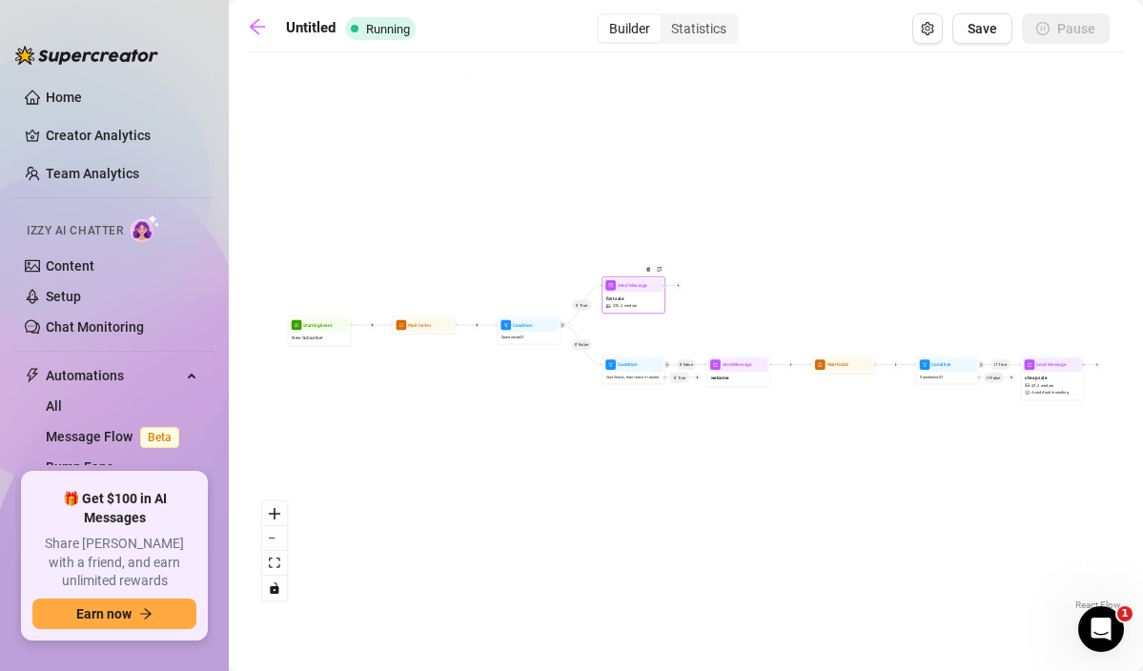
click at [632, 314] on div "If True If False If True If False Send Message first sale $ 35 , 2 medias Send …" at bounding box center [686, 338] width 876 height 553
click at [635, 299] on div "first sale $ 35 , 2 medias" at bounding box center [634, 302] width 60 height 19
type textarea "did you like what you saw [PERSON_NAME]?🤭 i can do better if you're ready😏"
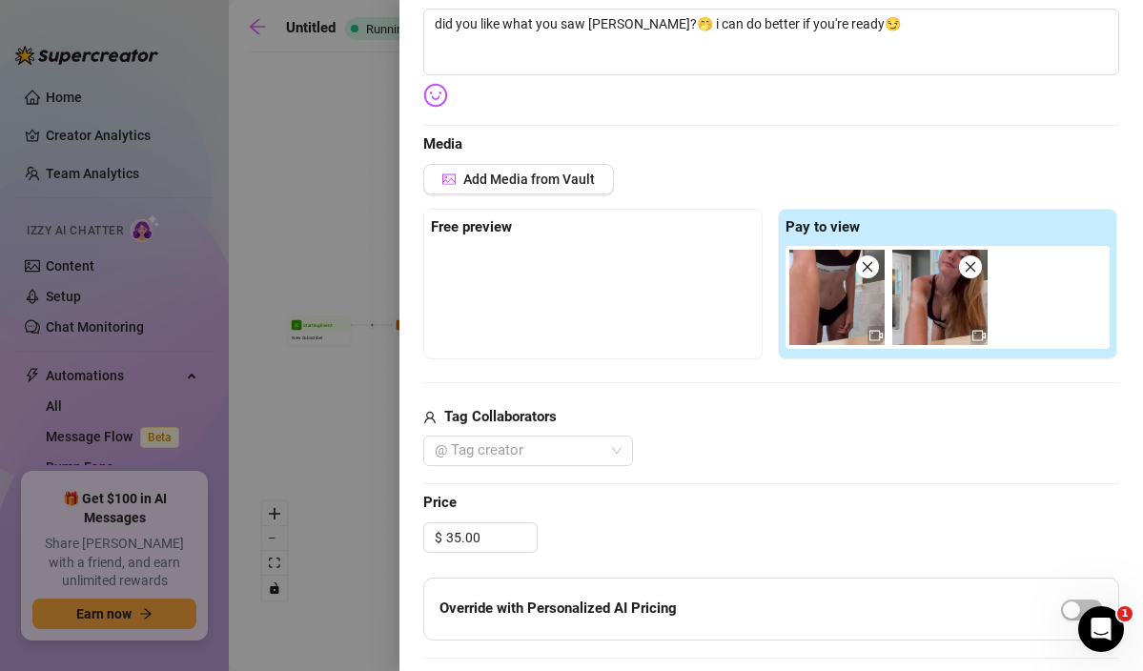
scroll to position [396, 0]
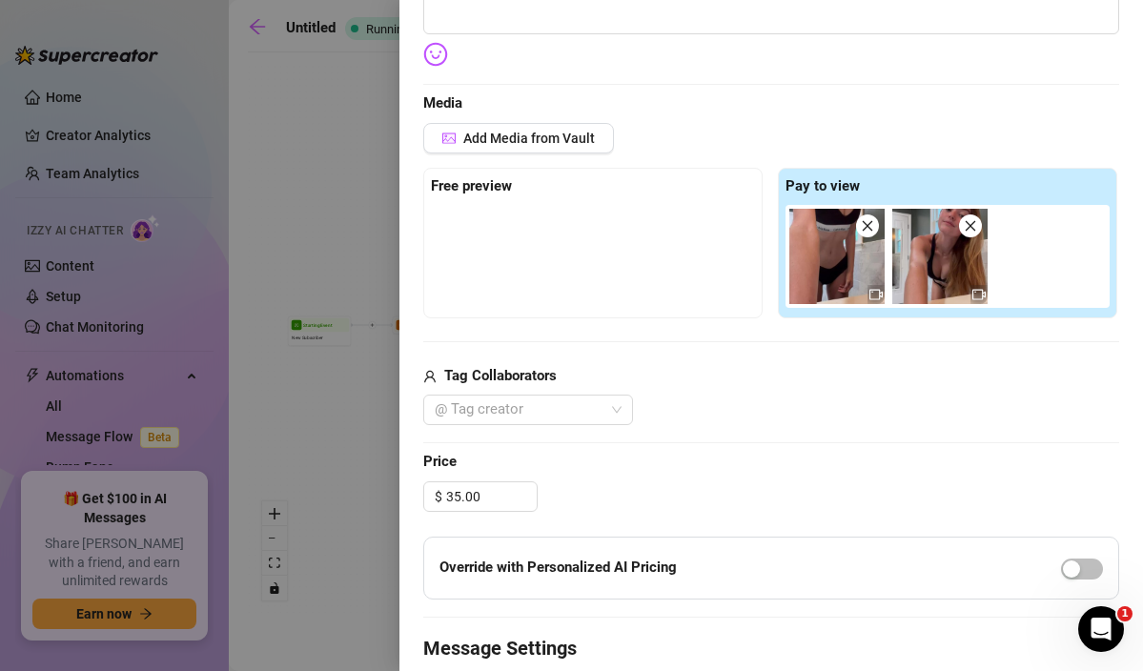
click at [548, 115] on div "Edit your message Message Title first sale Text Put {name} in your message to r…" at bounding box center [771, 329] width 696 height 1107
click at [545, 141] on span "Add Media from Vault" at bounding box center [529, 138] width 132 height 15
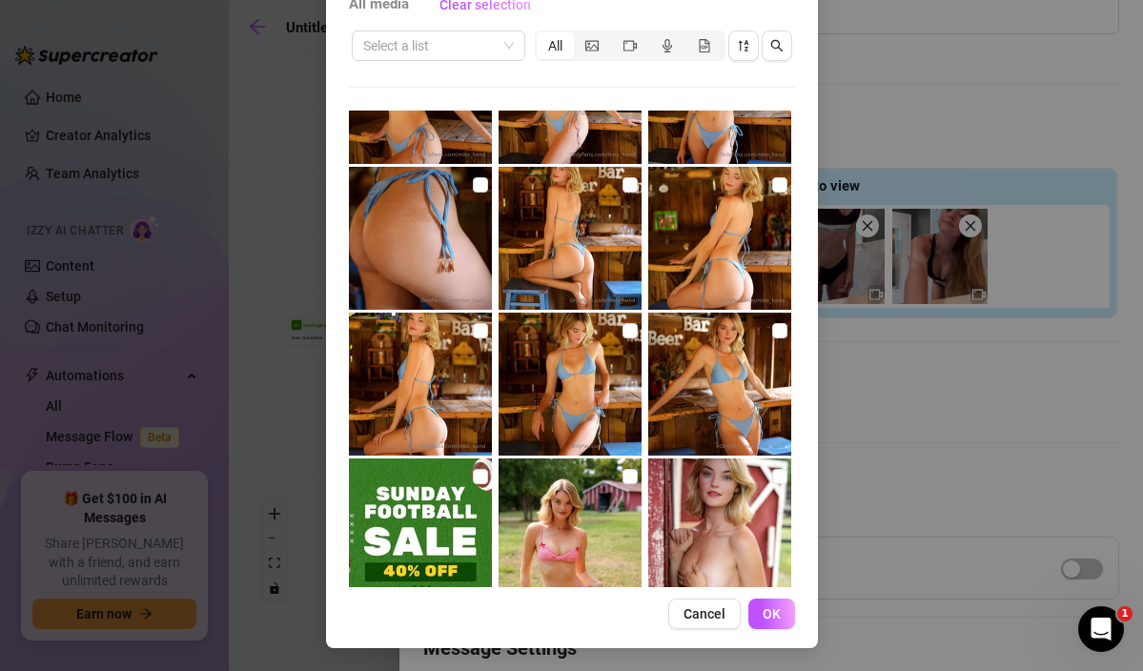
scroll to position [715, 0]
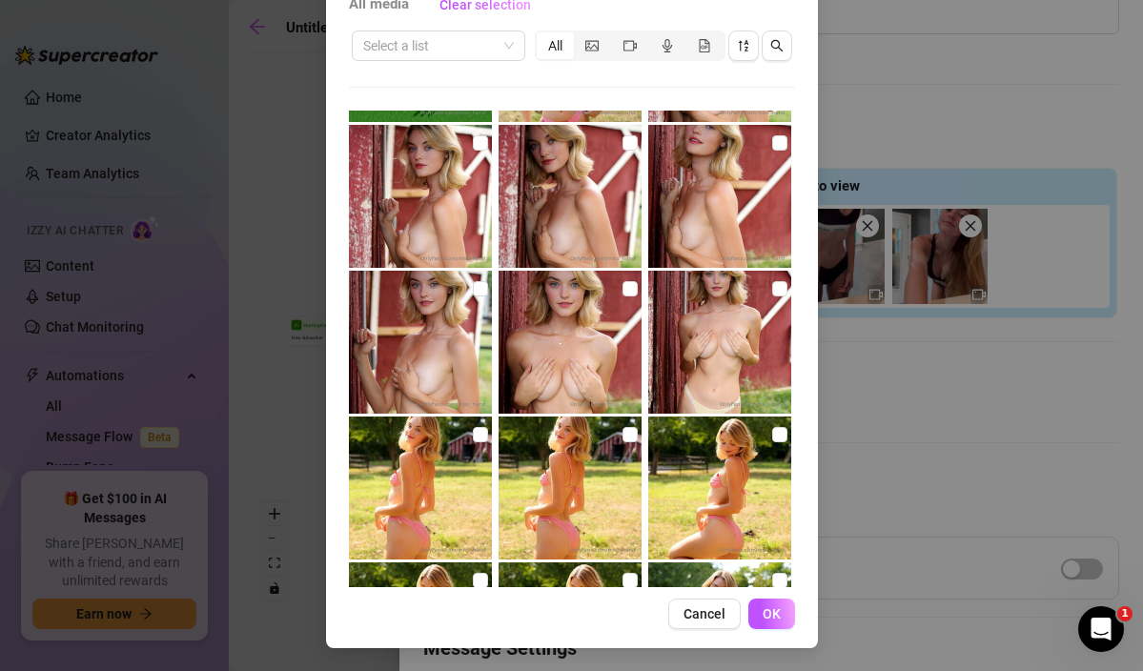
click at [852, 463] on div "All media Clear selection Select a list All Cancel OK" at bounding box center [571, 335] width 1143 height 671
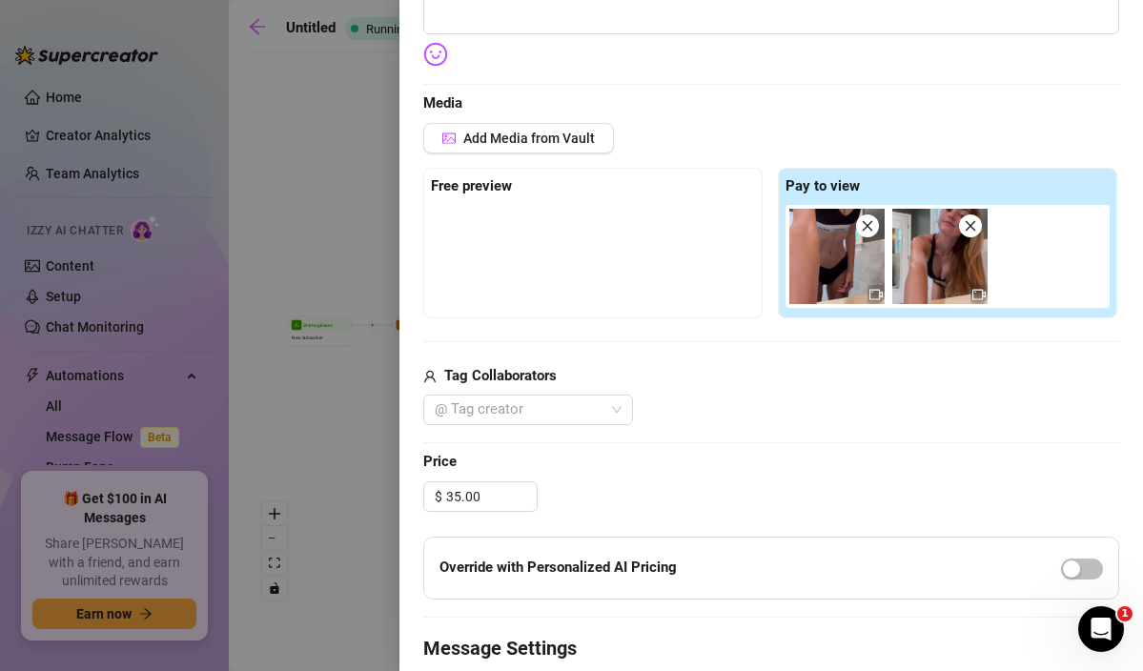
click at [320, 392] on div at bounding box center [571, 335] width 1143 height 671
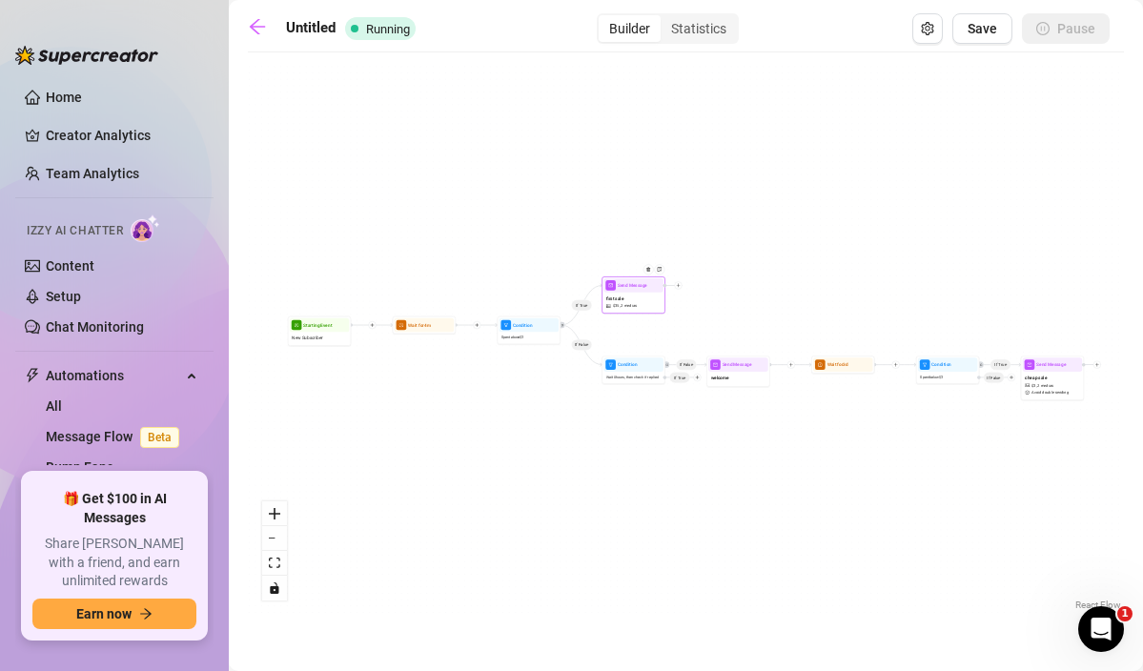
click at [643, 291] on div "Send Message" at bounding box center [634, 285] width 60 height 14
type textarea "did you like what you saw [PERSON_NAME]?🤭 i can do better if you're ready😏"
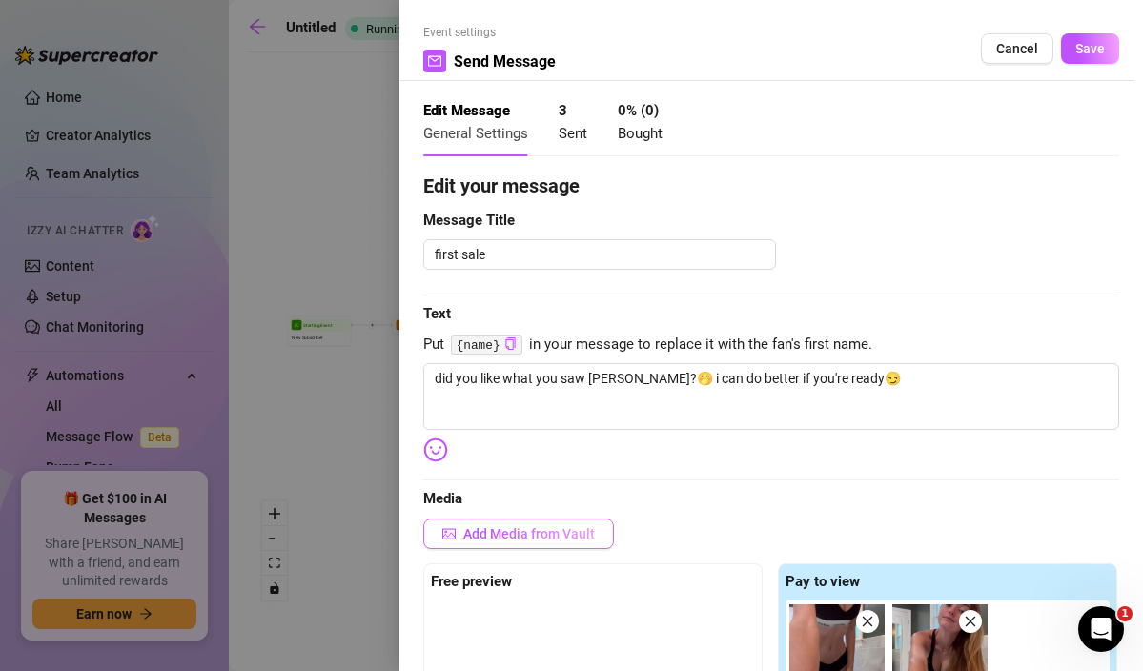
click at [524, 545] on button "Add Media from Vault" at bounding box center [518, 534] width 191 height 31
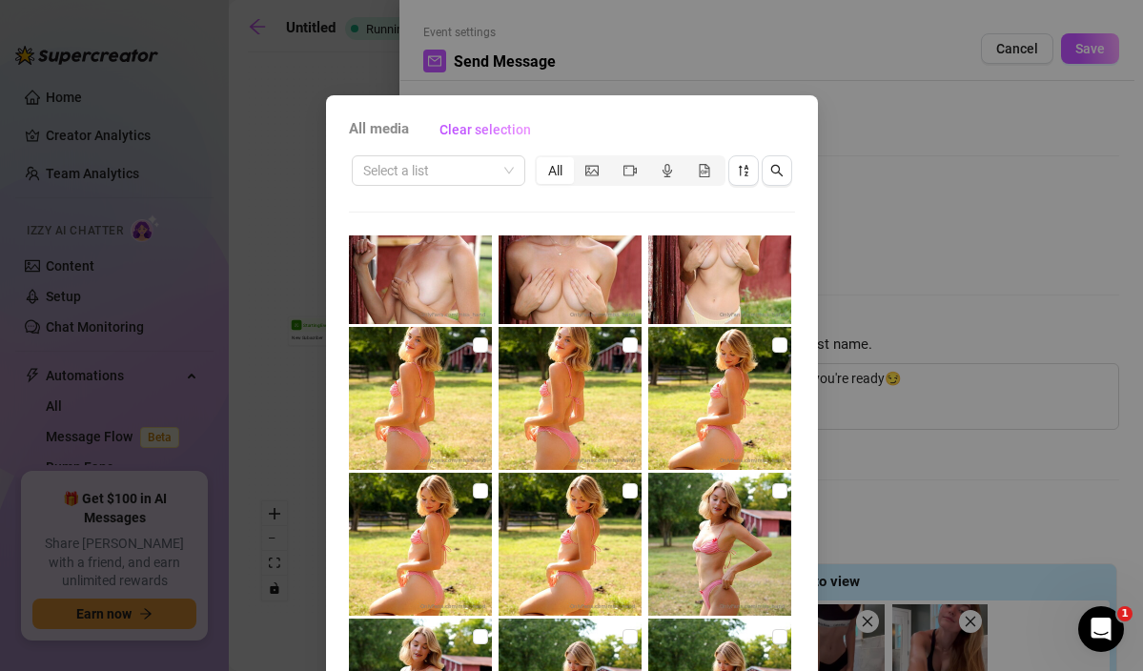
scroll to position [1013, 0]
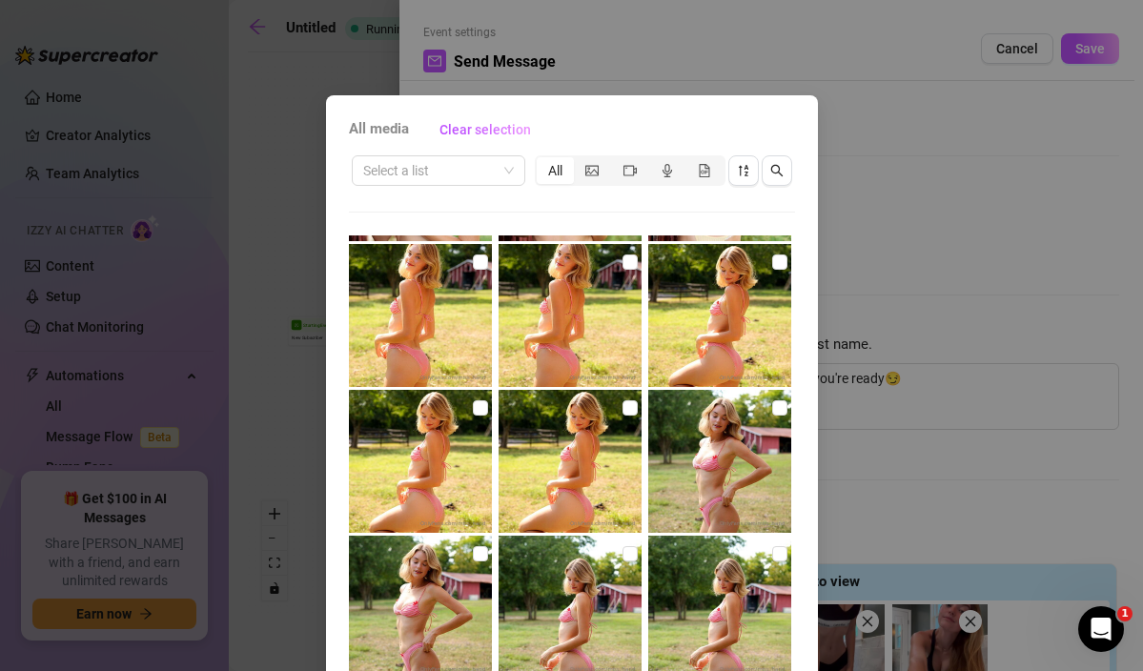
click at [889, 387] on div "All media Clear selection Select a list All Cancel OK" at bounding box center [571, 335] width 1143 height 671
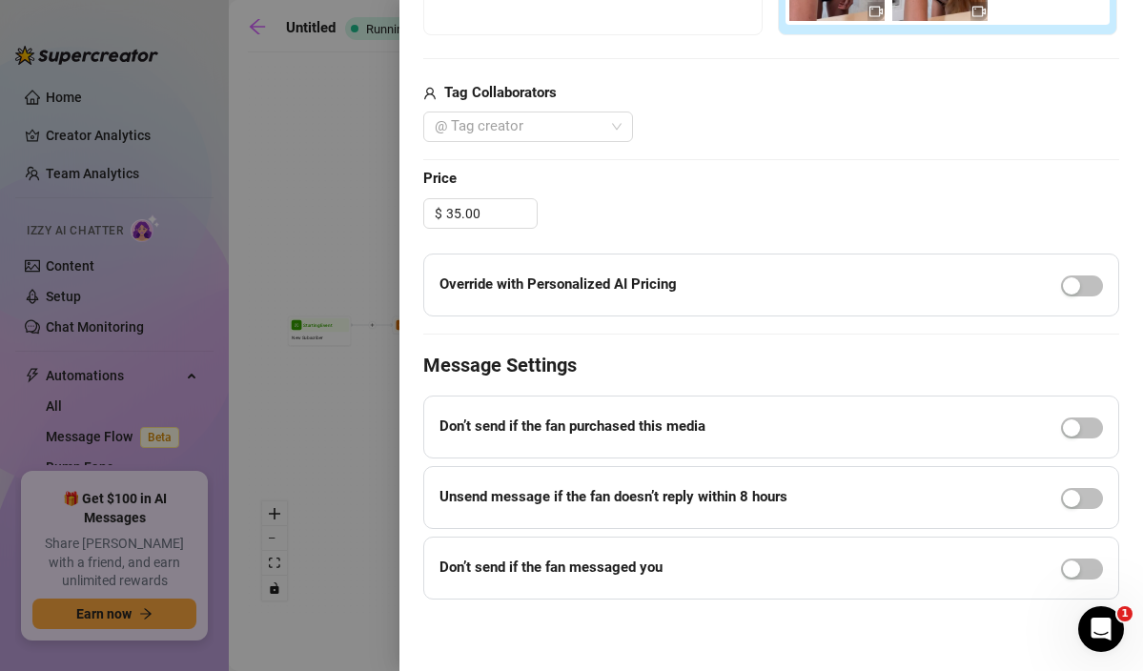
scroll to position [0, 0]
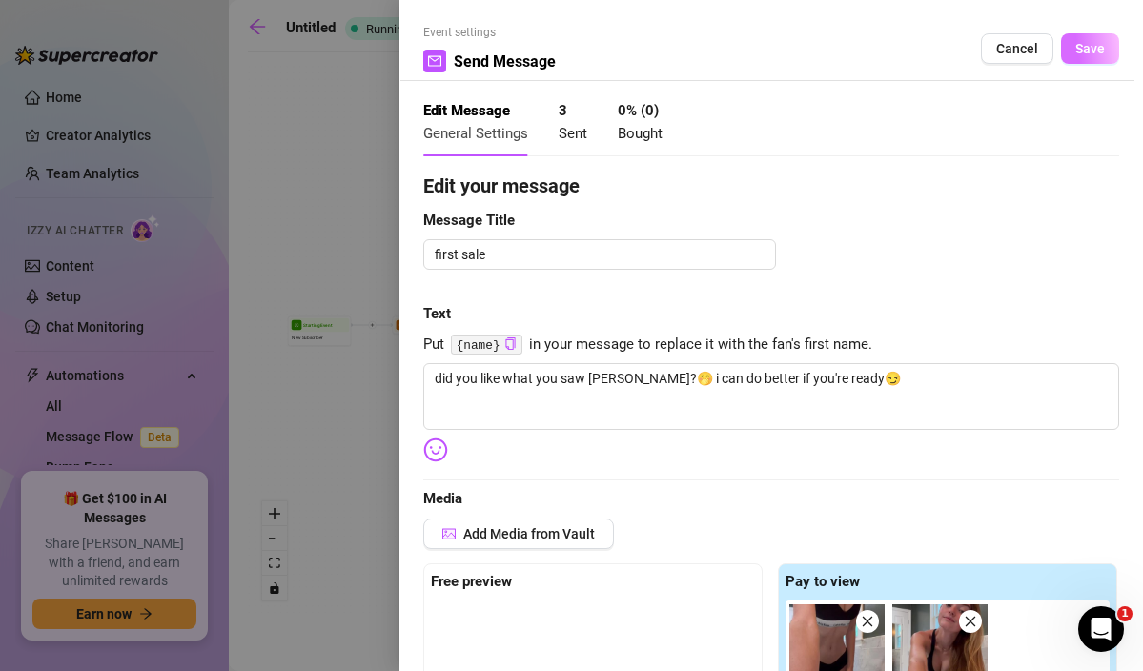
click at [1079, 46] on span "Save" at bounding box center [1091, 48] width 30 height 15
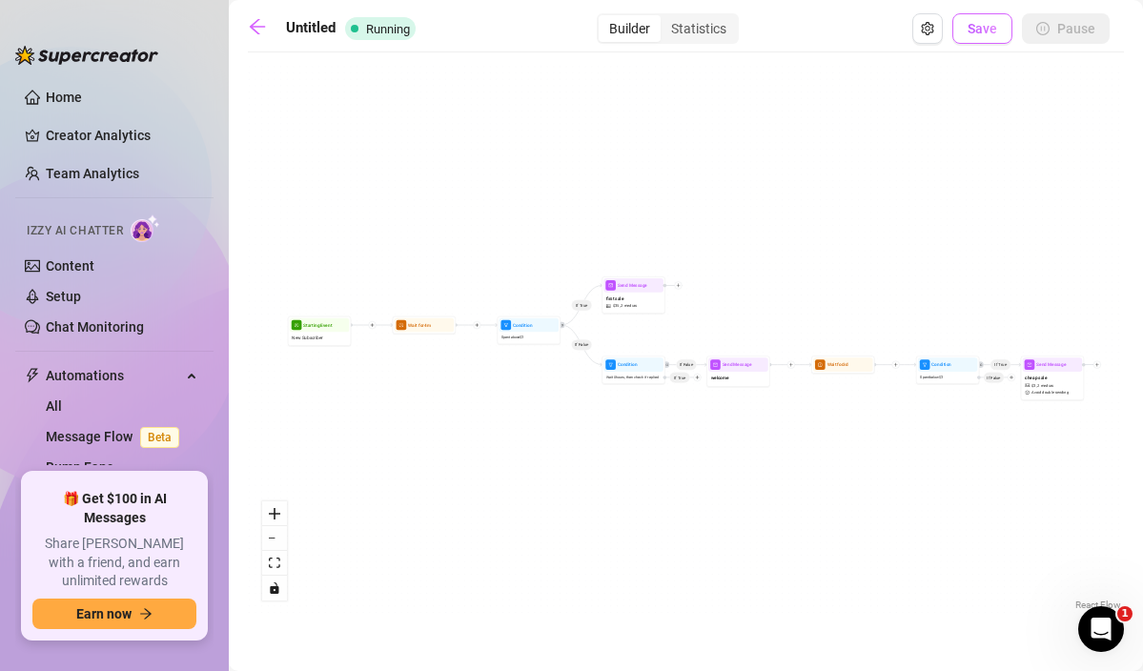
click at [991, 34] on span "Save" at bounding box center [983, 28] width 30 height 15
click at [633, 310] on div "first sale $ 35 , 2 medias" at bounding box center [634, 302] width 60 height 19
type textarea "did you like what you saw [PERSON_NAME]?🤭 i can do better if you're ready😏"
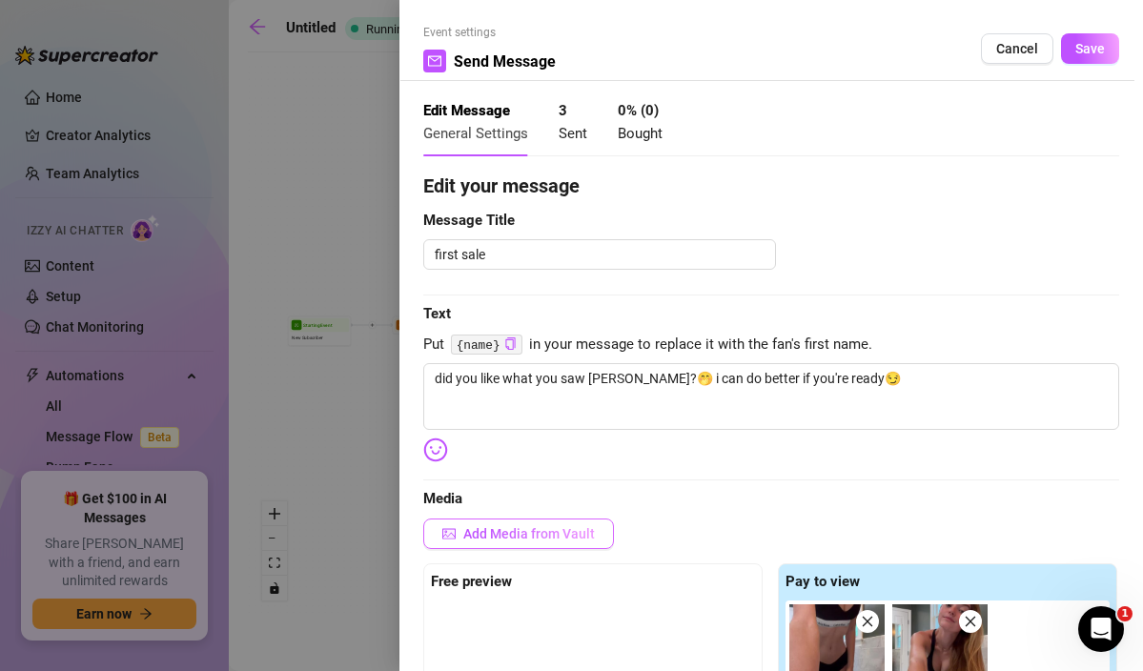
click at [579, 526] on span "Add Media from Vault" at bounding box center [529, 533] width 132 height 15
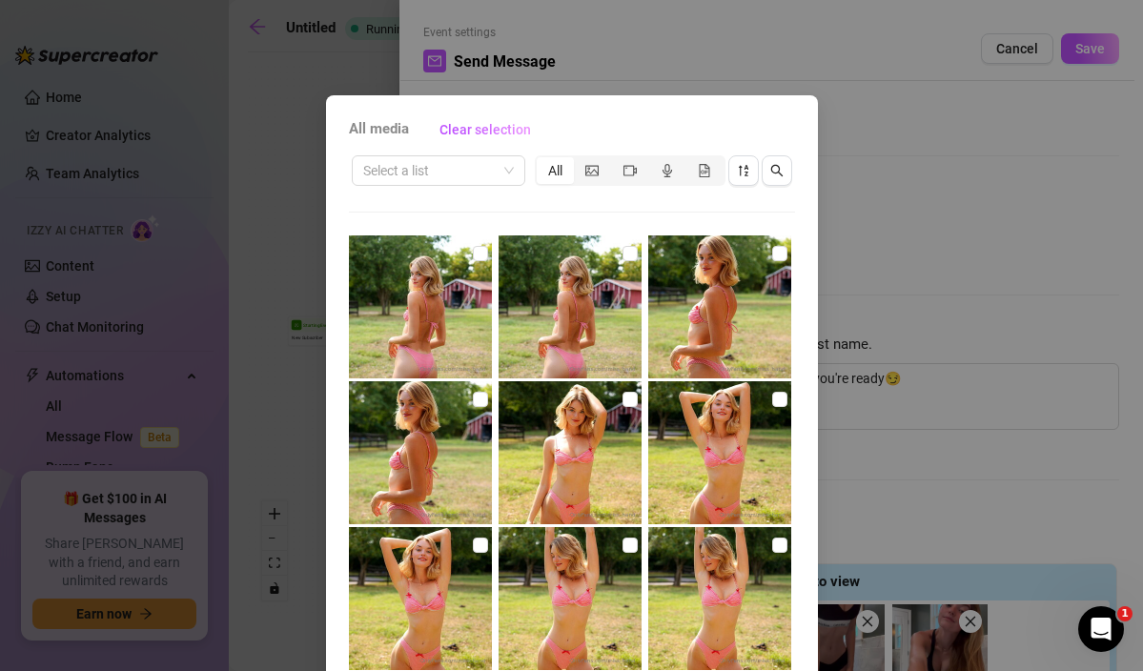
scroll to position [1714, 0]
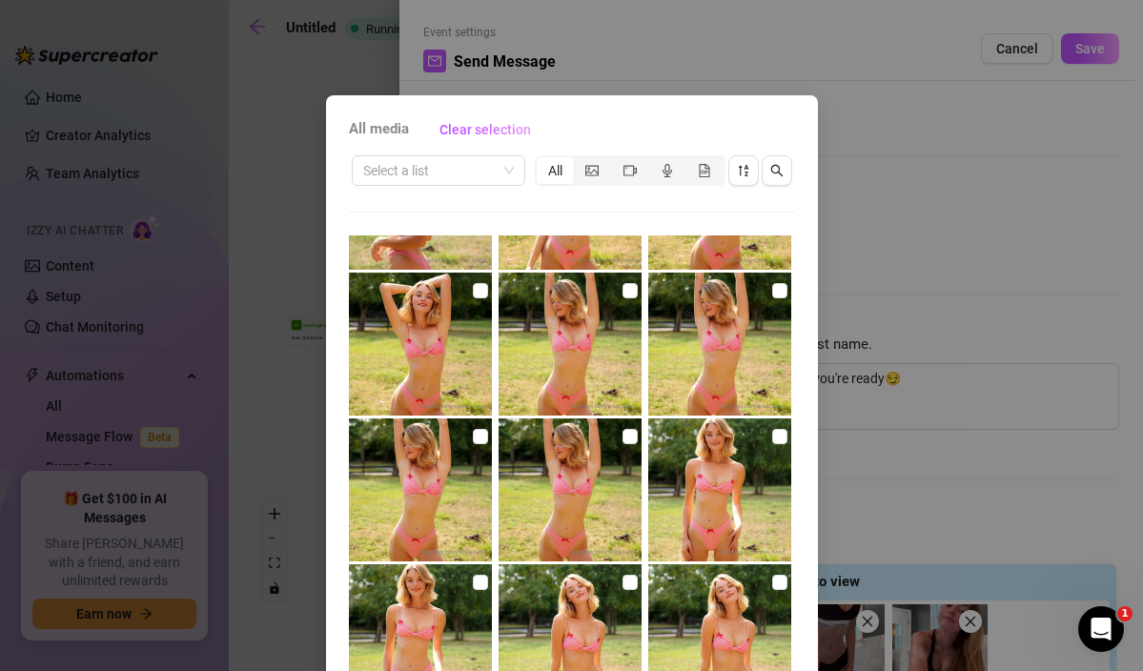
click at [338, 72] on div "All media Clear selection Select a list All Cancel OK" at bounding box center [571, 335] width 1143 height 671
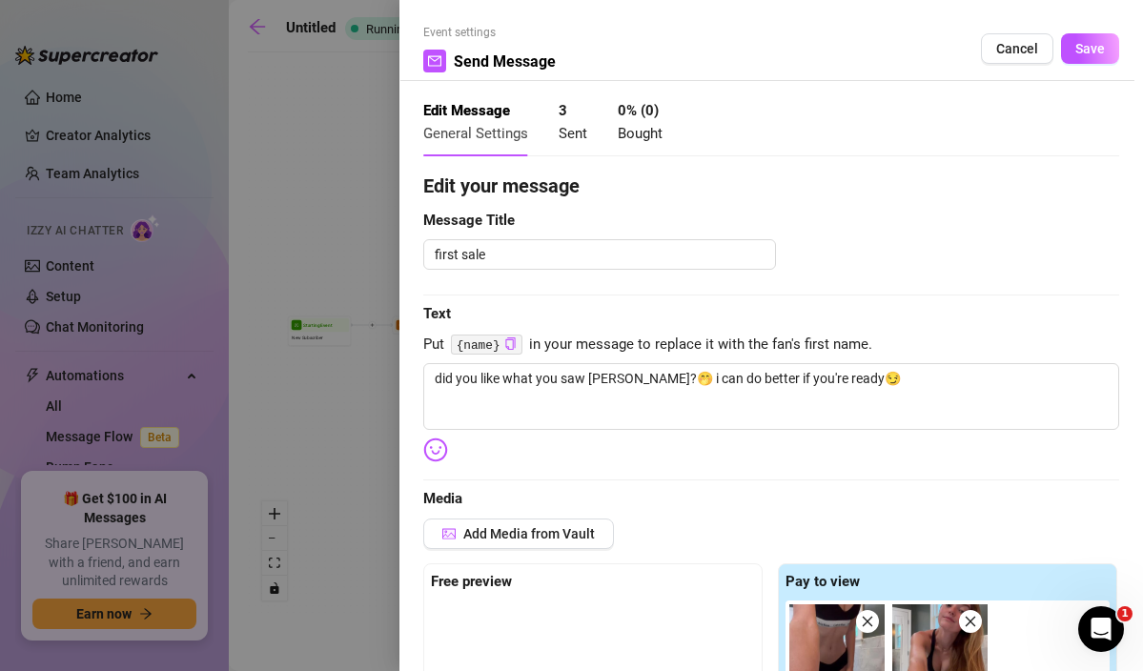
click at [71, 134] on div at bounding box center [571, 335] width 1143 height 671
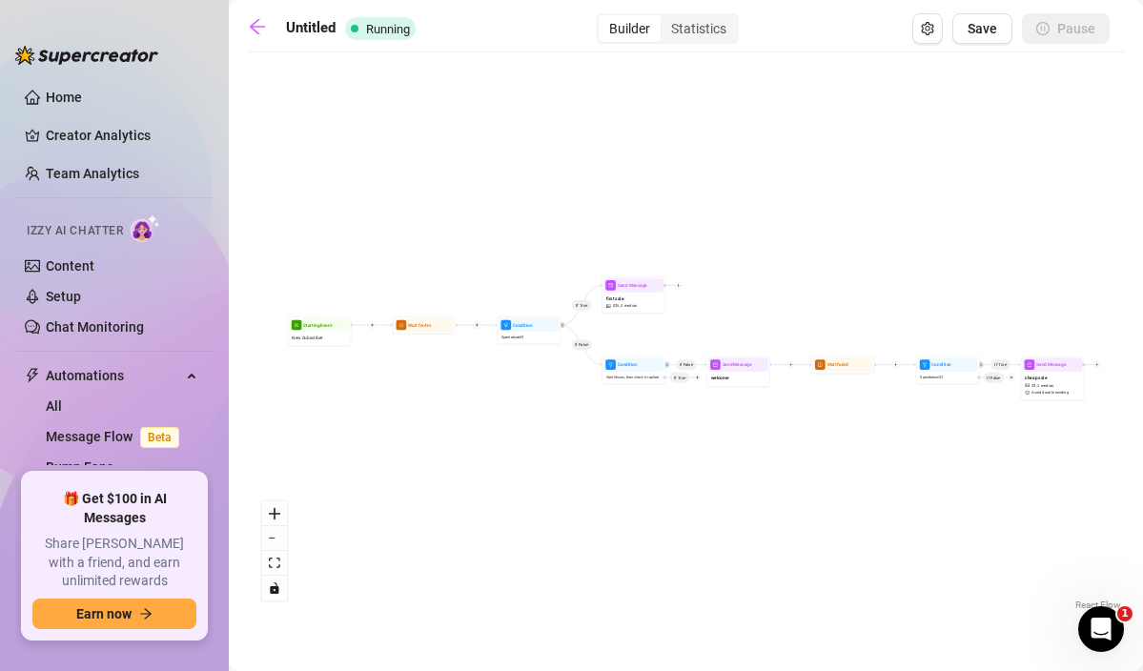
click at [643, 315] on div "If True If False If True If False Send Message first sale $ 35 , 2 medias Send …" at bounding box center [686, 338] width 876 height 553
click at [638, 303] on div "first sale $ 35 , 2 medias" at bounding box center [634, 302] width 60 height 19
type textarea "did you like what you saw [PERSON_NAME]?🤭 i can do better if you're ready😏"
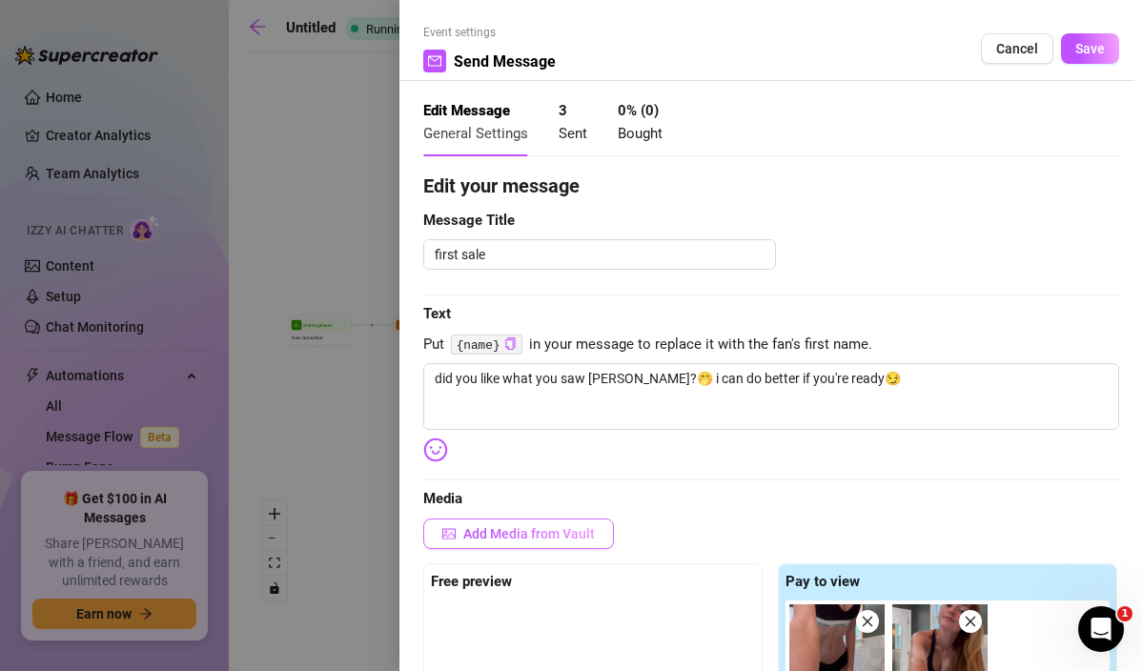
click at [504, 536] on span "Add Media from Vault" at bounding box center [529, 533] width 132 height 15
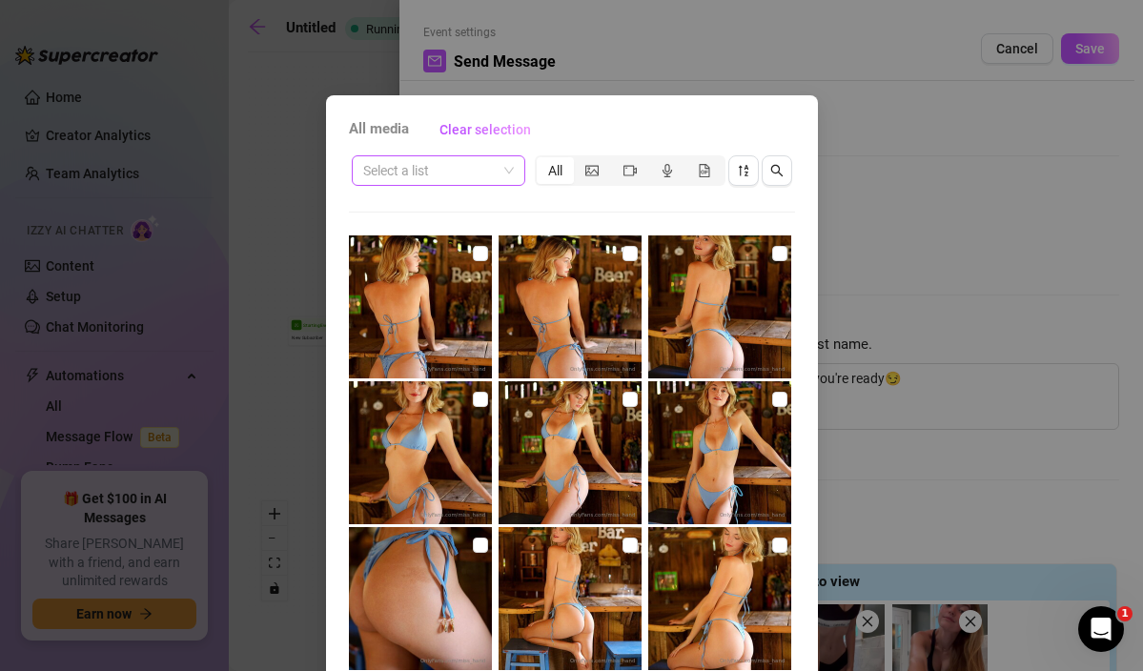
click at [493, 164] on input "search" at bounding box center [430, 170] width 134 height 29
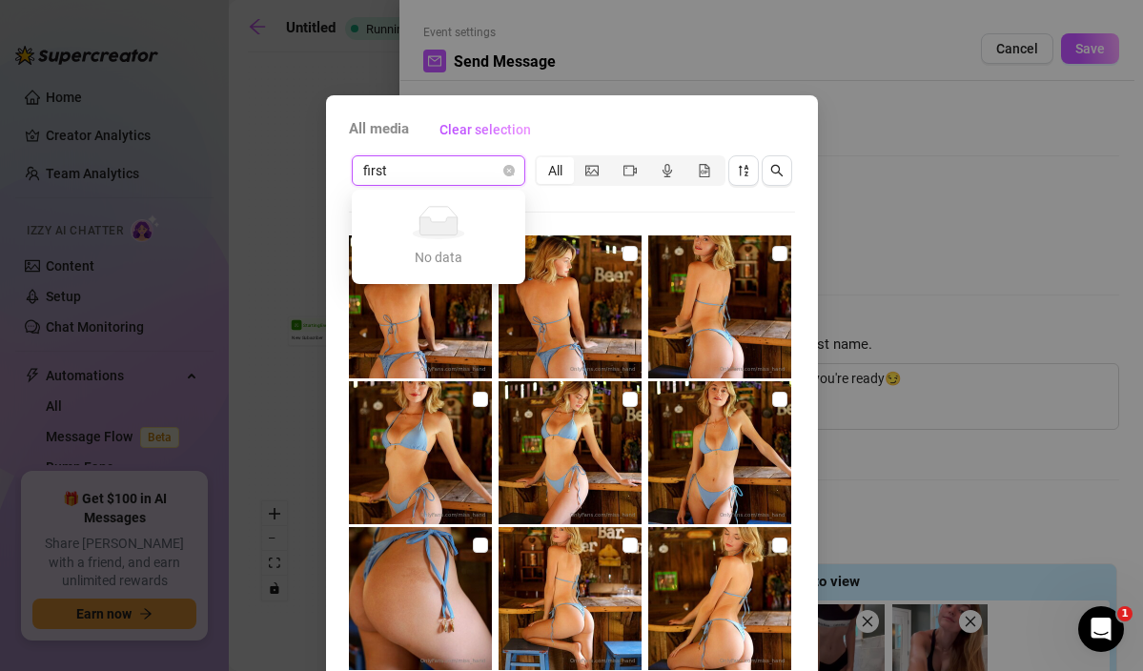
type input "first"
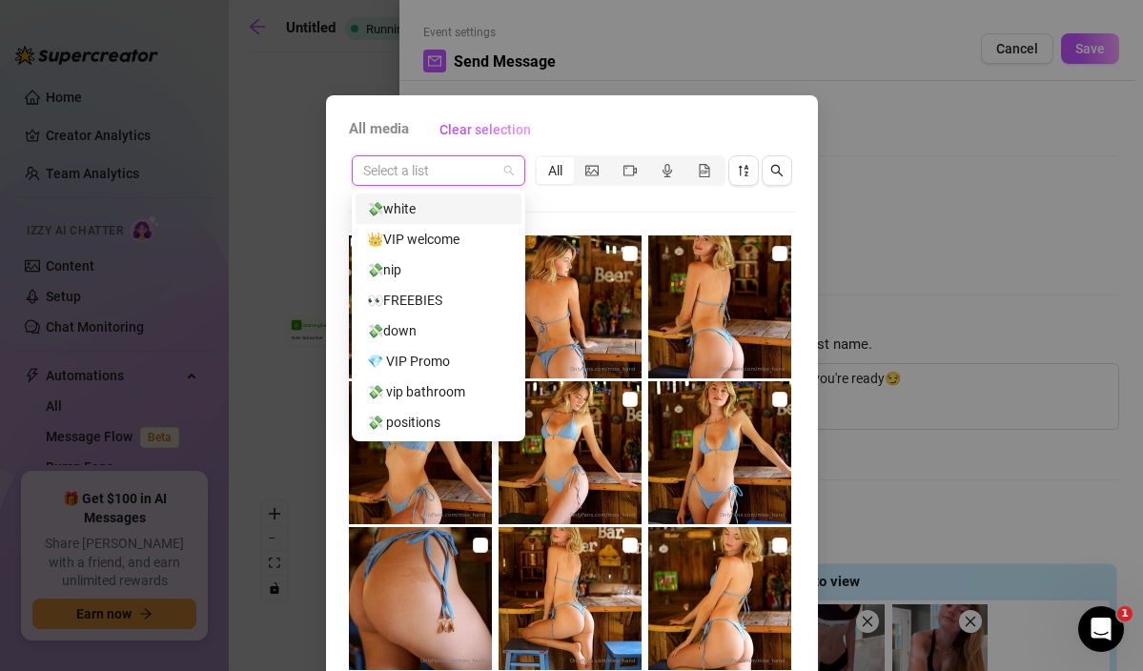
click at [468, 179] on input "search" at bounding box center [430, 170] width 134 height 29
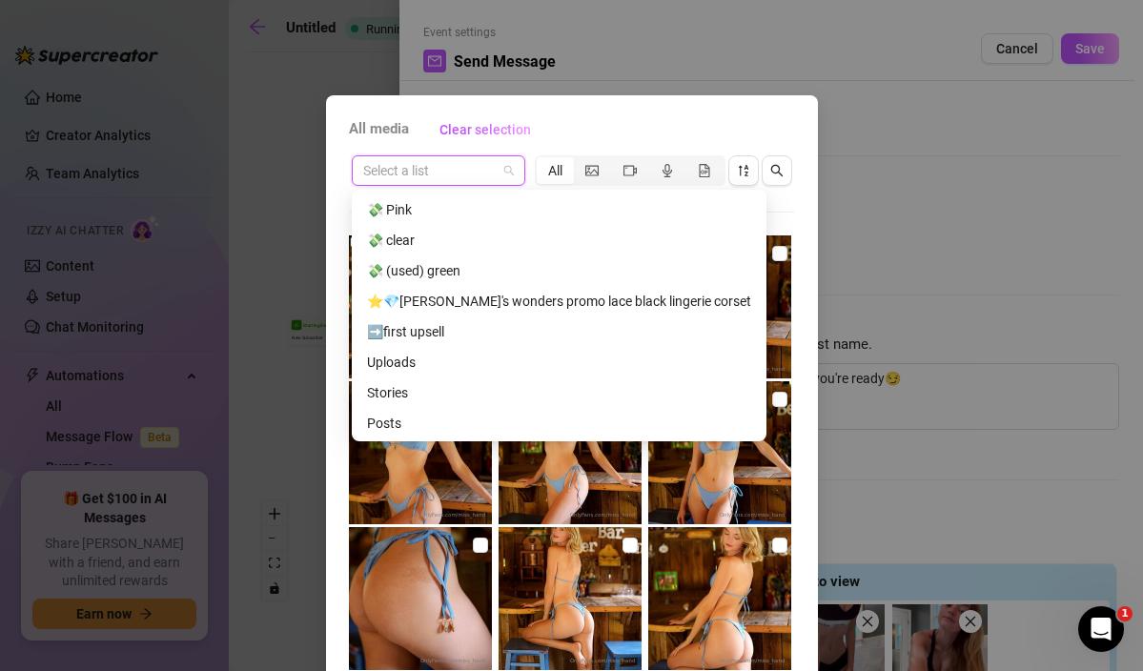
scroll to position [260, 0]
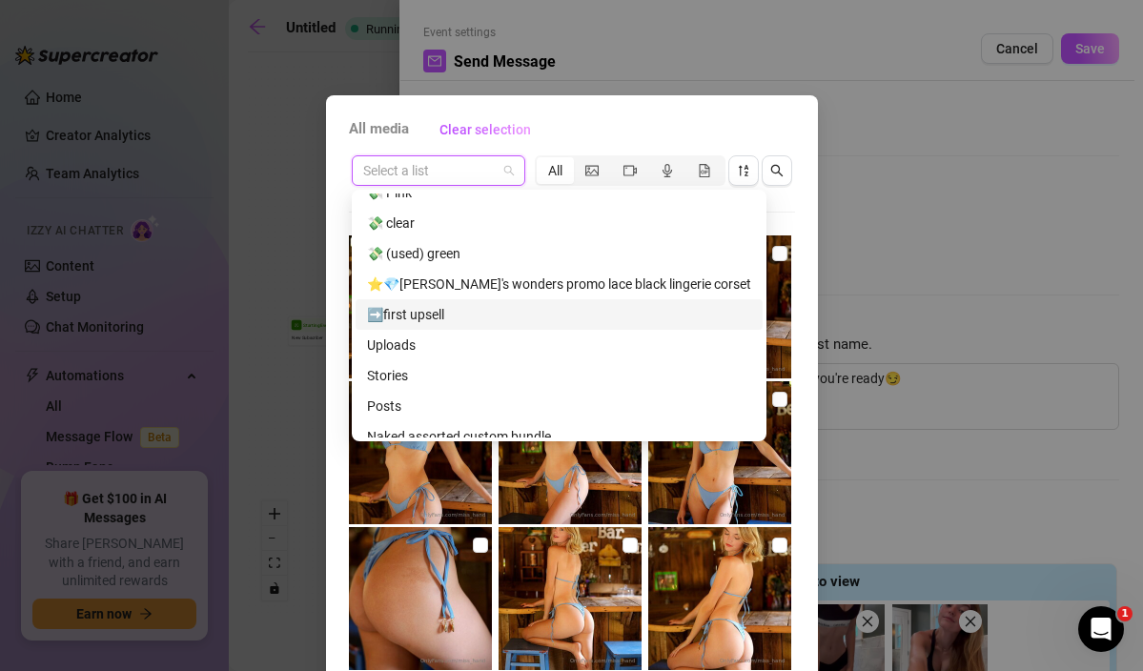
click at [439, 312] on div "➡️first upsell" at bounding box center [559, 314] width 384 height 21
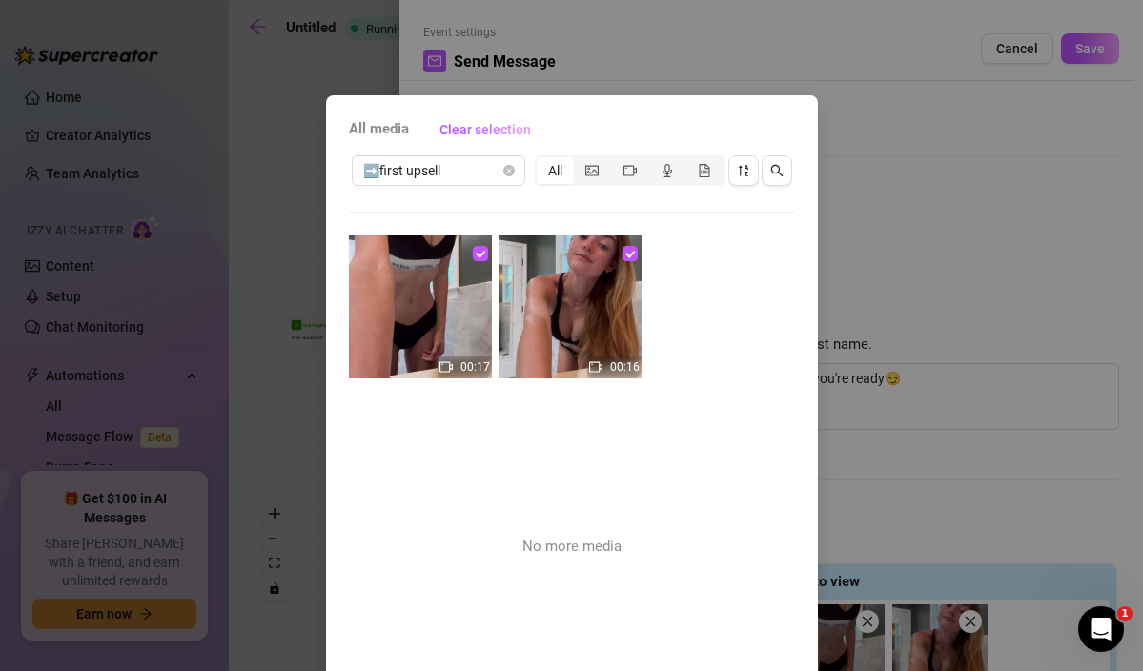
click at [907, 123] on div "All media Clear selection ➡️first upsell All 00:17 00:16 No more media Cancel OK" at bounding box center [571, 335] width 1143 height 671
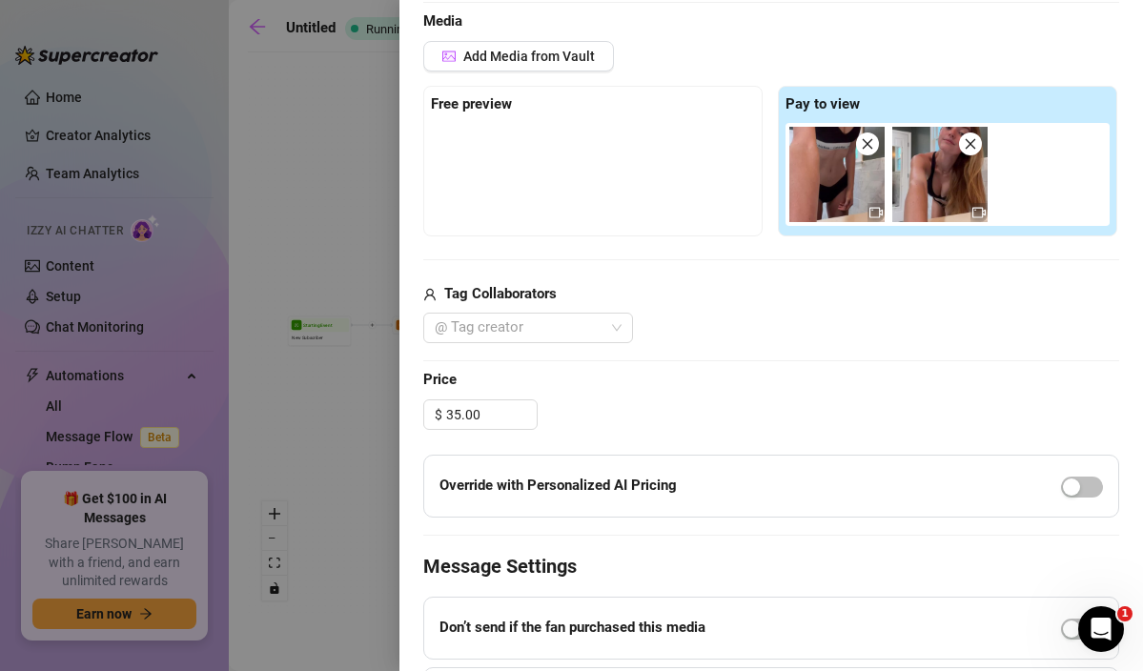
scroll to position [607, 0]
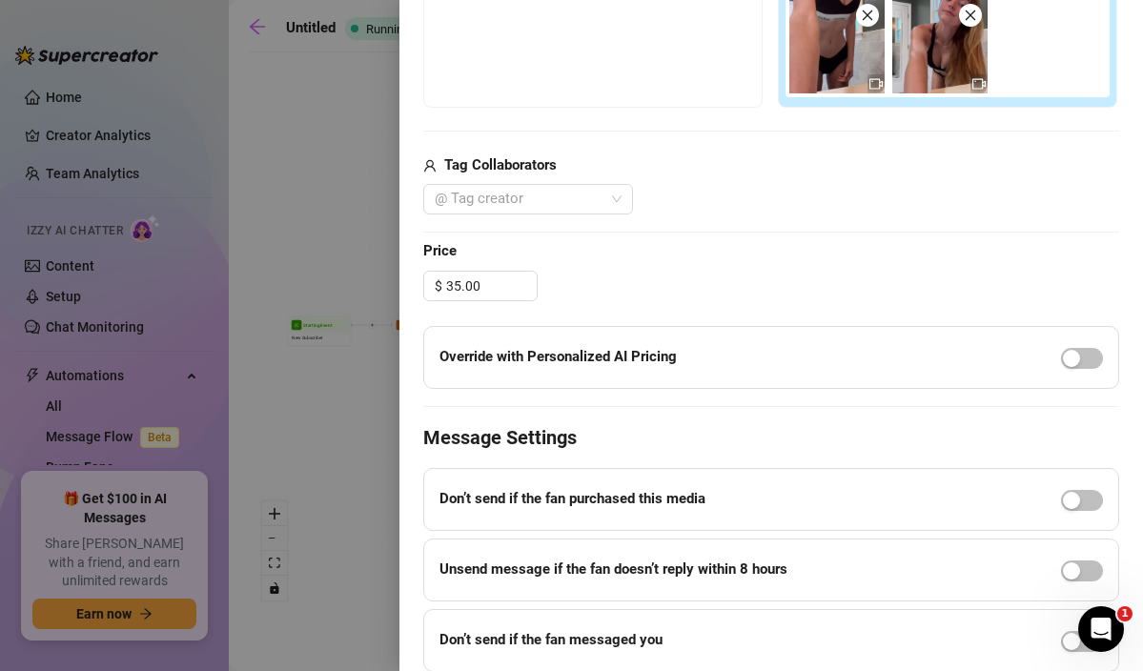
click at [298, 136] on div at bounding box center [571, 335] width 1143 height 671
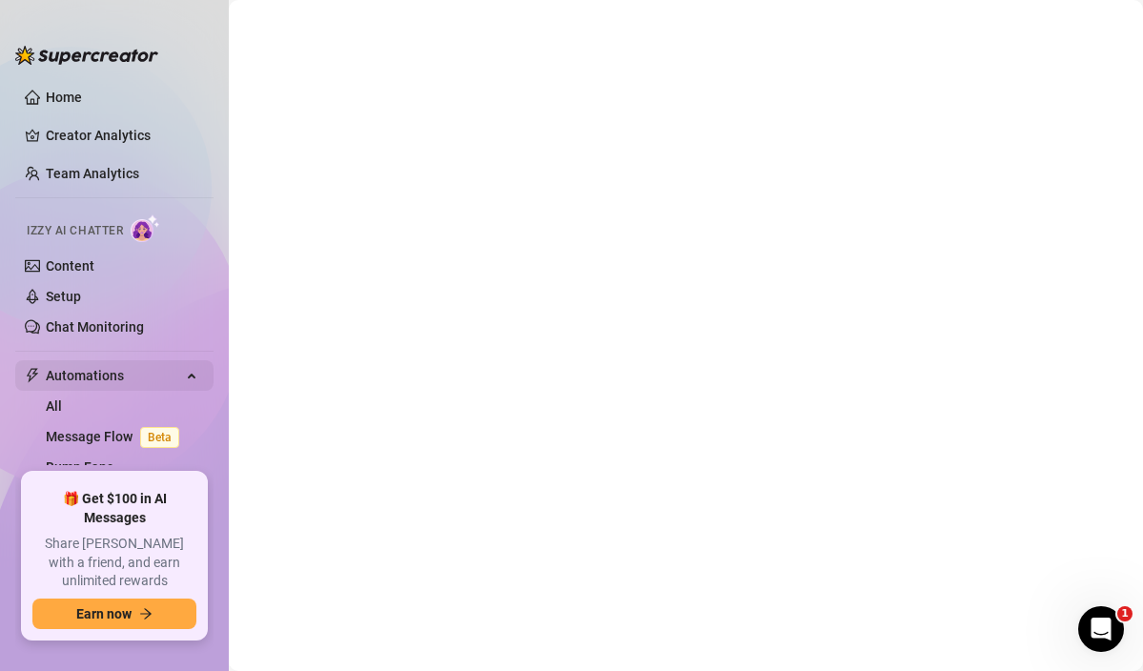
click at [118, 373] on span "Automations" at bounding box center [113, 375] width 135 height 31
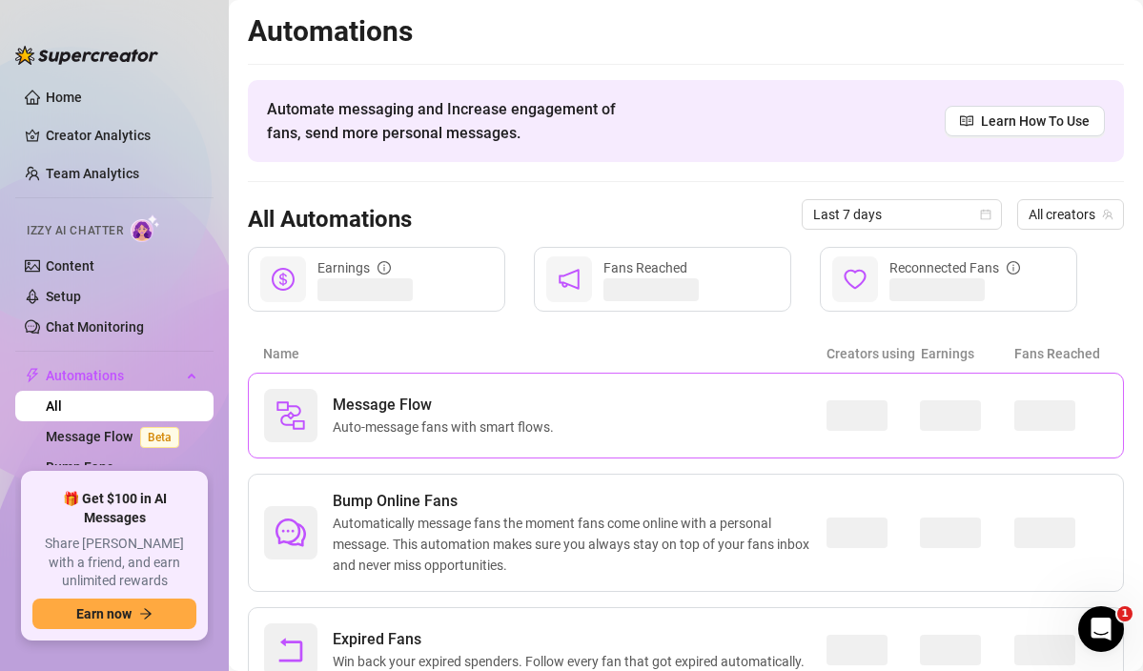
click at [439, 405] on span "Message Flow" at bounding box center [447, 405] width 229 height 23
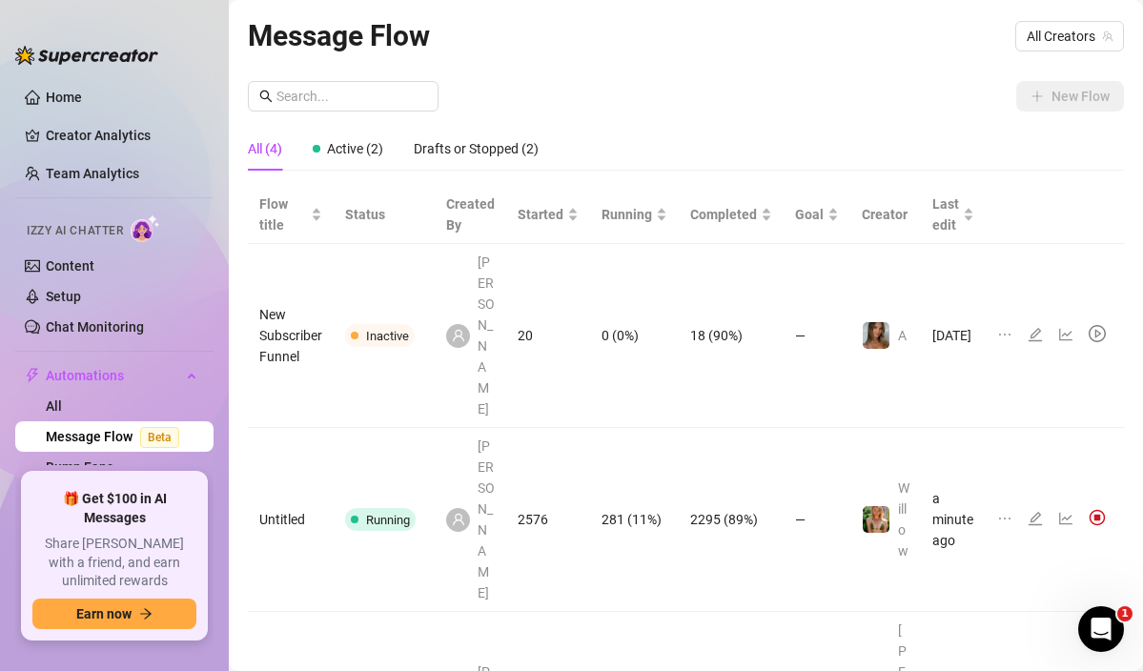
click at [895, 116] on div "New Flow All (4) Active (2) Drafts or Stopped (2) Flow title Status Created By …" at bounding box center [686, 599] width 876 height 1037
click at [1046, 19] on div "Message Flow All Creators" at bounding box center [686, 35] width 876 height 45
click at [1046, 29] on span "All Creators" at bounding box center [1070, 36] width 86 height 29
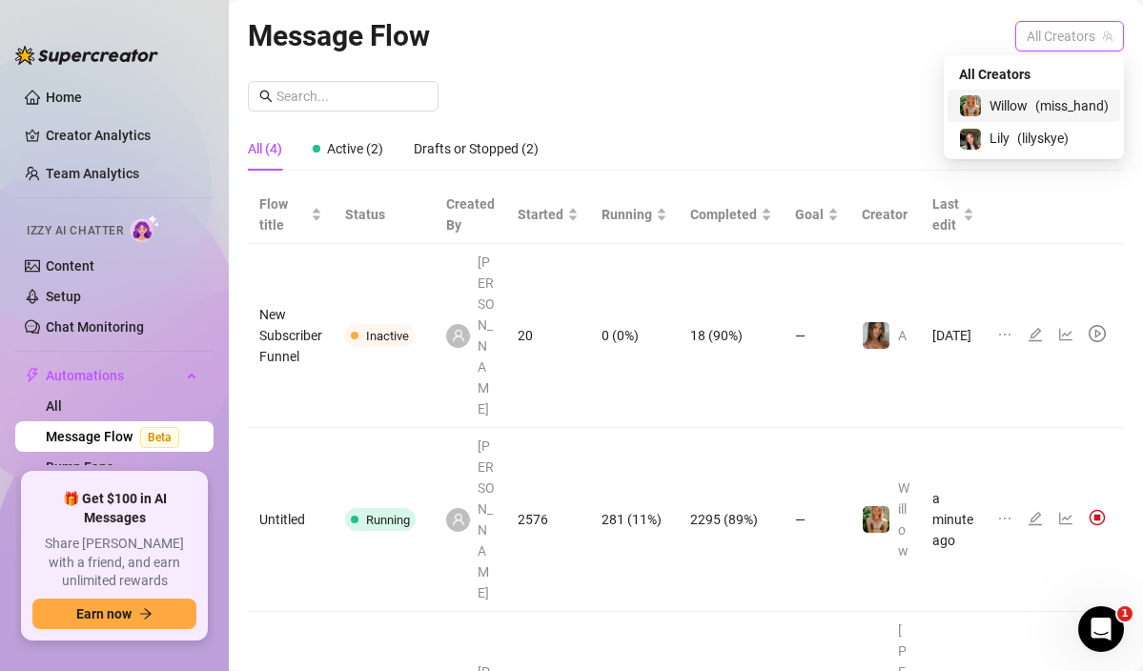
click at [1013, 105] on span "Willow" at bounding box center [1009, 105] width 38 height 21
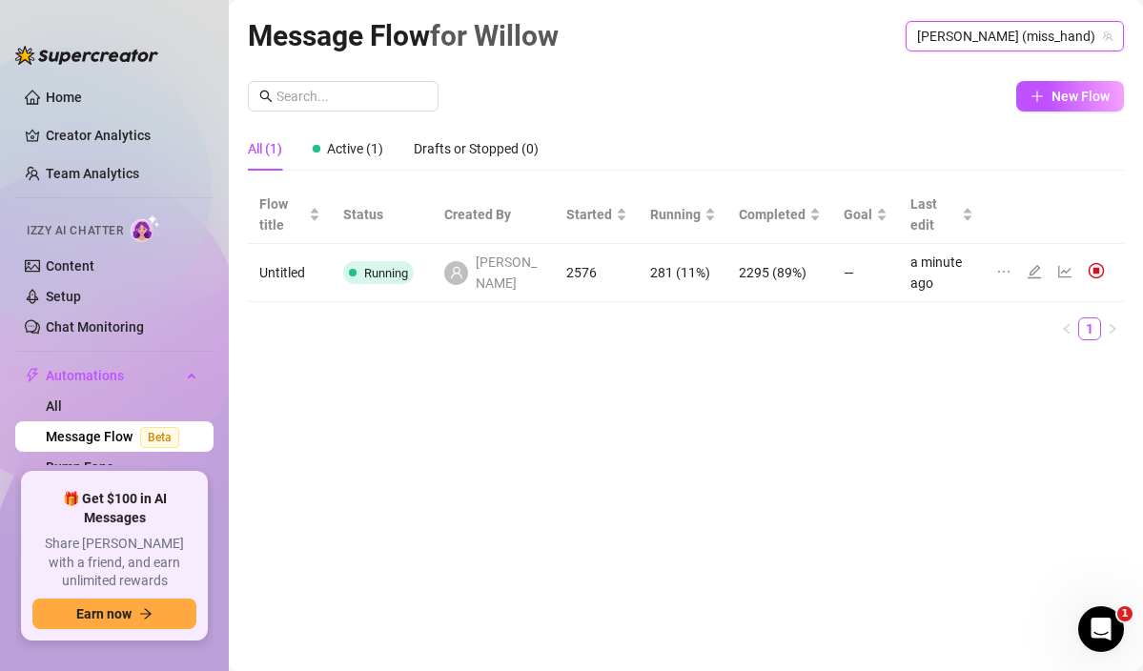
click at [1032, 264] on icon "edit" at bounding box center [1034, 271] width 15 height 15
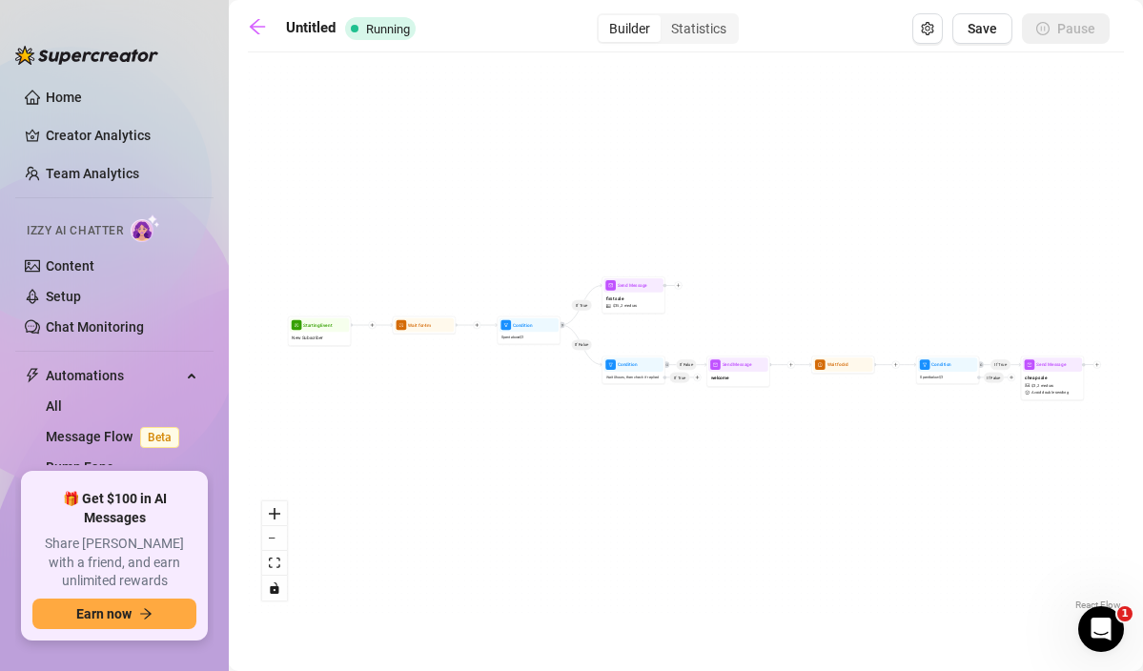
click at [636, 295] on div "first sale $ 35 , 2 medias" at bounding box center [634, 302] width 60 height 19
type textarea "did you like what you saw [PERSON_NAME]?🤭 i can do better if you're ready😏"
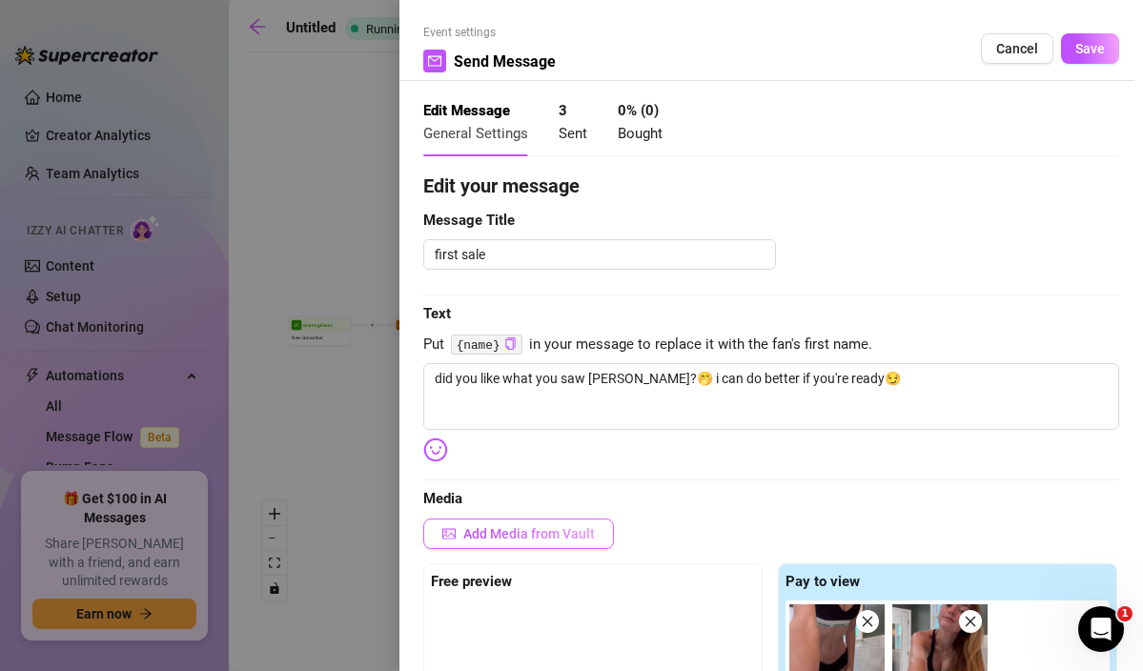
click at [569, 523] on button "Add Media from Vault" at bounding box center [518, 534] width 191 height 31
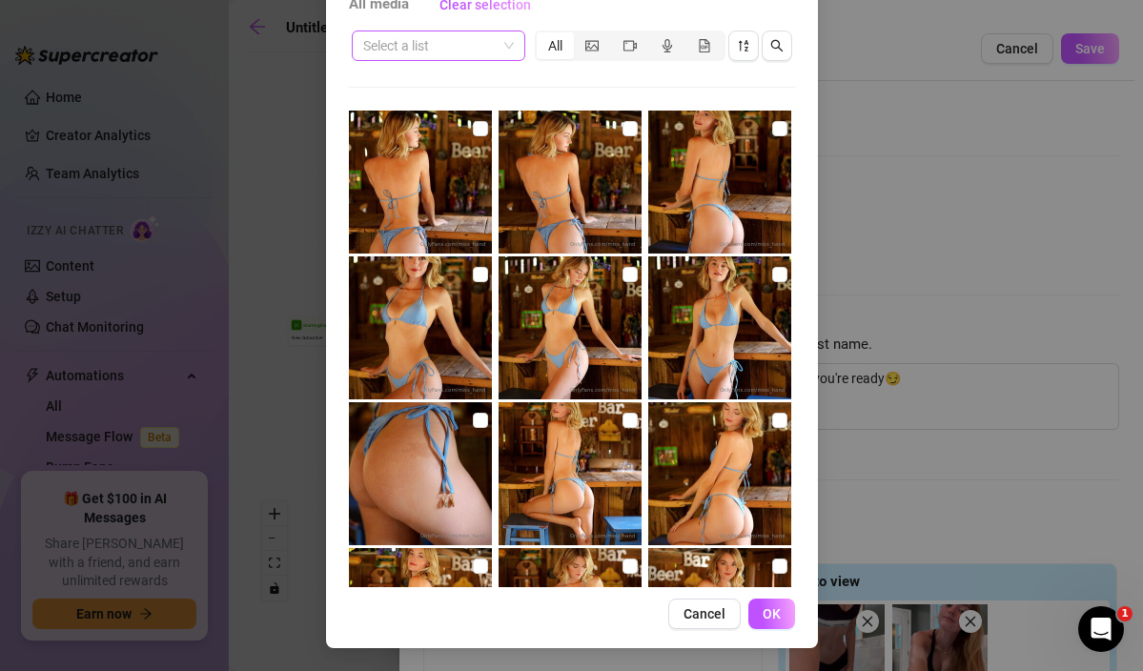
click at [446, 55] on input "search" at bounding box center [430, 45] width 134 height 29
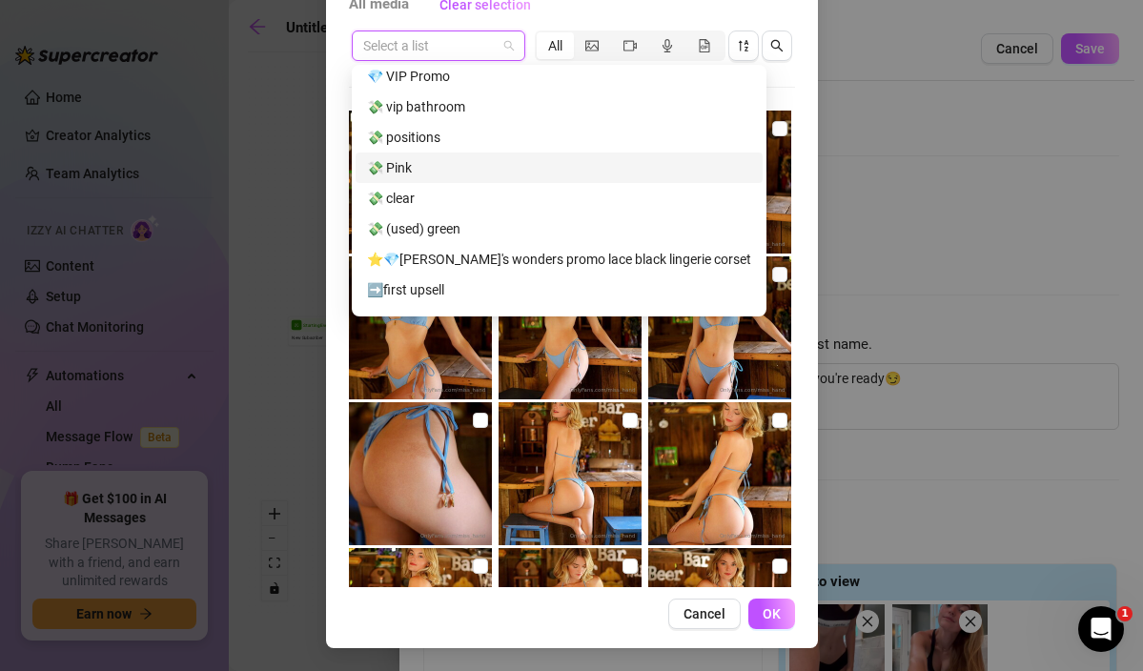
scroll to position [180, 0]
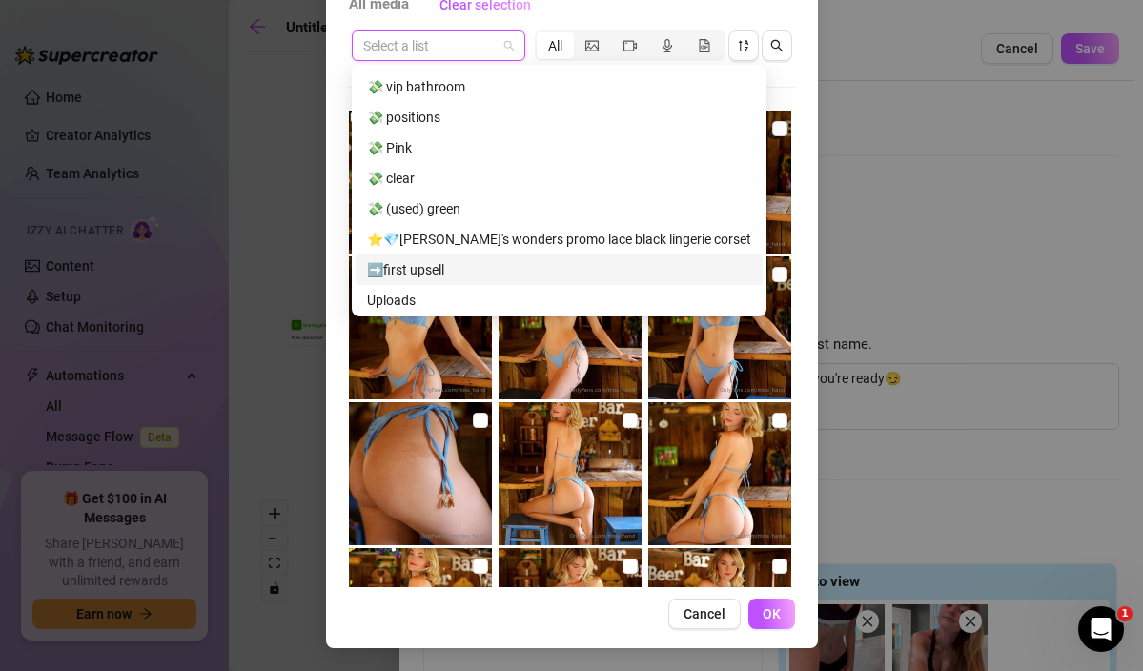
click at [436, 259] on div "➡️first upsell" at bounding box center [559, 269] width 384 height 21
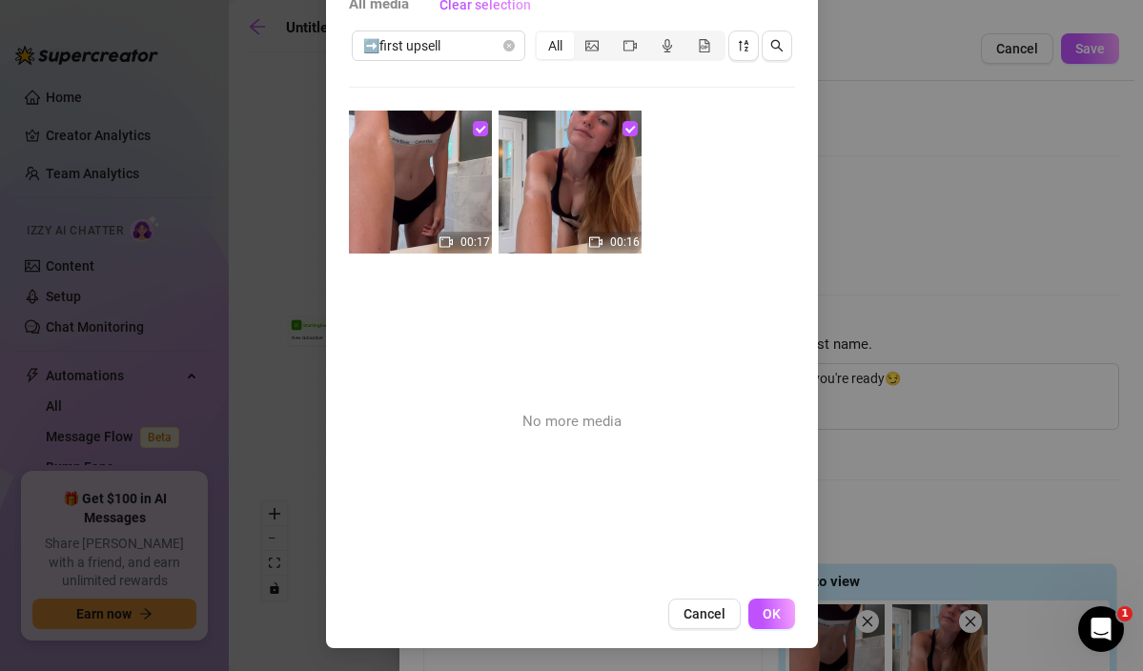
click at [896, 132] on div "All media Clear selection ➡️first upsell All 00:17 00:16 No more media Cancel OK" at bounding box center [571, 335] width 1143 height 671
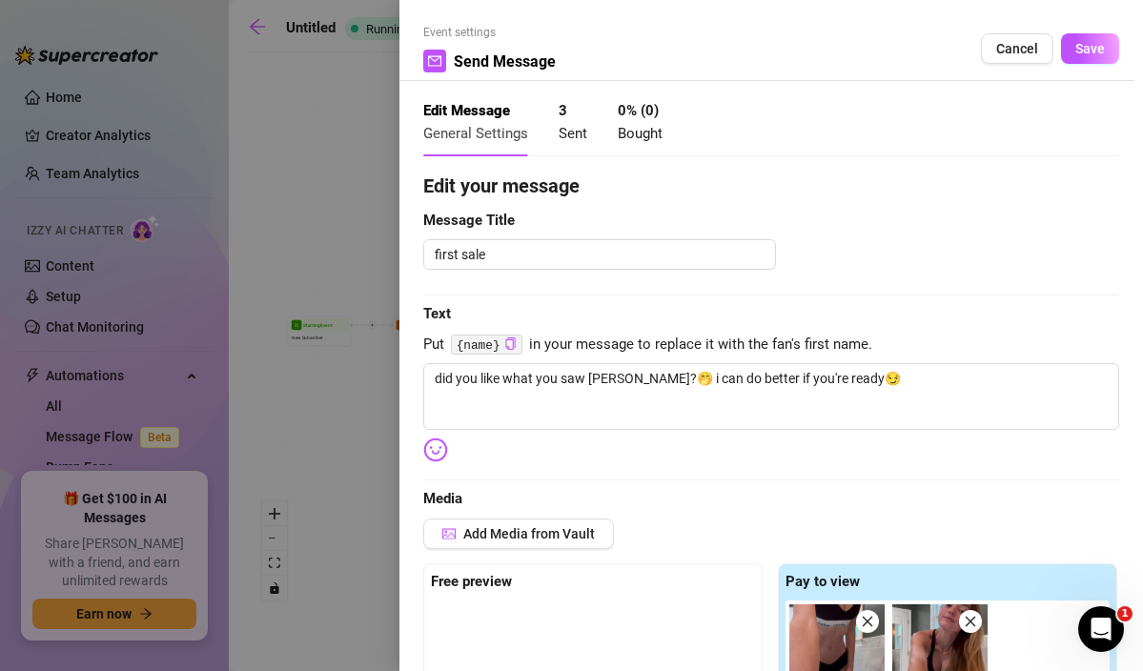
click at [347, 193] on div at bounding box center [571, 335] width 1143 height 671
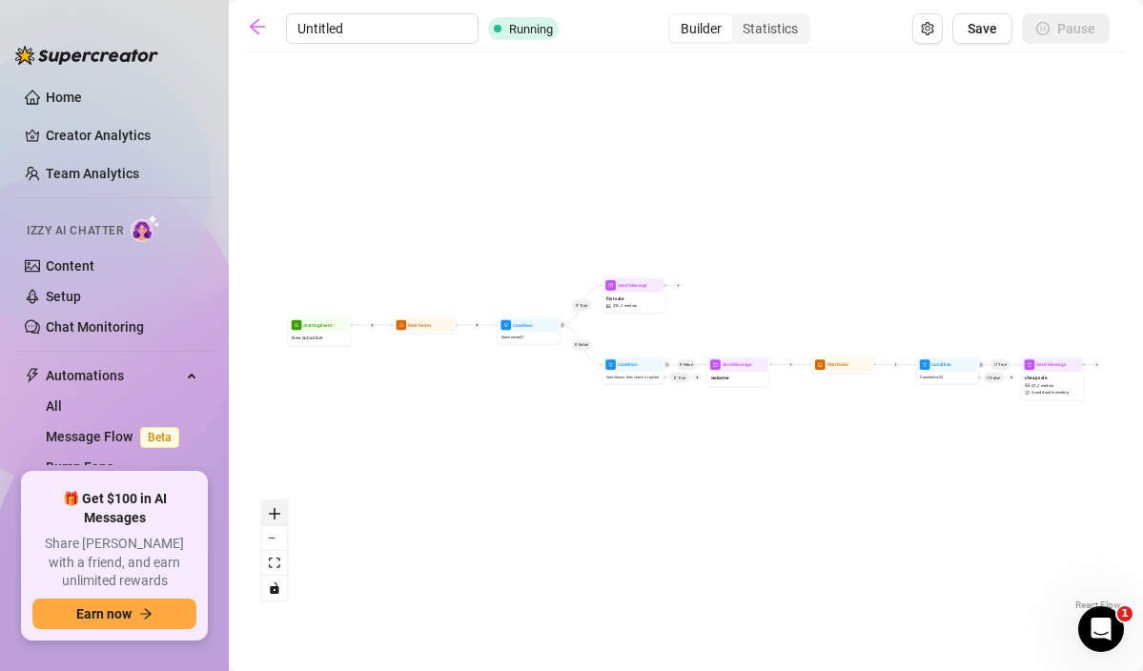
click at [271, 514] on icon "zoom in" at bounding box center [274, 513] width 11 height 11
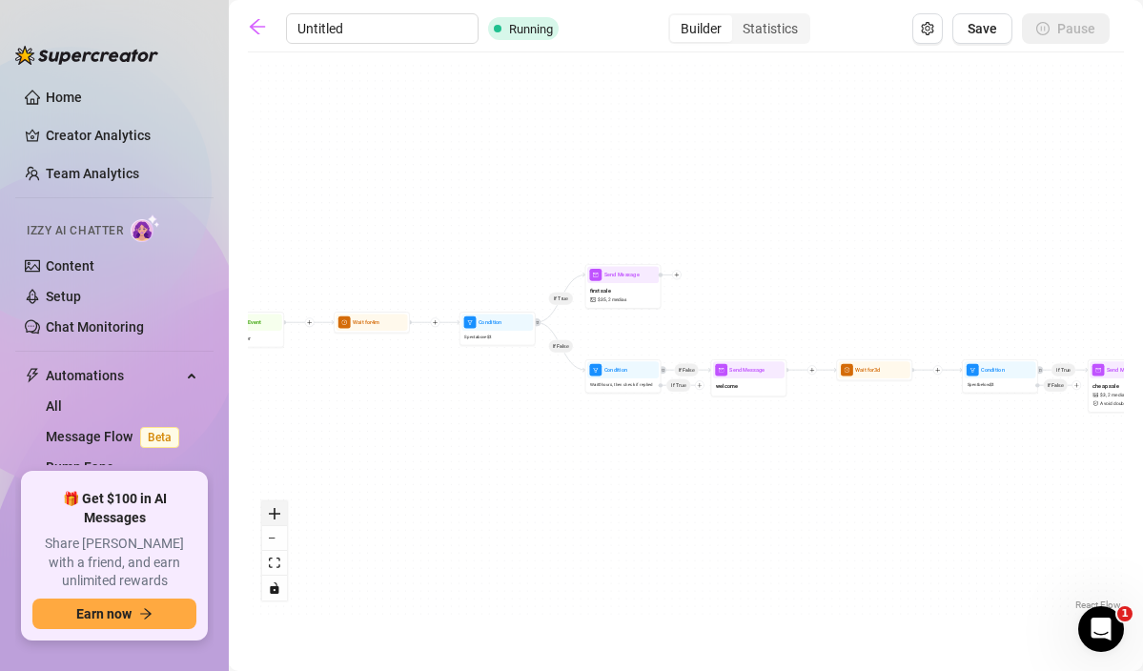
click at [271, 514] on icon "zoom in" at bounding box center [274, 513] width 11 height 11
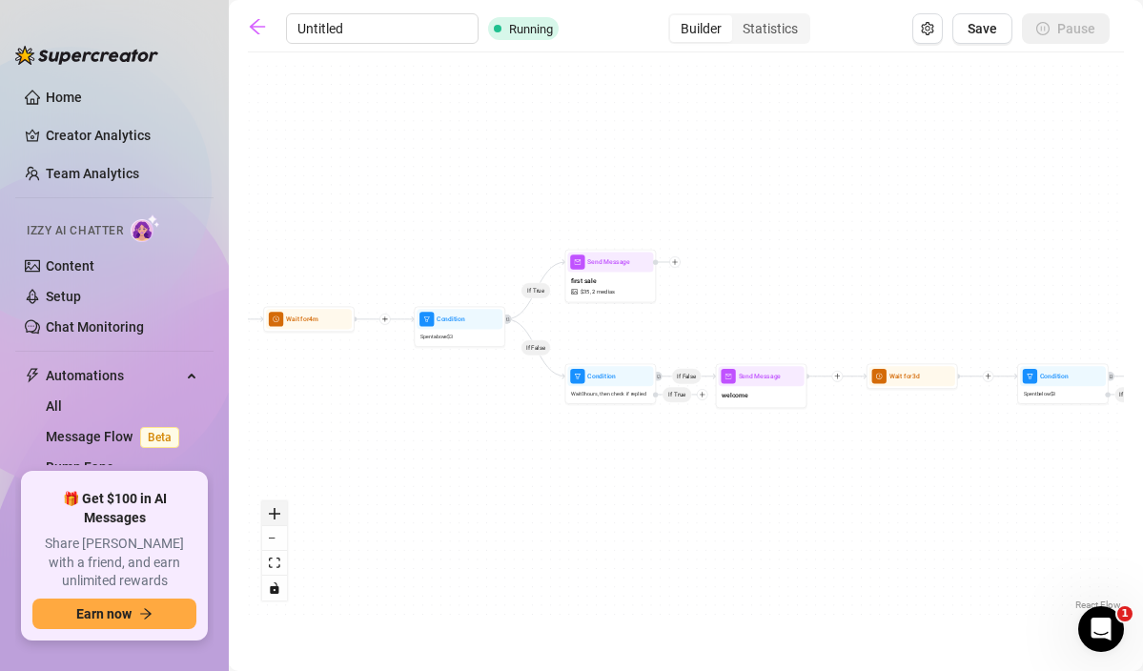
click at [271, 514] on icon "zoom in" at bounding box center [274, 513] width 11 height 11
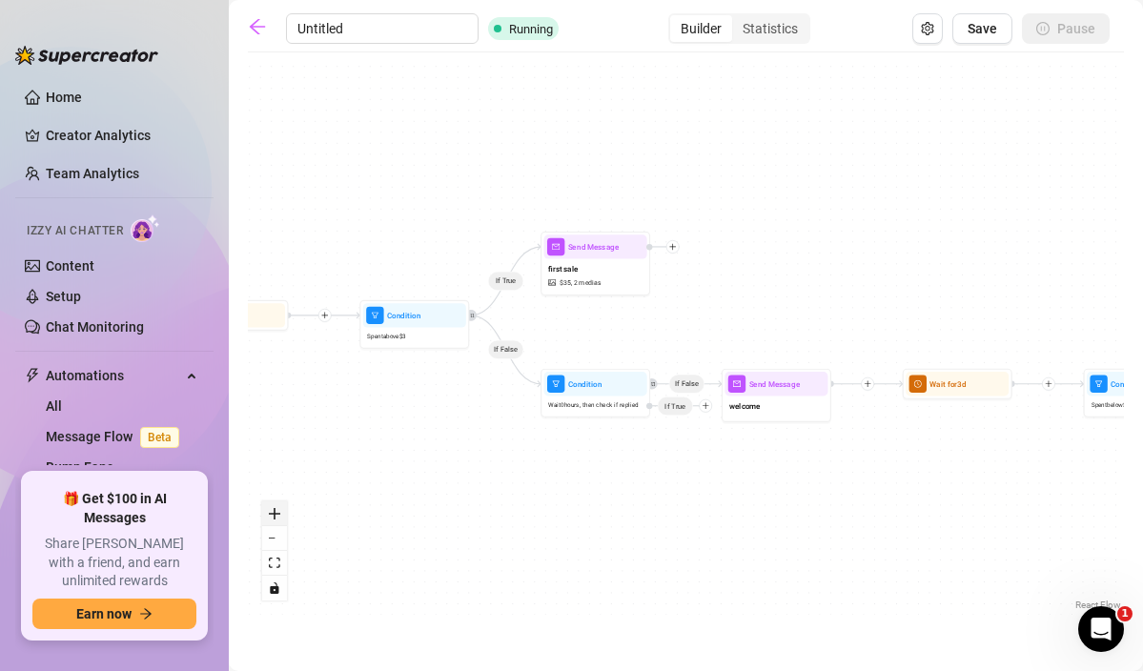
click at [271, 514] on icon "zoom in" at bounding box center [274, 513] width 11 height 11
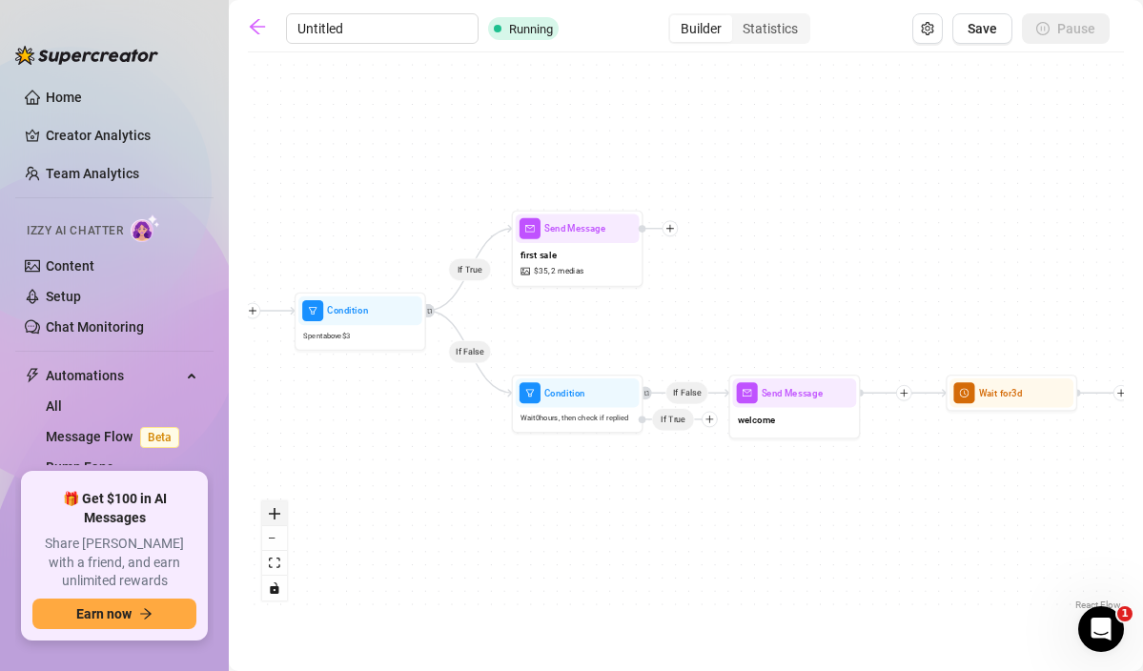
click at [271, 514] on icon "zoom in" at bounding box center [274, 513] width 11 height 11
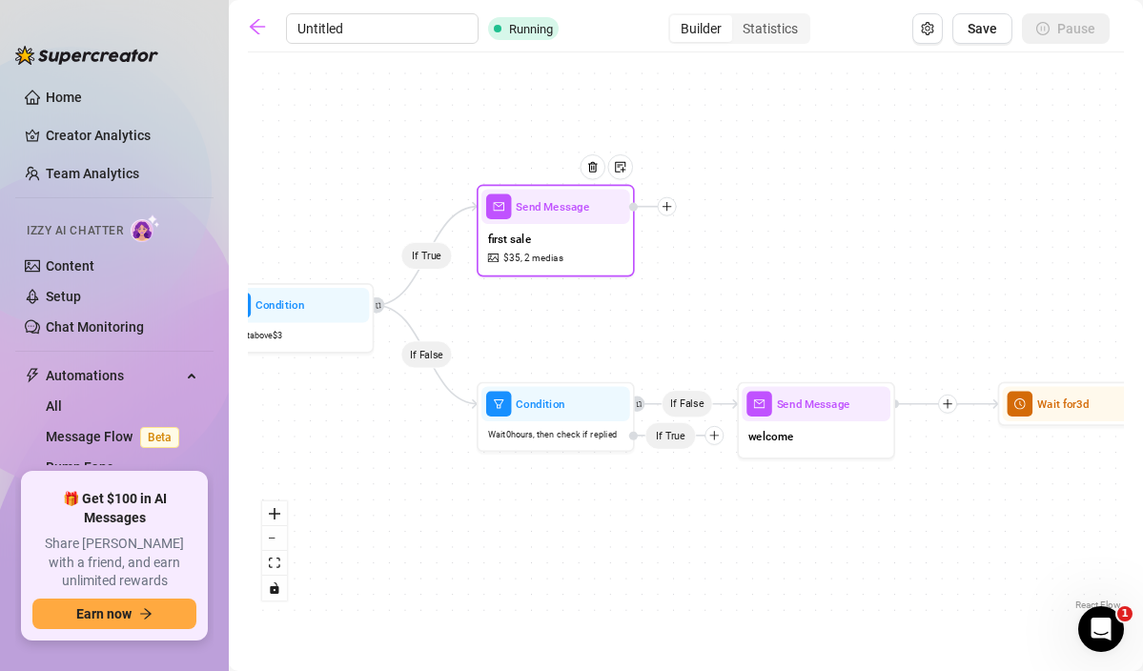
click at [617, 210] on div at bounding box center [599, 178] width 69 height 80
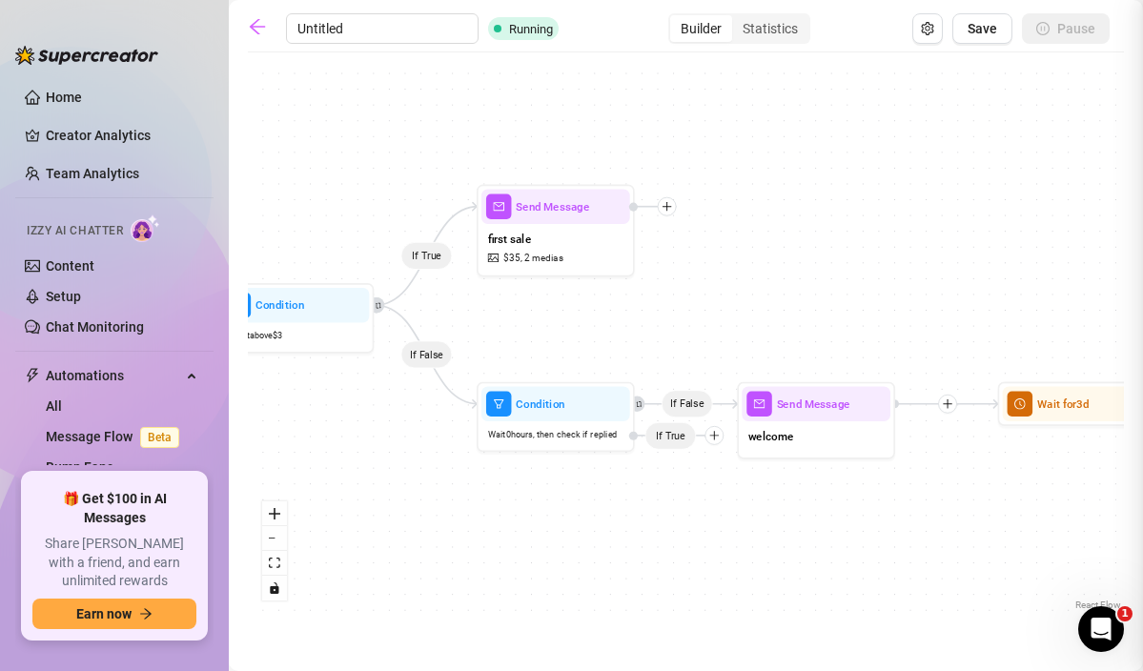
type textarea "did you like what you saw [PERSON_NAME]?🤭 i can do better if you're ready😏"
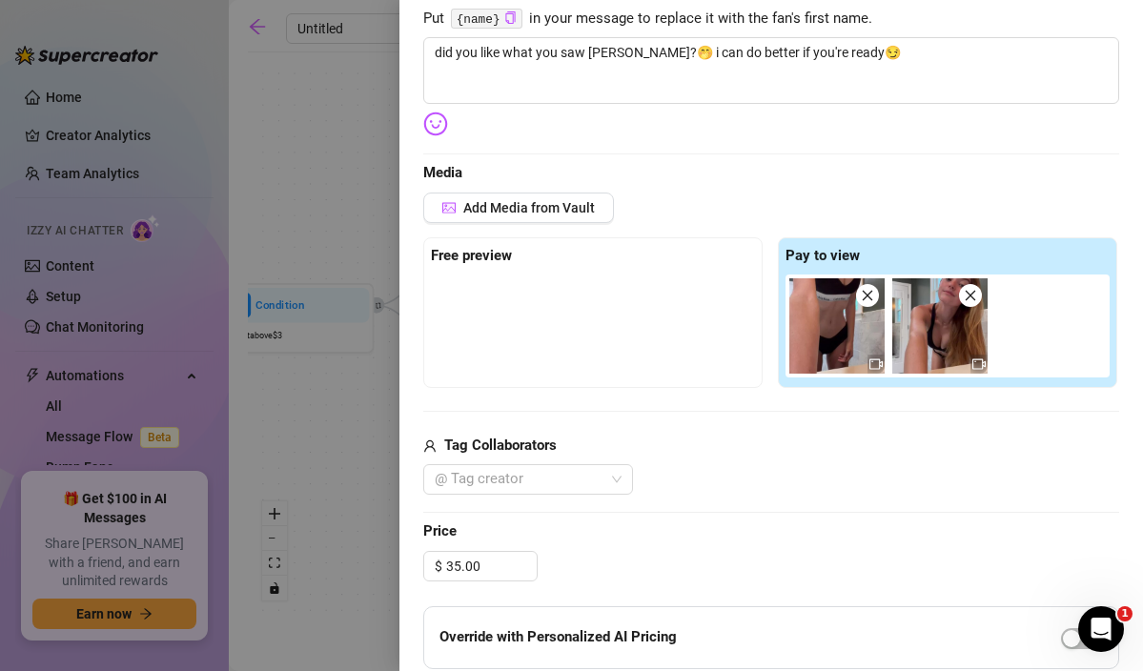
scroll to position [339, 0]
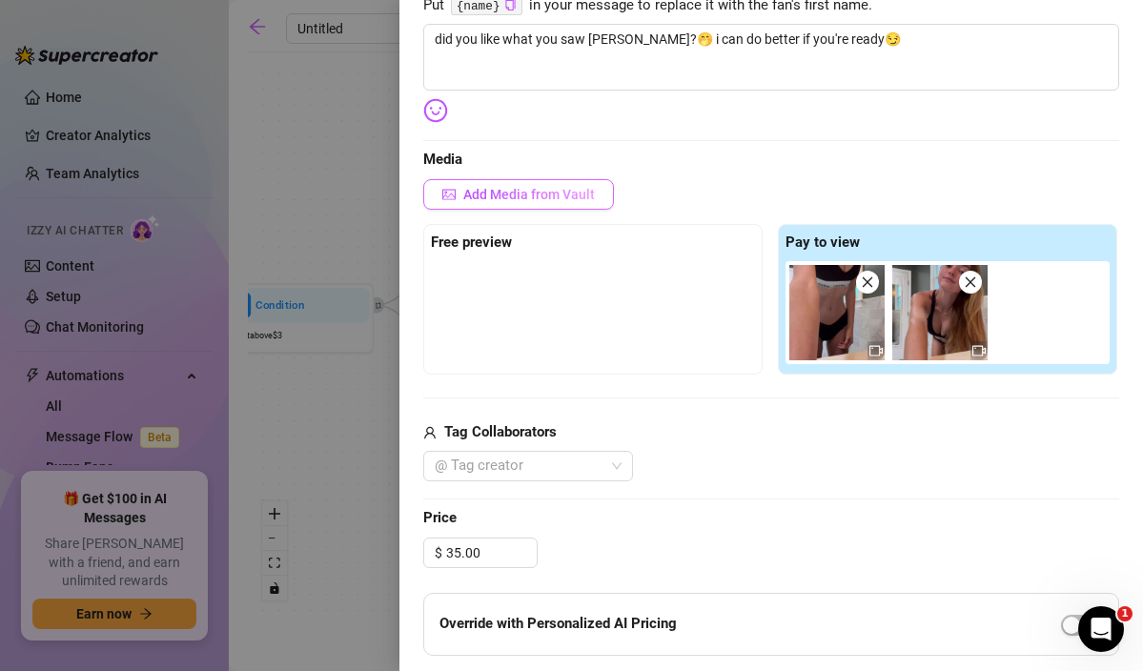
click at [545, 208] on button "Add Media from Vault" at bounding box center [518, 194] width 191 height 31
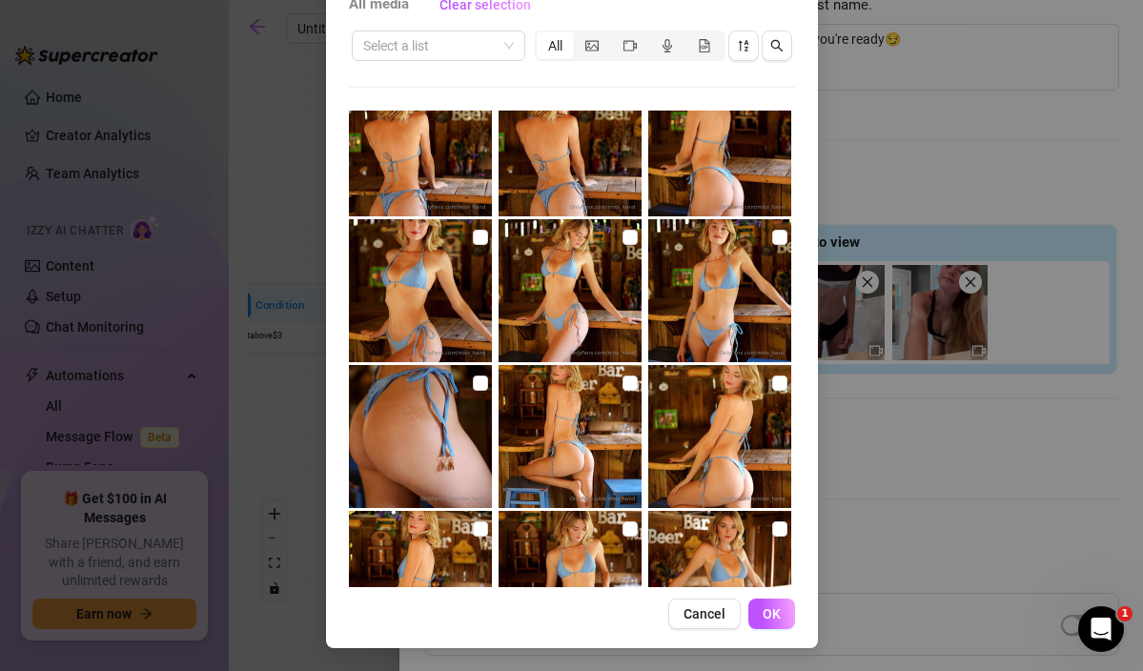
scroll to position [0, 0]
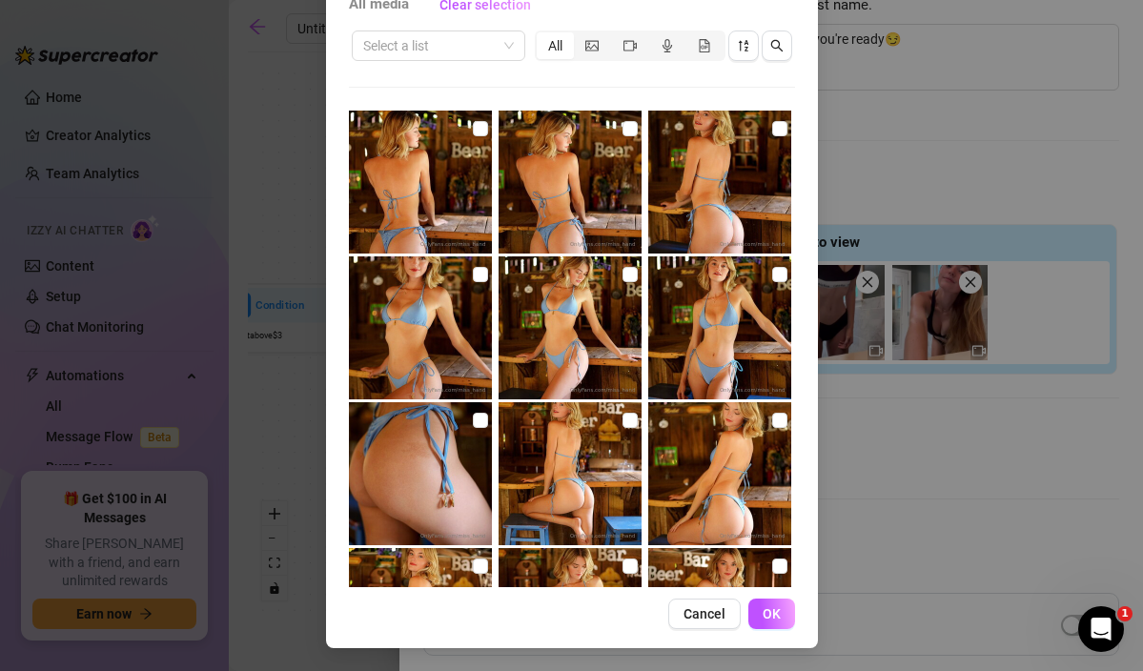
click at [940, 84] on div "All media Clear selection Select a list All Cancel OK" at bounding box center [571, 335] width 1143 height 671
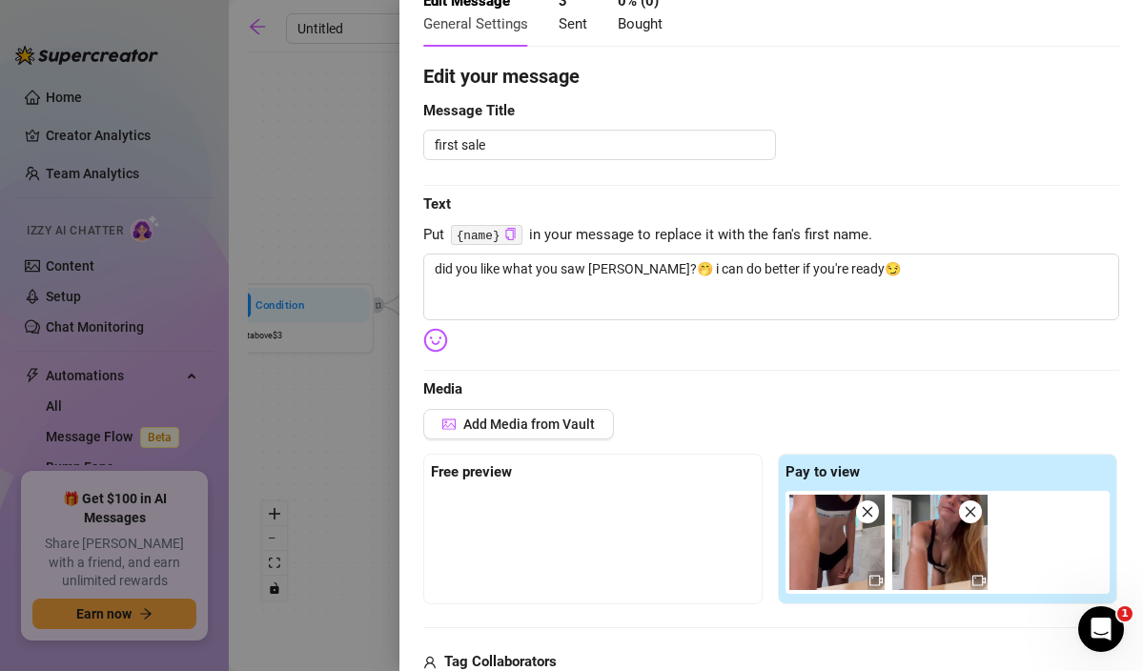
scroll to position [104, 0]
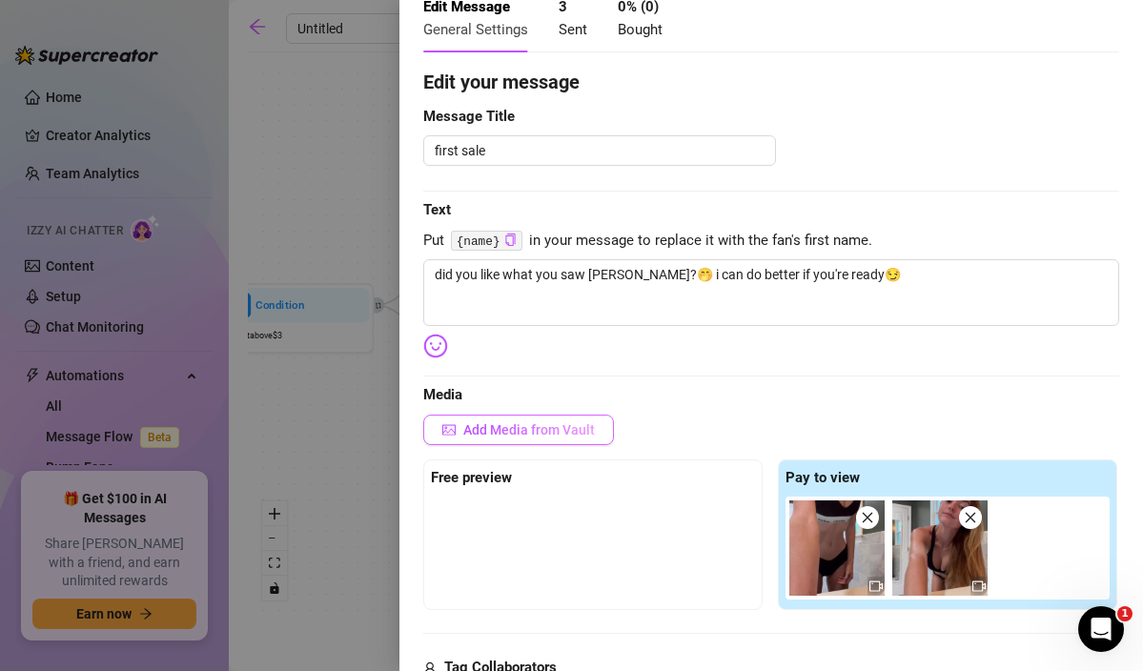
click at [524, 439] on button "Add Media from Vault" at bounding box center [518, 430] width 191 height 31
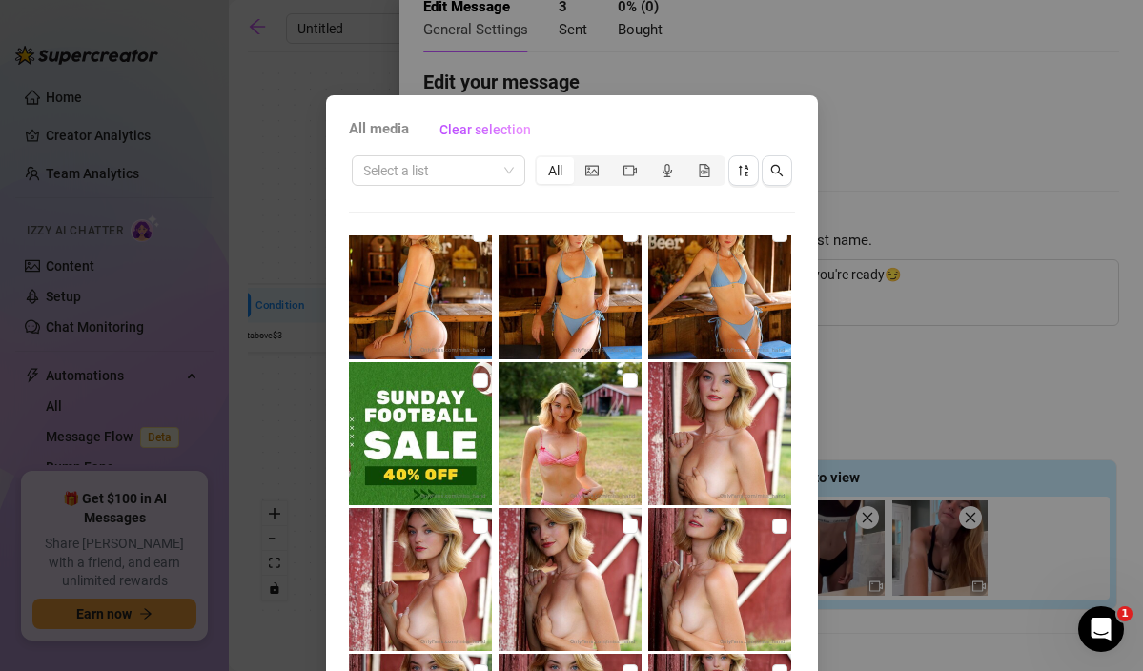
scroll to position [484, 0]
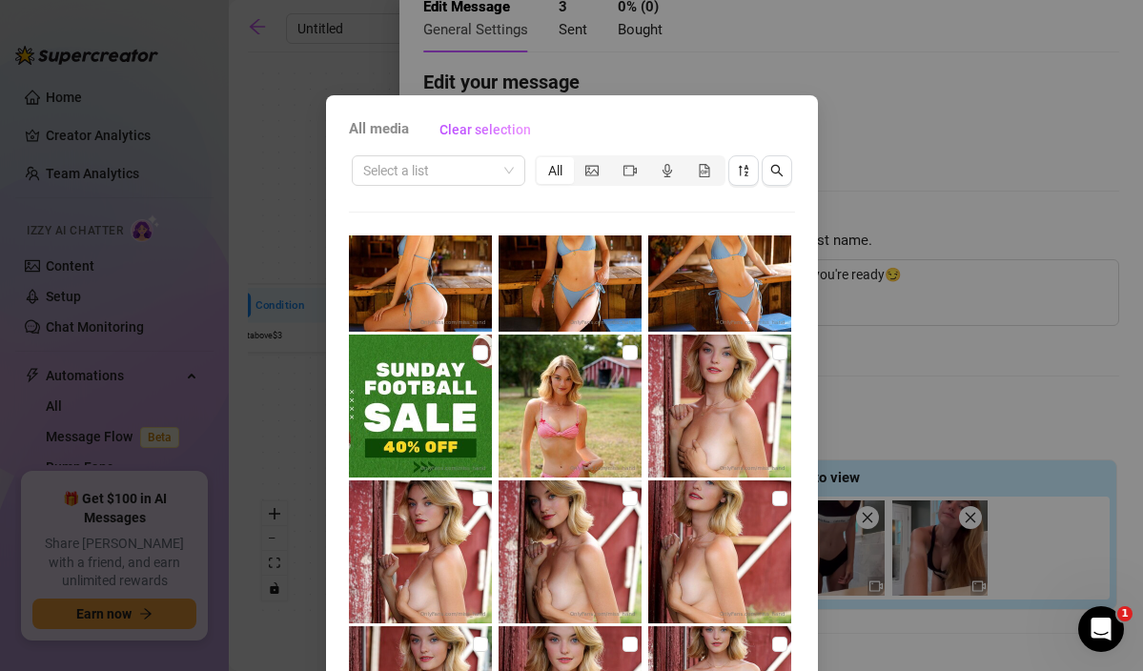
click at [890, 241] on div "All media Clear selection Select a list All Cancel OK" at bounding box center [571, 335] width 1143 height 671
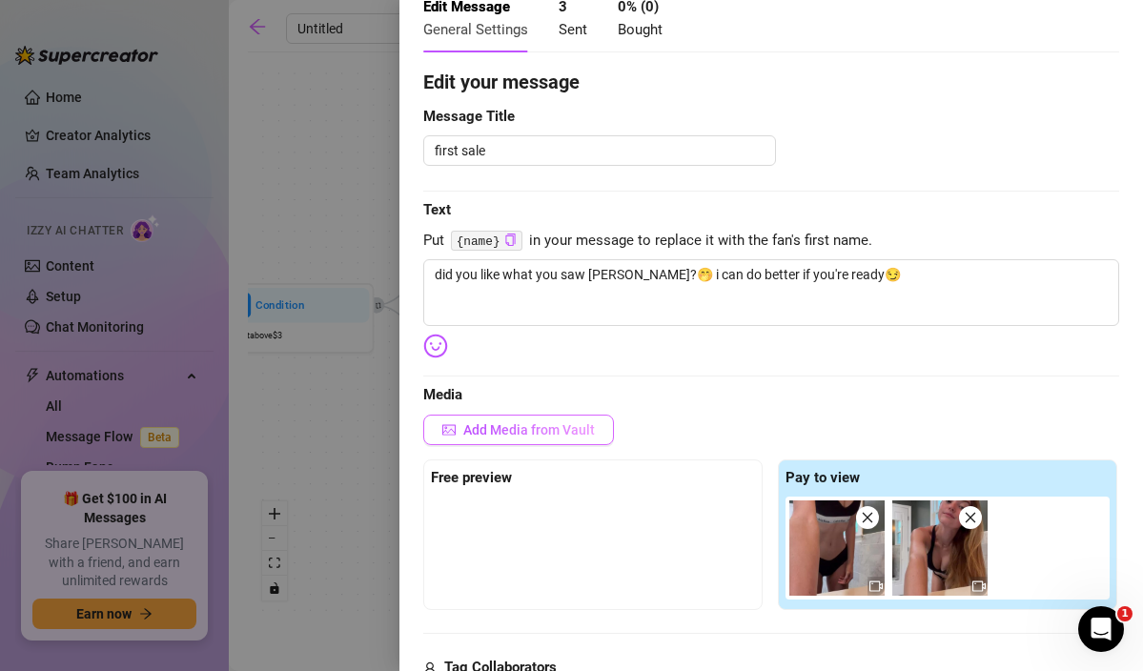
click at [513, 428] on span "Add Media from Vault" at bounding box center [529, 429] width 132 height 15
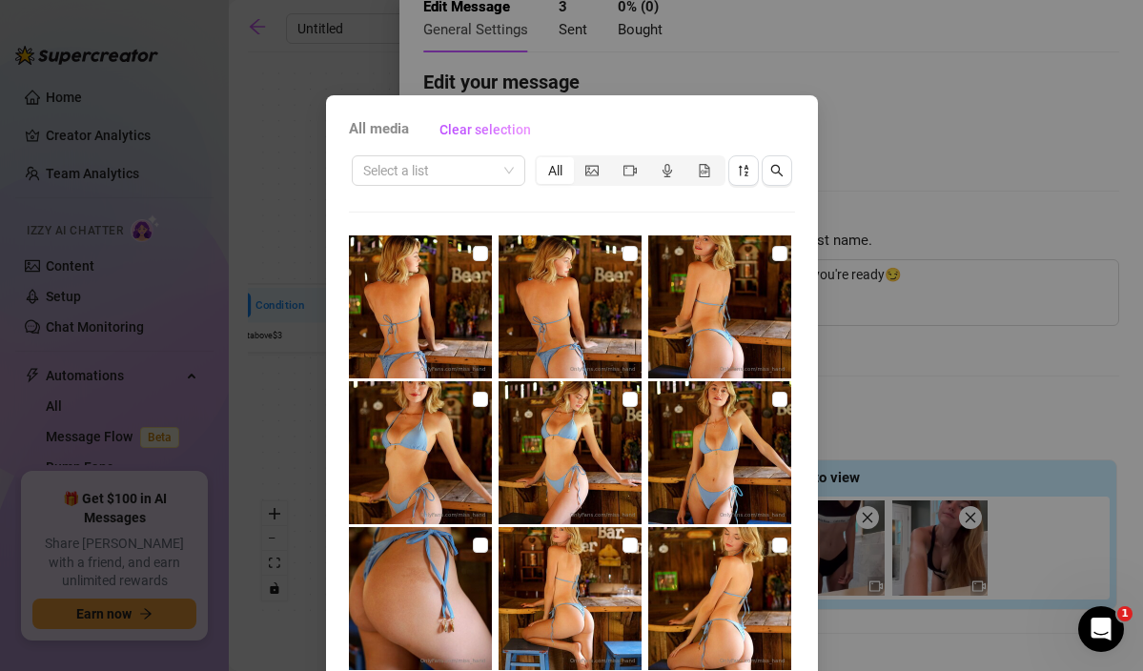
click at [973, 360] on div "All media Clear selection Select a list All Cancel OK" at bounding box center [571, 335] width 1143 height 671
